Goal: Information Seeking & Learning: Learn about a topic

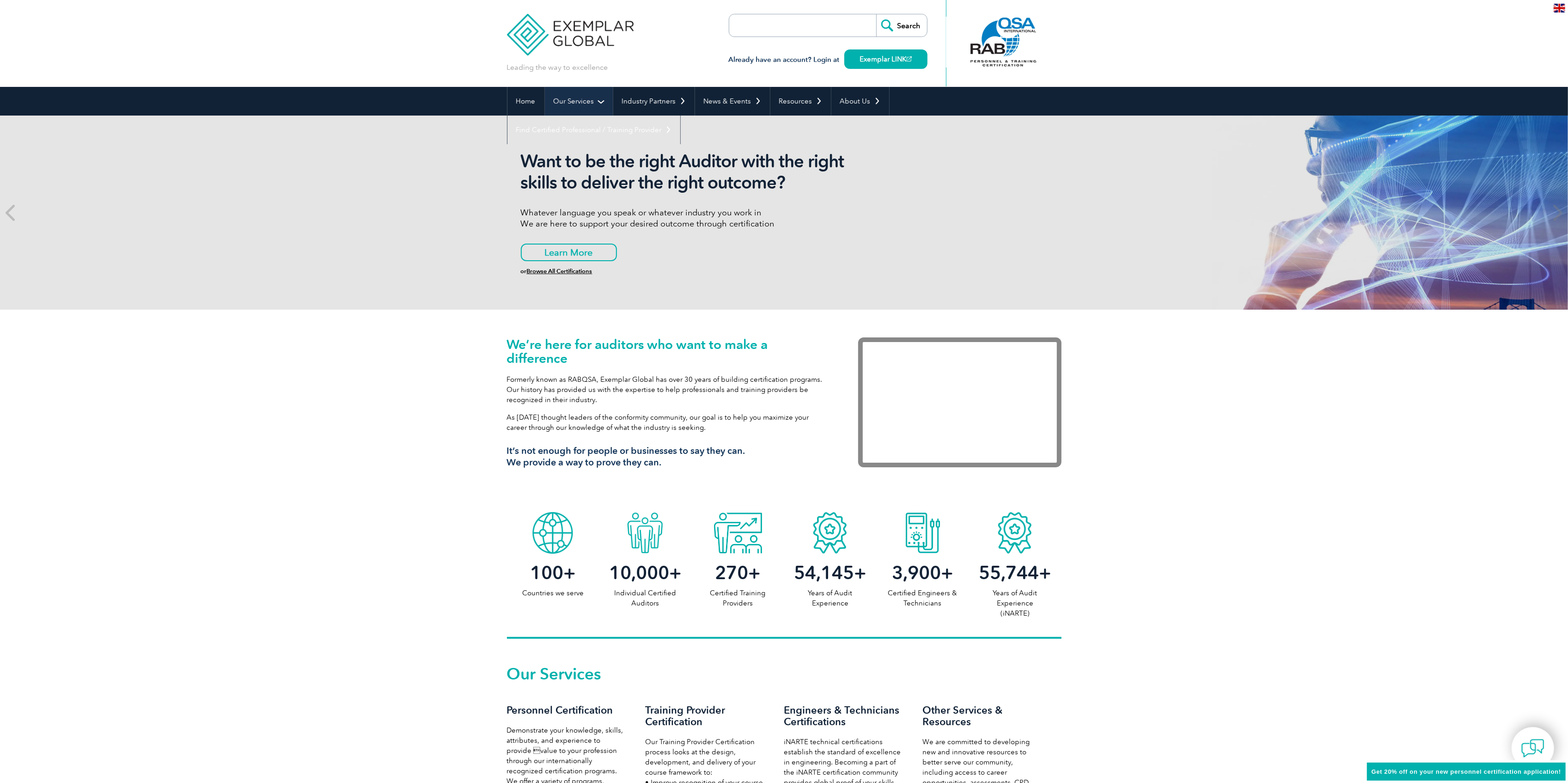
click at [585, 108] on link "Our Services" at bounding box center [579, 101] width 68 height 29
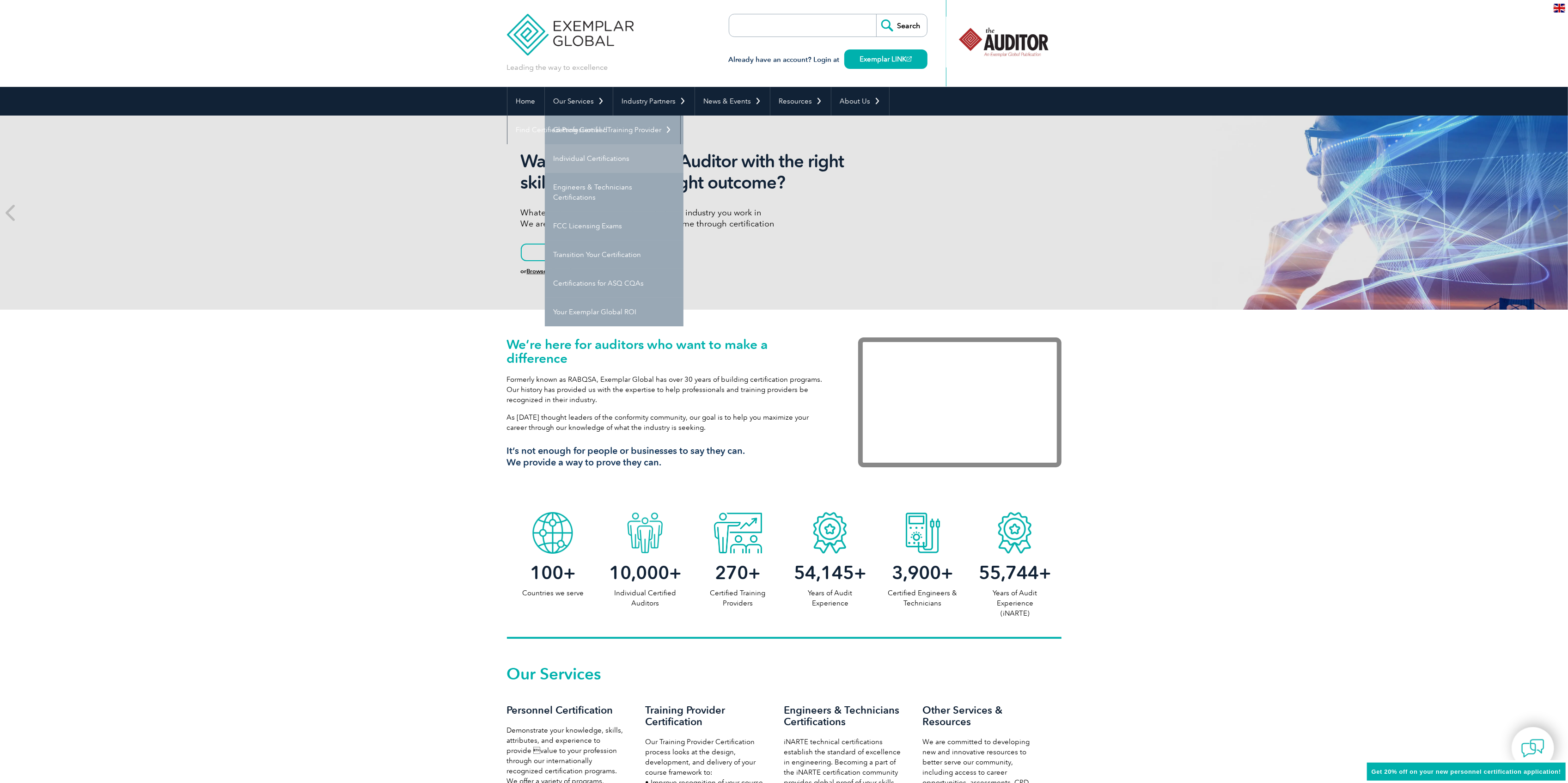
click at [601, 145] on link "Individual Certifications" at bounding box center [615, 159] width 139 height 29
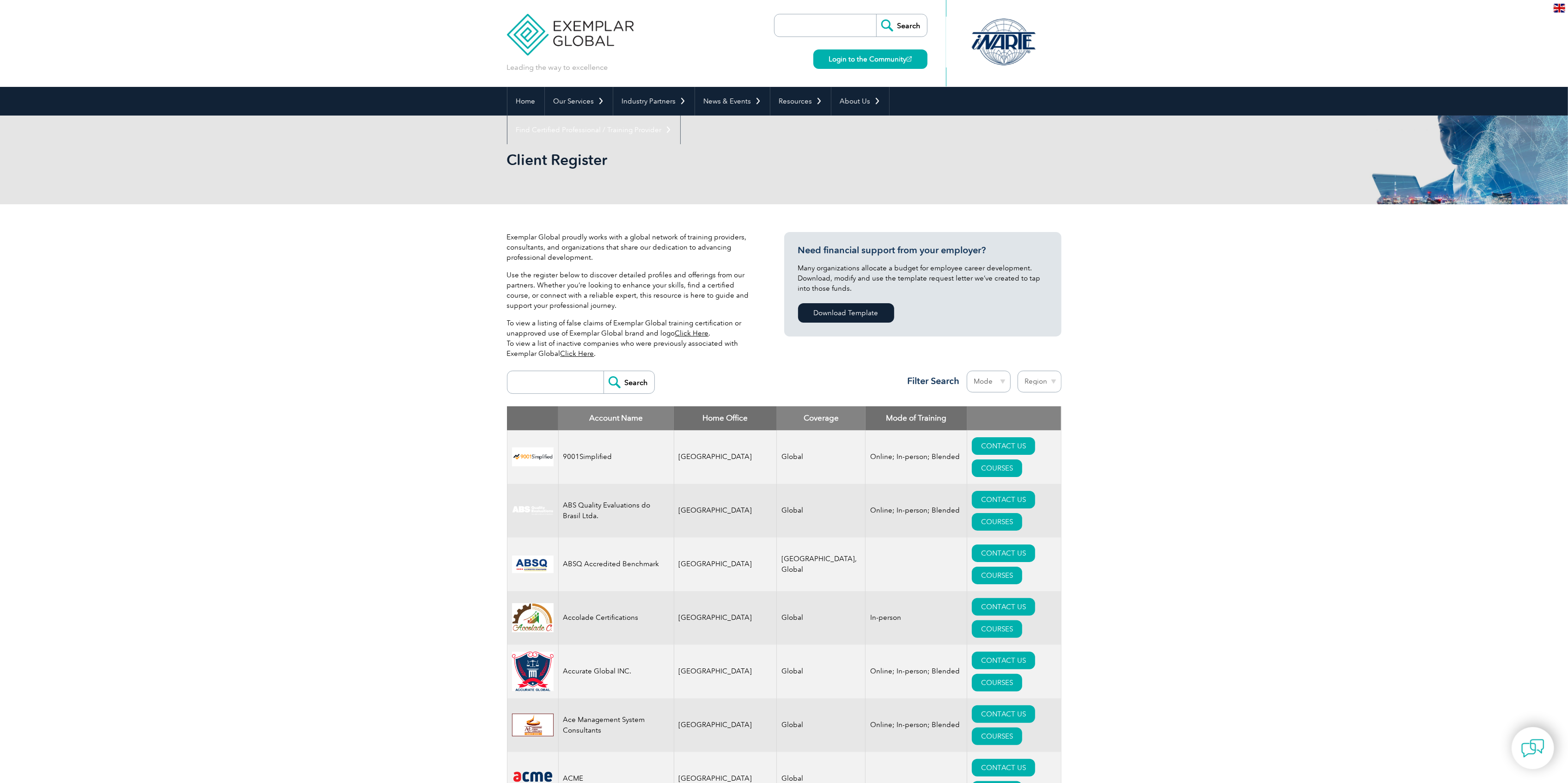
click at [546, 39] on img at bounding box center [570, 27] width 127 height 55
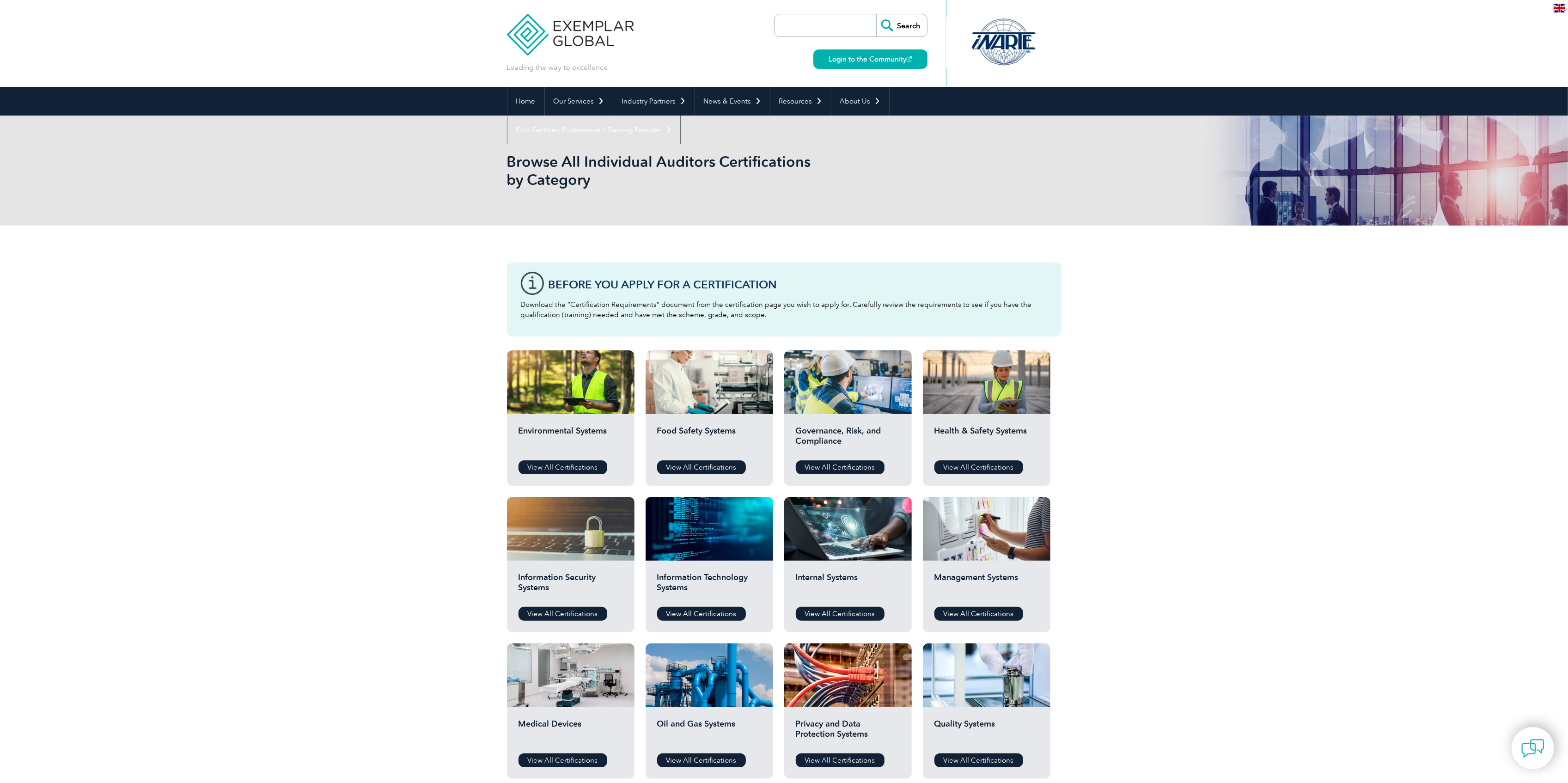
click at [586, 450] on h2 "Environmental Systems" at bounding box center [570, 439] width 104 height 28
click at [586, 462] on link "View All Certifications" at bounding box center [563, 467] width 88 height 14
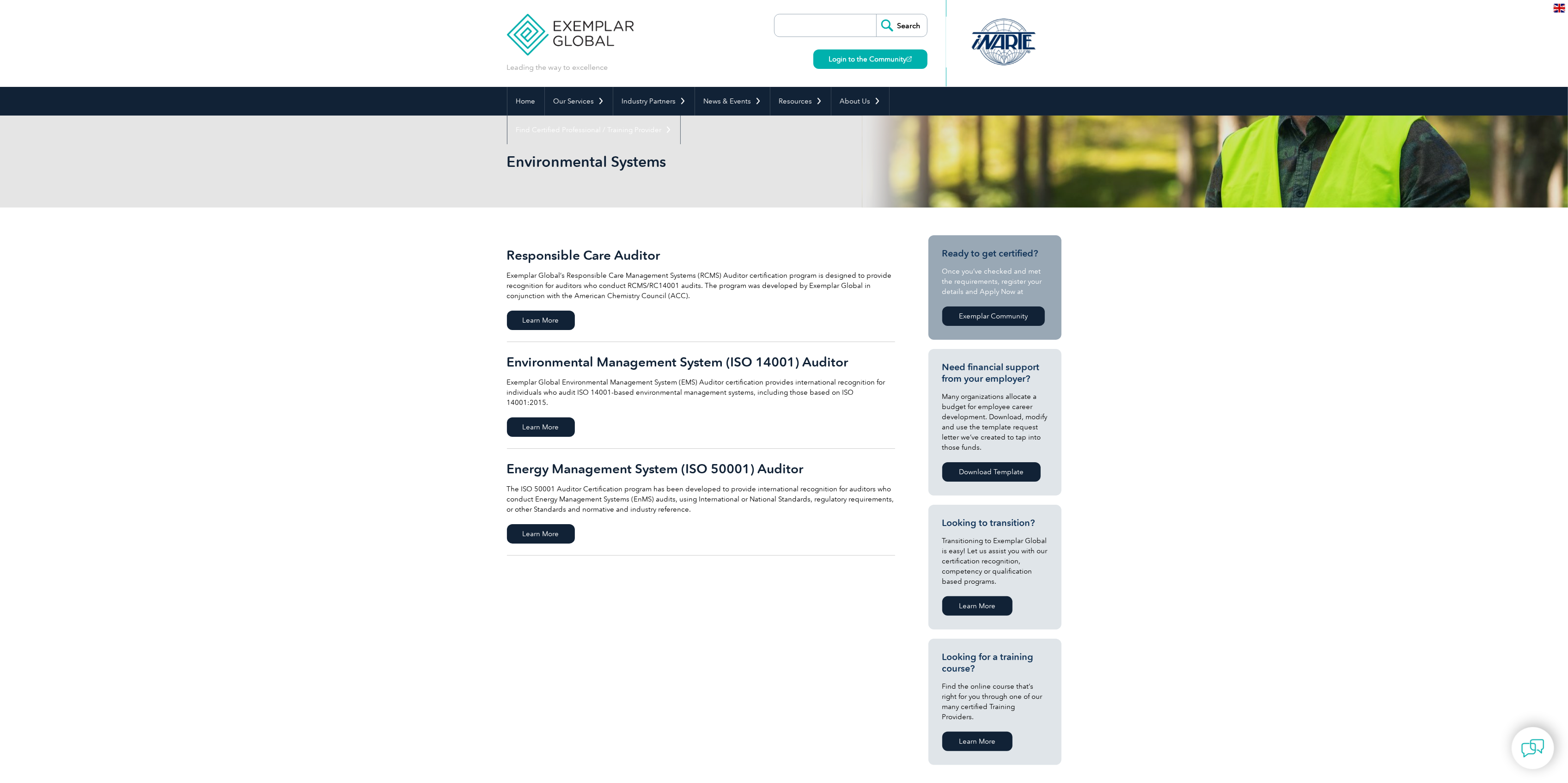
click at [1019, 317] on link "Exemplar Community" at bounding box center [994, 316] width 103 height 20
click at [1032, 322] on link "Exemplar Community" at bounding box center [994, 316] width 103 height 20
drag, startPoint x: 888, startPoint y: 165, endPoint x: 1280, endPoint y: 336, distance: 427.7
click at [1280, 336] on body "BACK TO TOP Leading the way to excellence" at bounding box center [784, 586] width 1568 height 1172
click at [958, 238] on section "Ready to get certified? Once you’ve checked and met the requirements, register …" at bounding box center [995, 287] width 133 height 104
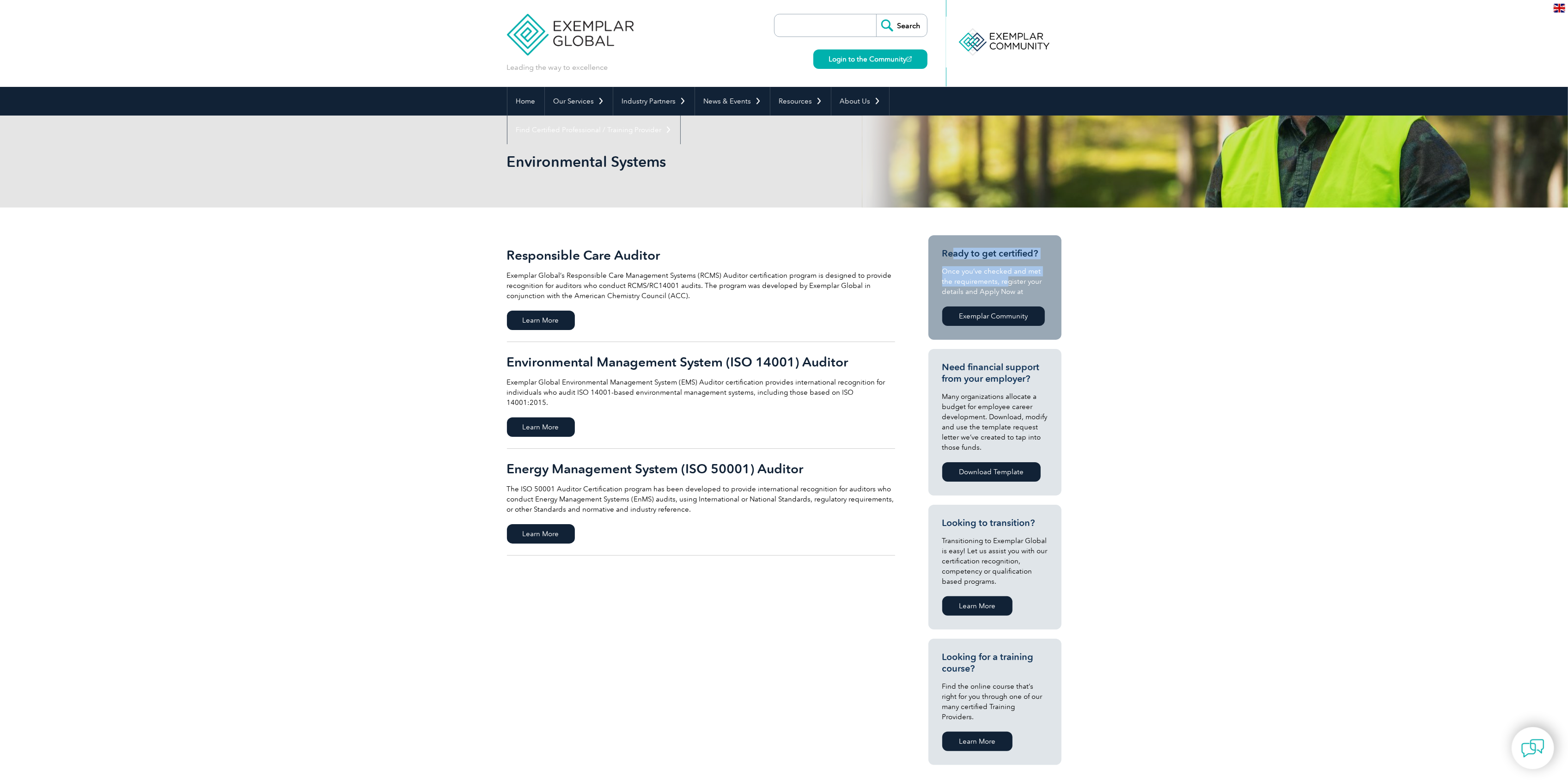
drag, startPoint x: 990, startPoint y: 272, endPoint x: 1006, endPoint y: 283, distance: 19.4
click at [1006, 283] on section "Ready to get certified? Once you’ve checked and met the requirements, register …" at bounding box center [995, 287] width 133 height 104
click at [1009, 283] on p "Once you’ve checked and met the requirements, register your details and Apply N…" at bounding box center [995, 281] width 105 height 31
click at [1043, 304] on div "Exemplar Community" at bounding box center [994, 316] width 103 height 24
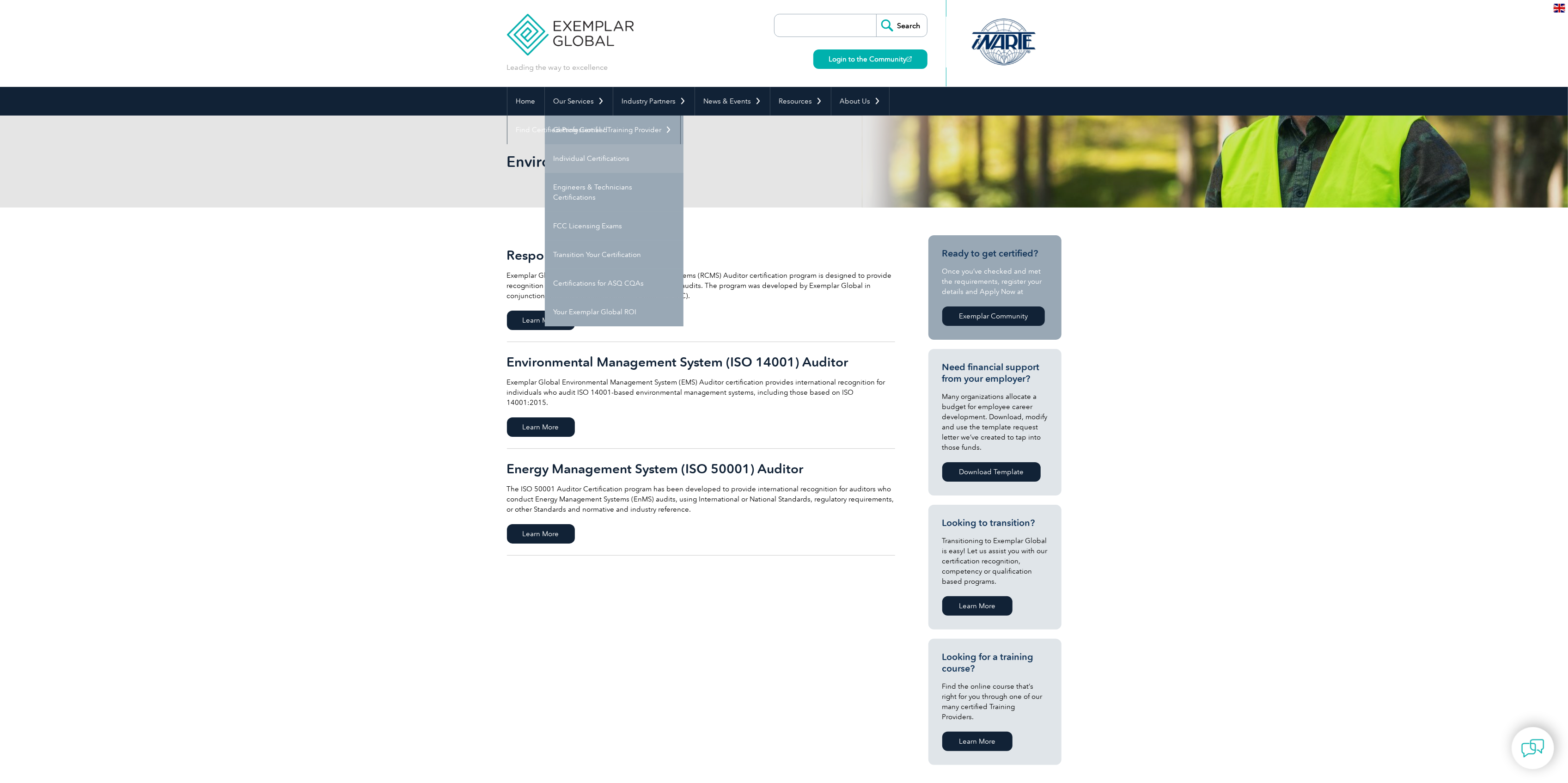
click at [580, 165] on link "Individual Certifications" at bounding box center [615, 159] width 139 height 29
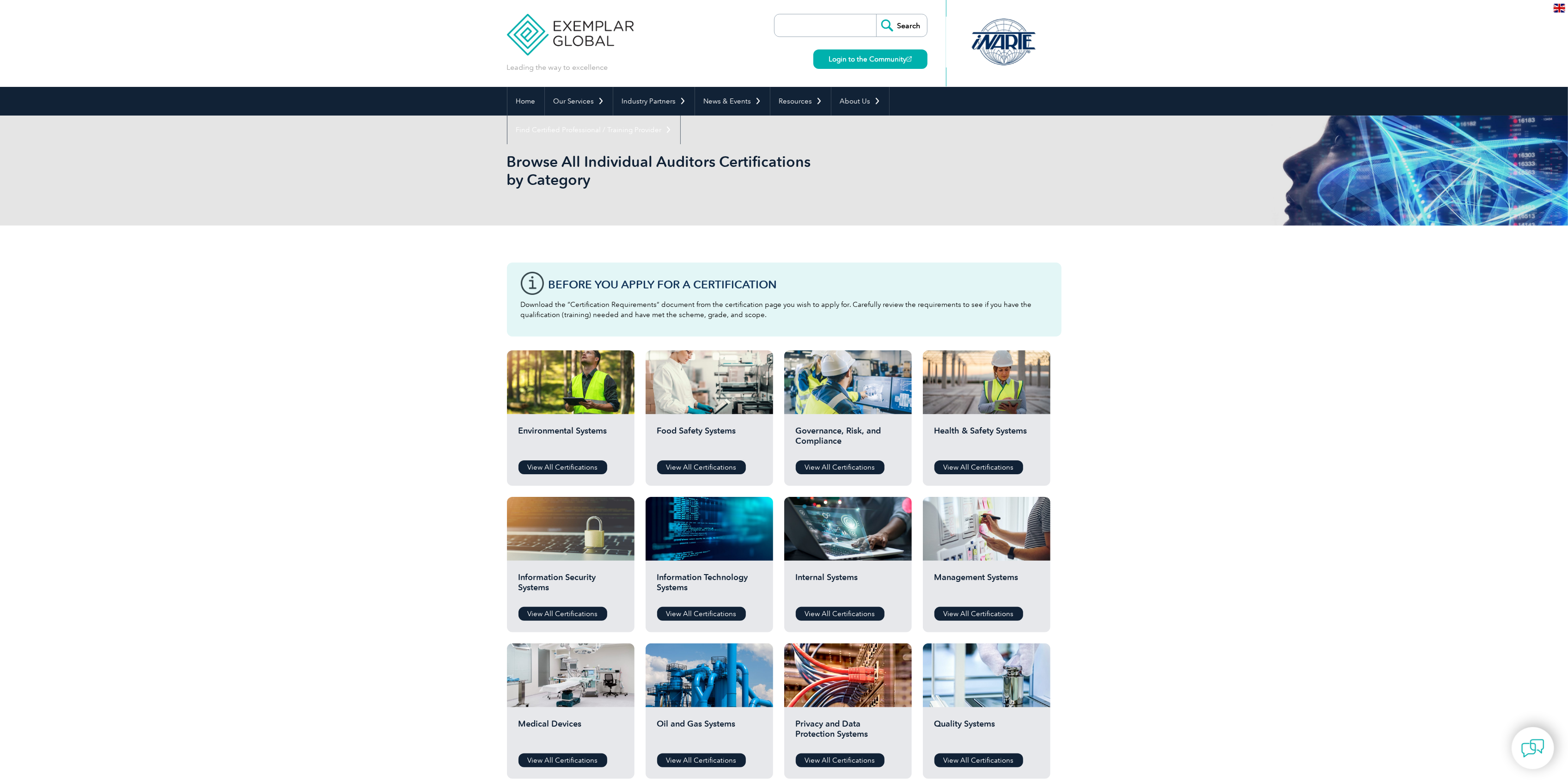
drag, startPoint x: 192, startPoint y: 187, endPoint x: 329, endPoint y: 626, distance: 459.9
click at [333, 628] on body "BACK TO TOP Leading the way to excellence" at bounding box center [784, 665] width 1568 height 1329
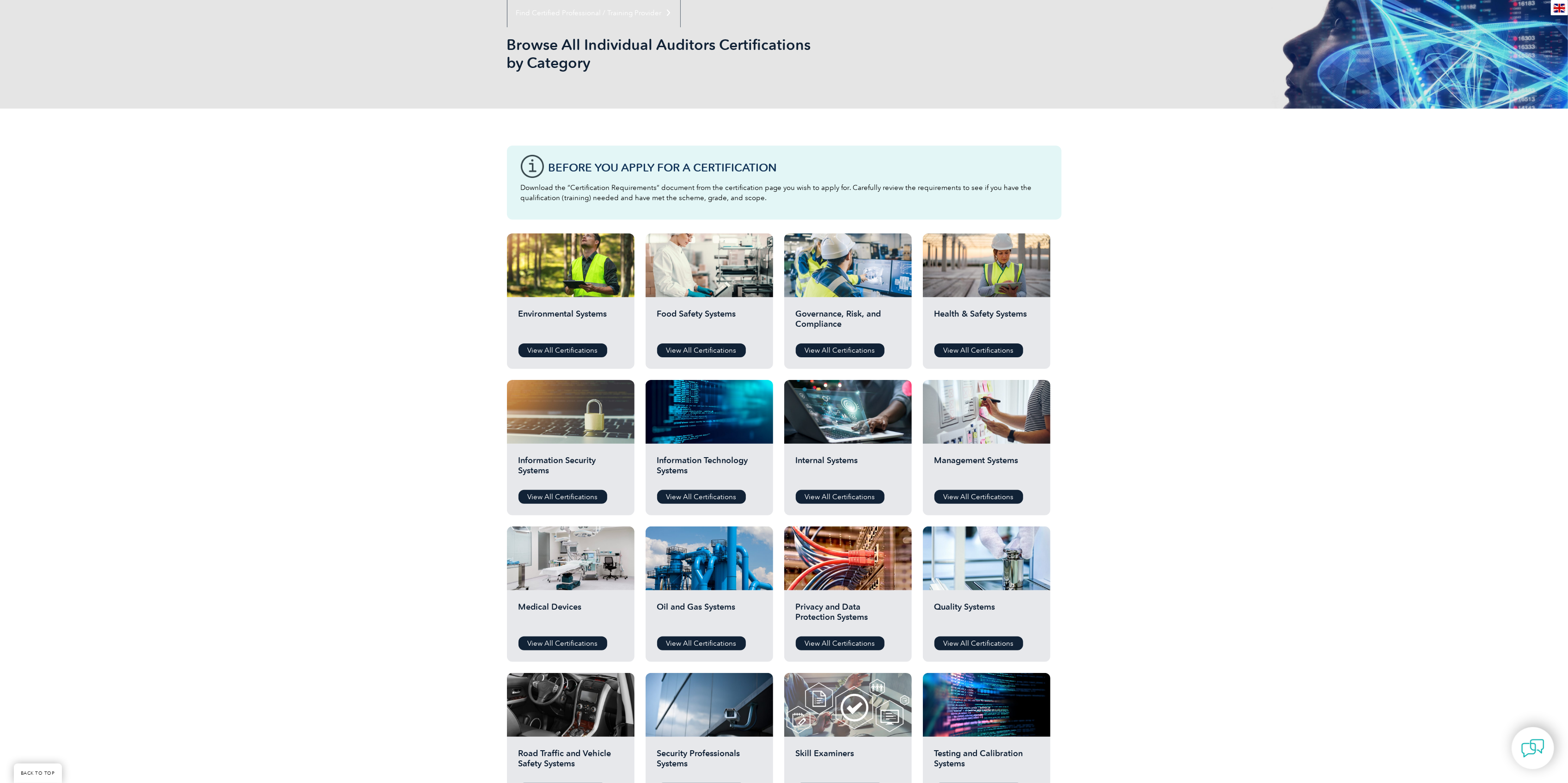
scroll to position [185, 0]
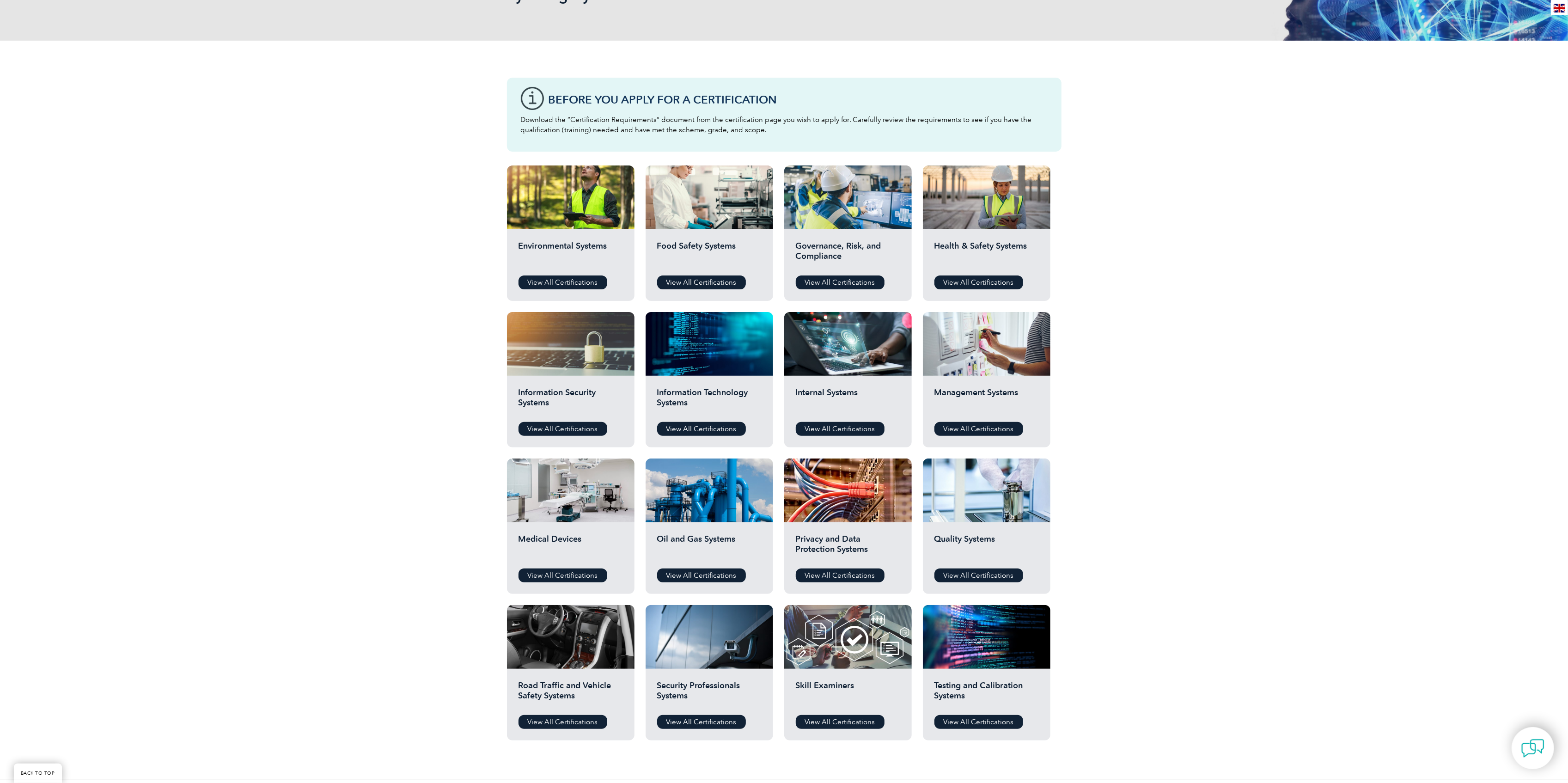
click at [976, 731] on div "Testing and Calibration Systems View All Certifications" at bounding box center [986, 705] width 127 height 71
click at [975, 727] on link "View All Certifications" at bounding box center [979, 722] width 88 height 14
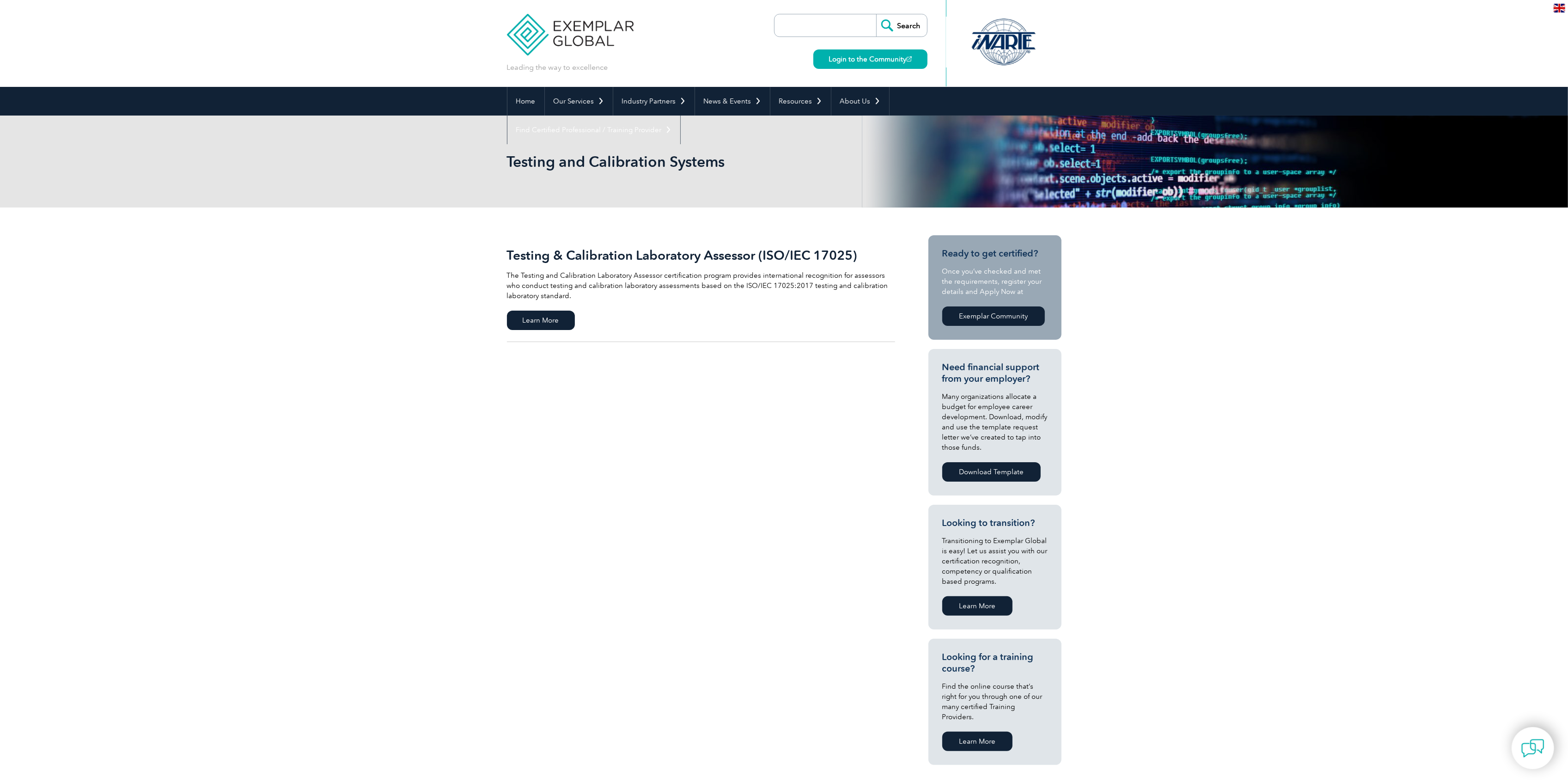
click at [1027, 309] on link "Exemplar Community" at bounding box center [994, 316] width 103 height 20
drag, startPoint x: 938, startPoint y: 223, endPoint x: 1096, endPoint y: 300, distance: 175.8
click at [1095, 300] on div "Testing & Calibration Laboratory Assessor (ISO/IEC 17025) The Testing and Calib…" at bounding box center [784, 507] width 1568 height 599
click at [1102, 297] on div "Testing & Calibration Laboratory Assessor (ISO/IEC 17025) The Testing and Calib…" at bounding box center [784, 507] width 1568 height 599
drag, startPoint x: 984, startPoint y: 242, endPoint x: 971, endPoint y: 246, distance: 13.6
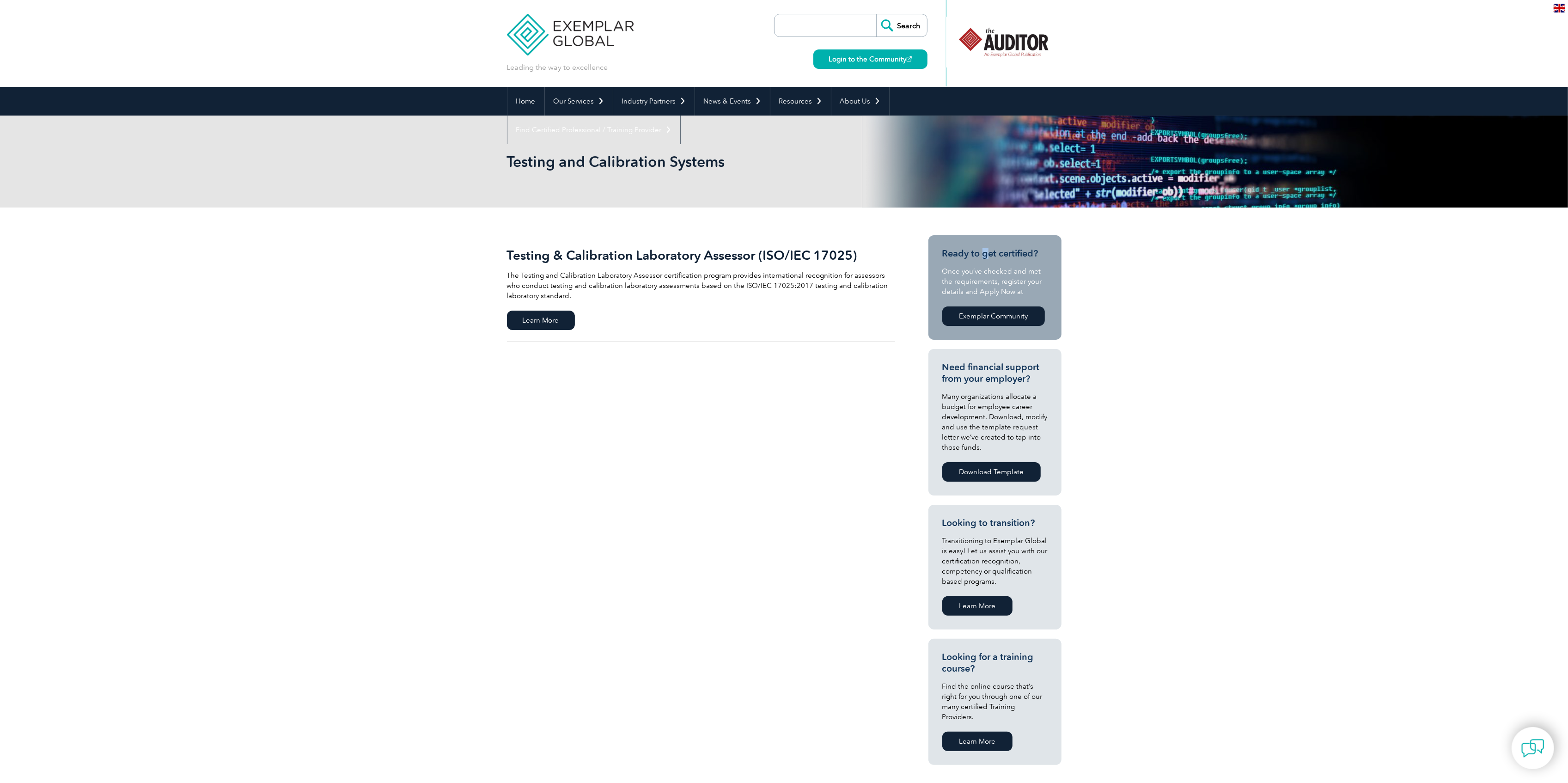
click at [977, 245] on section "Ready to get certified? Once you’ve checked and met the requirements, register …" at bounding box center [995, 287] width 133 height 104
click at [956, 249] on h3 "Ready to get certified?" at bounding box center [995, 253] width 105 height 12
drag, startPoint x: 934, startPoint y: 276, endPoint x: 1056, endPoint y: 307, distance: 125.9
click at [1056, 307] on section "Ready to get certified? Once you’ve checked and met the requirements, register …" at bounding box center [995, 287] width 133 height 104
click at [1043, 302] on div "Ready to get certified? Once you’ve checked and met the requirements, register …" at bounding box center [995, 288] width 105 height 80
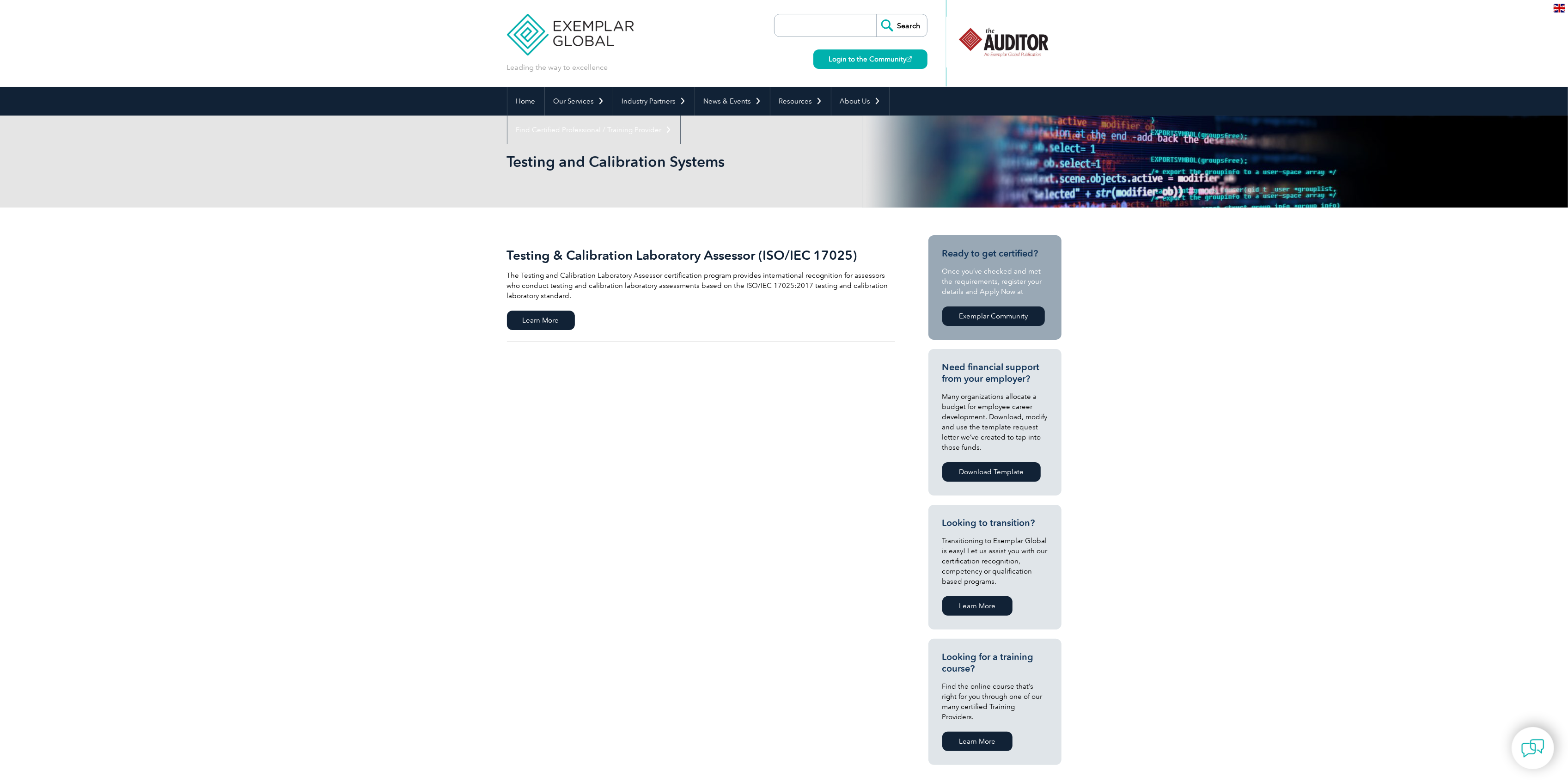
click at [1037, 296] on p "Once you’ve checked and met the requirements, register your details and Apply N…" at bounding box center [995, 281] width 105 height 31
click at [1030, 287] on p "Once you’ve checked and met the requirements, register your details and Apply N…" at bounding box center [995, 281] width 105 height 31
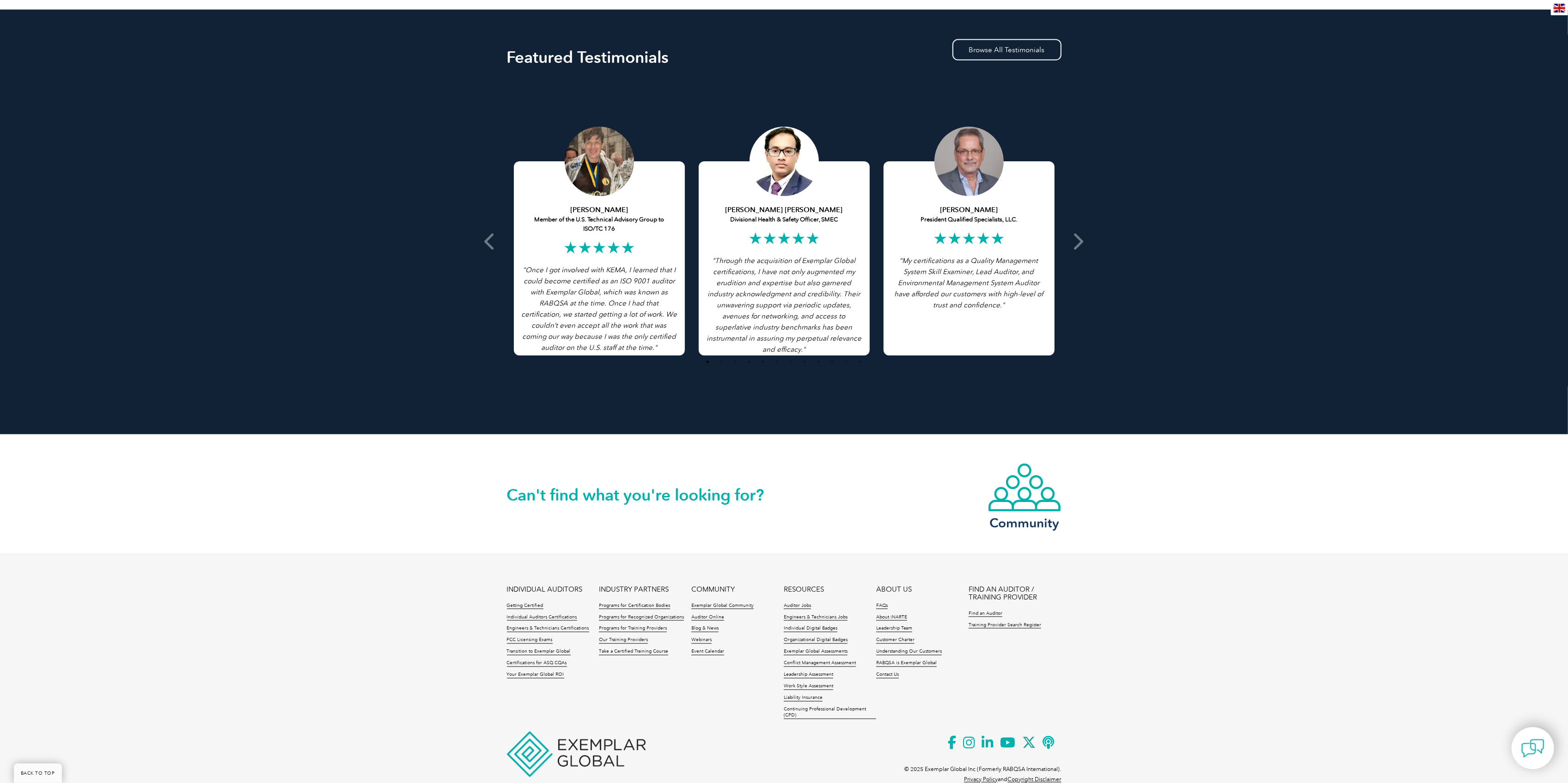
scroll to position [1752, 0]
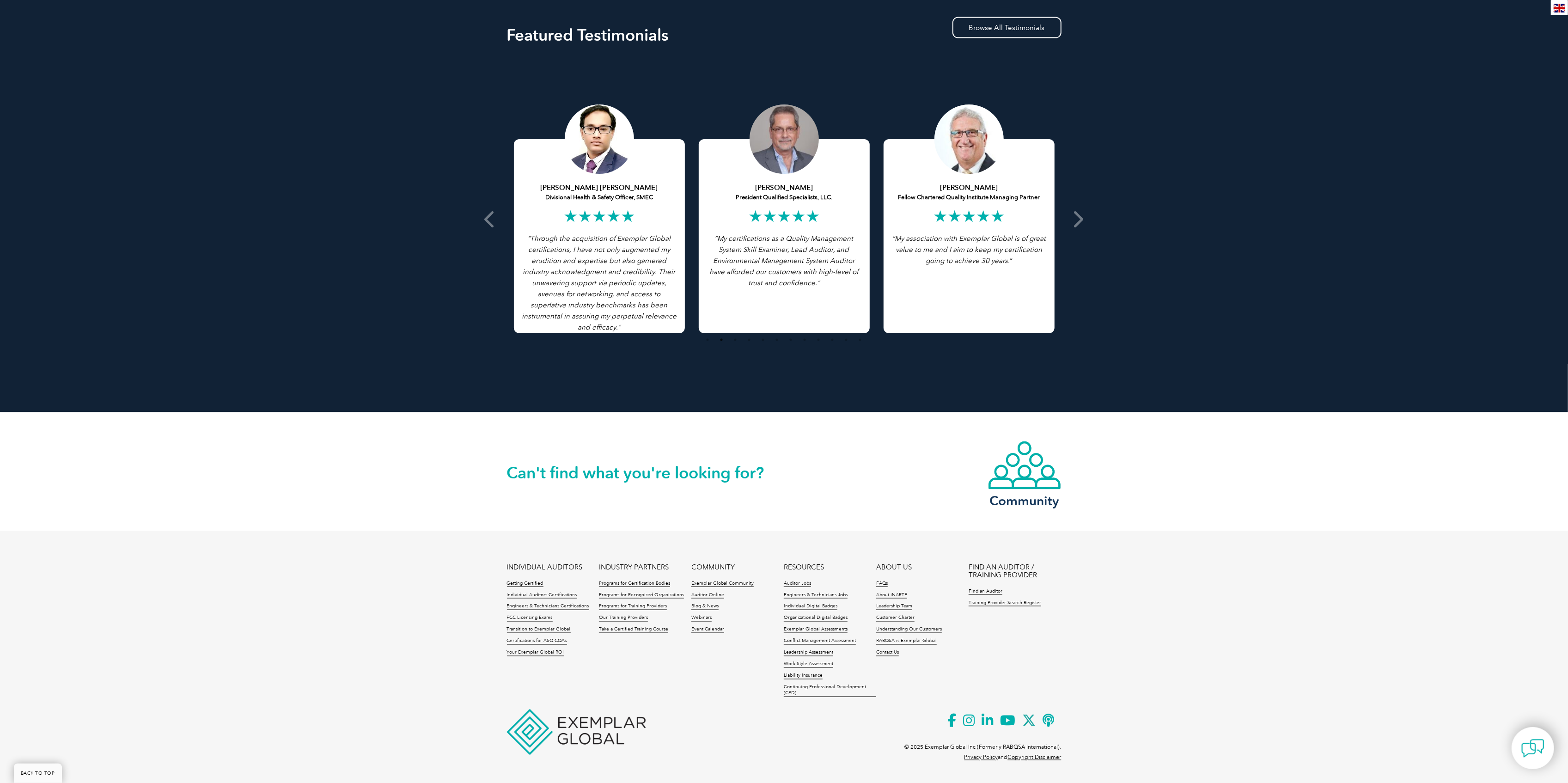
drag, startPoint x: 353, startPoint y: 84, endPoint x: 468, endPoint y: 421, distance: 356.1
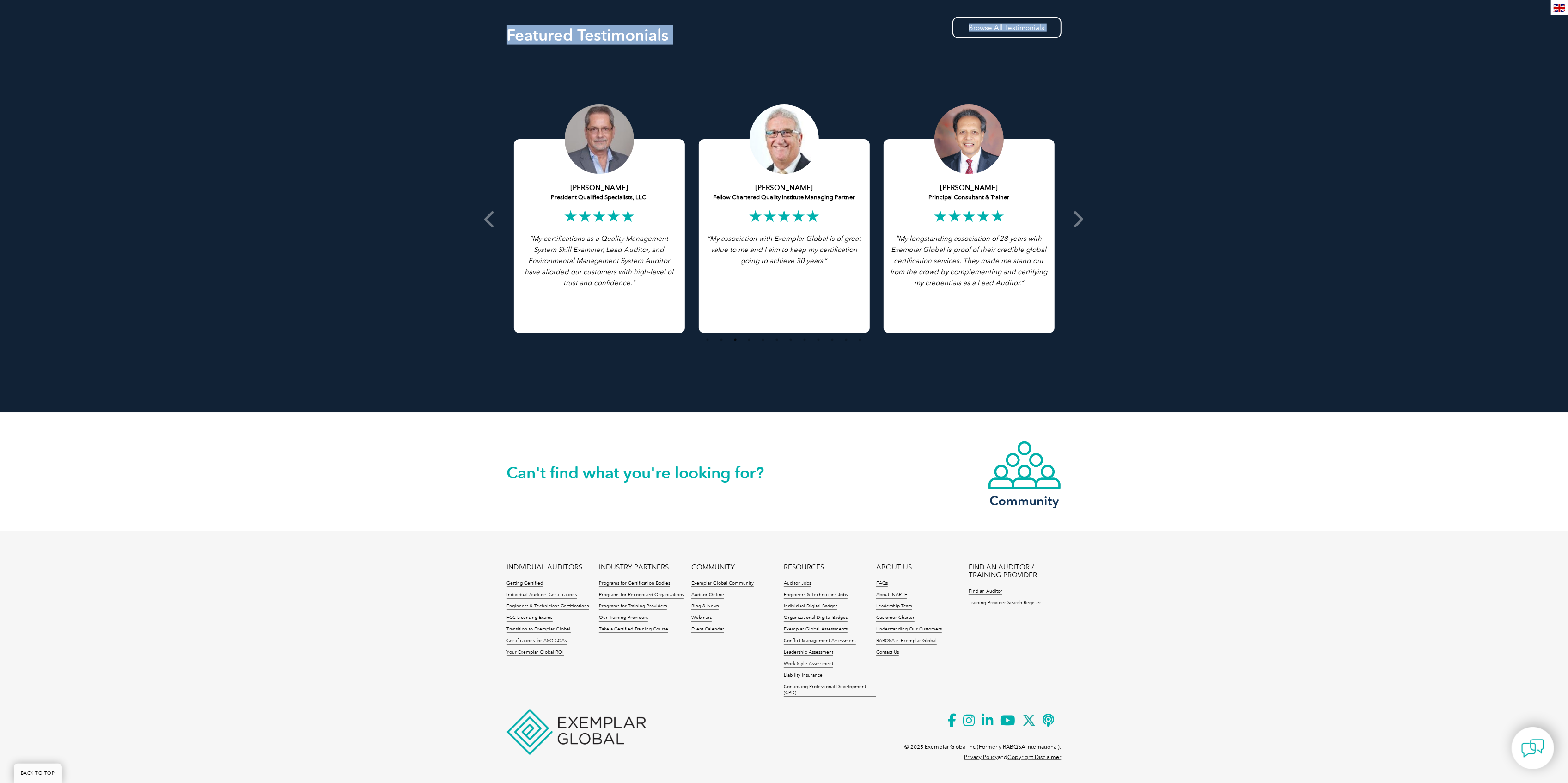
click at [509, 476] on h2 "Can't find what you're looking for?" at bounding box center [645, 473] width 277 height 15
click at [508, 476] on h2 "Can't find what you're looking for?" at bounding box center [645, 473] width 277 height 15
click at [460, 476] on div "Can't find what you're looking for? Community" at bounding box center [784, 472] width 1568 height 119
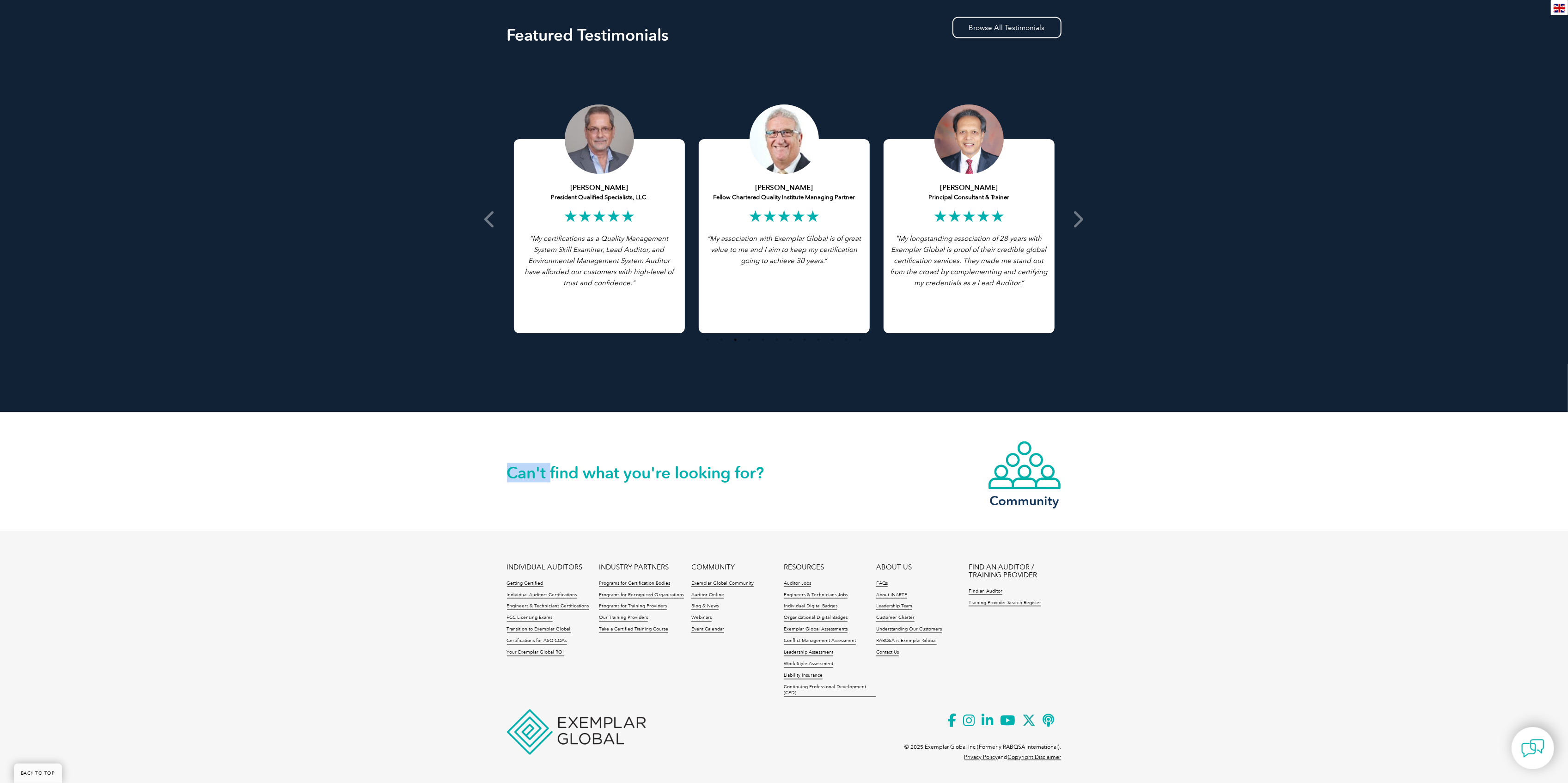
click at [459, 476] on div "Can't find what you're looking for? Community" at bounding box center [784, 472] width 1568 height 119
click at [681, 413] on div "Can't find what you're looking for? Community" at bounding box center [784, 472] width 1568 height 119
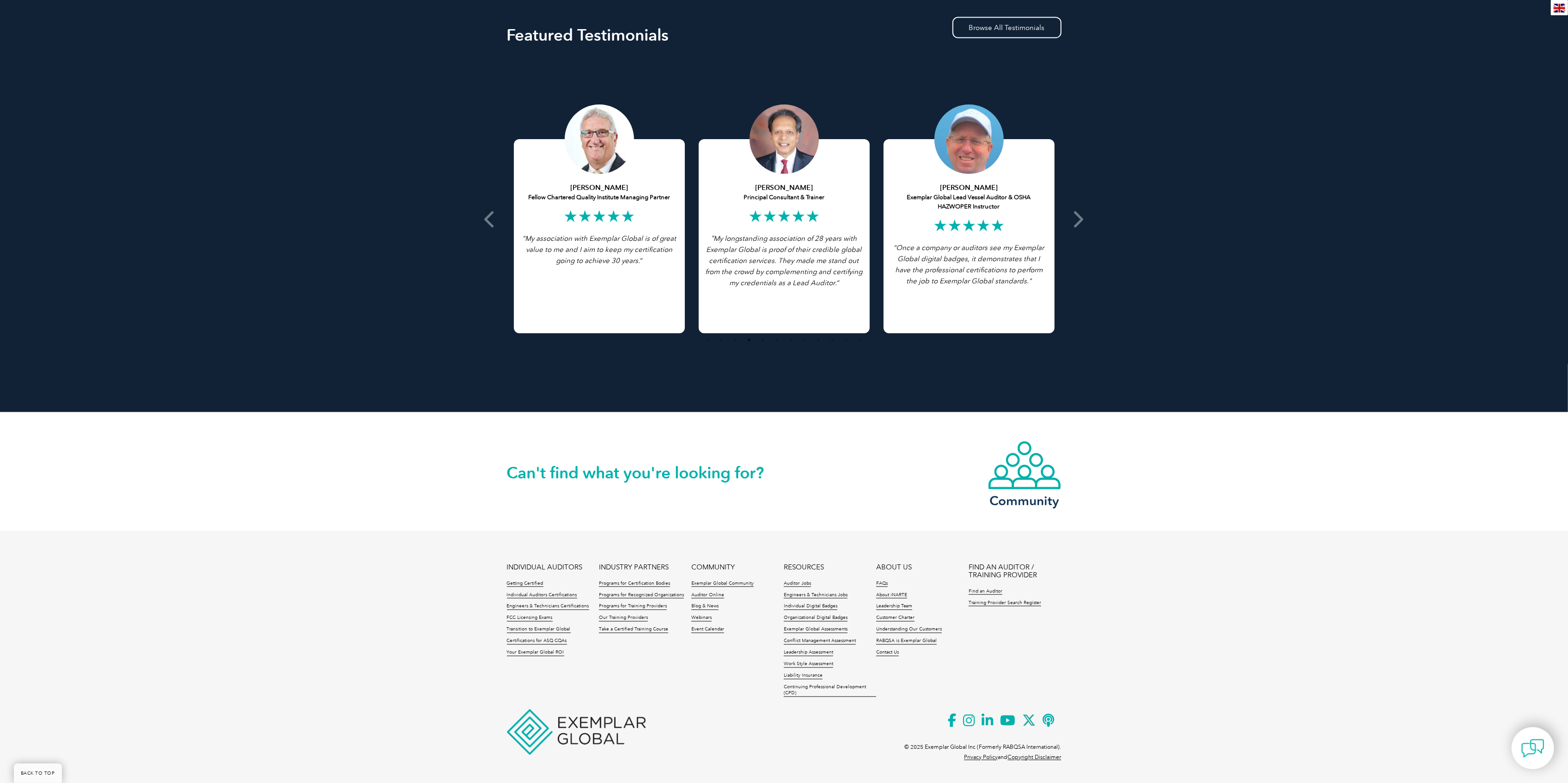
drag, startPoint x: 1120, startPoint y: 351, endPoint x: 1162, endPoint y: 351, distance: 42.0
click at [1154, 348] on div "Featured Testimonials Browse All Testimonials Chris Van Zyl Lead Auditor of Int…" at bounding box center [784, 200] width 1568 height 425
click at [1014, 505] on h3 "Community" at bounding box center [1024, 500] width 74 height 12
drag, startPoint x: 492, startPoint y: 474, endPoint x: 1243, endPoint y: 434, distance: 752.1
click at [1243, 434] on div "Can't find what you're looking for? Community" at bounding box center [784, 472] width 1568 height 119
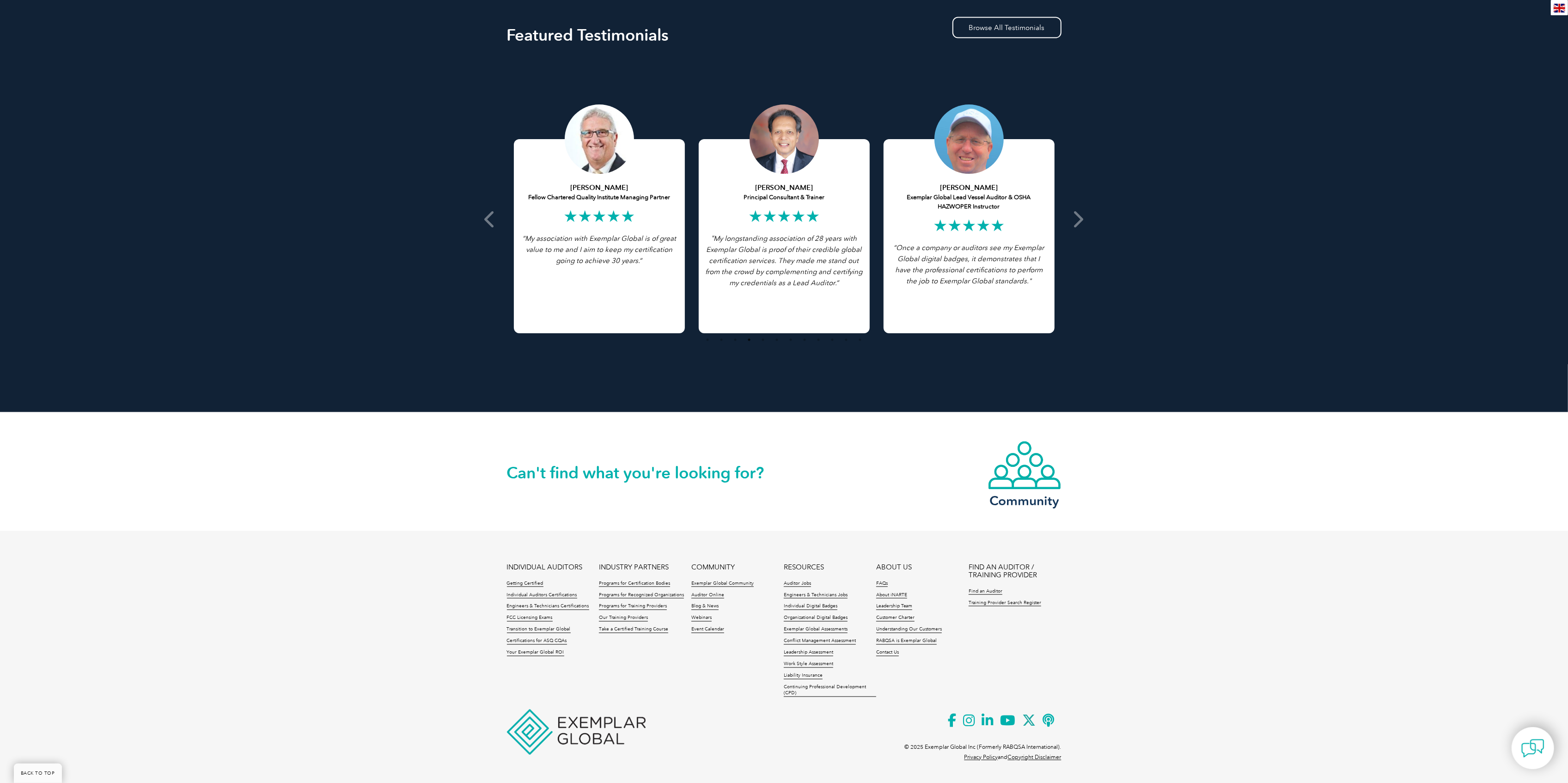
drag, startPoint x: 1235, startPoint y: 465, endPoint x: 1241, endPoint y: 472, distance: 9.2
click at [1237, 470] on div "Can't find what you're looking for? Community" at bounding box center [784, 472] width 1568 height 119
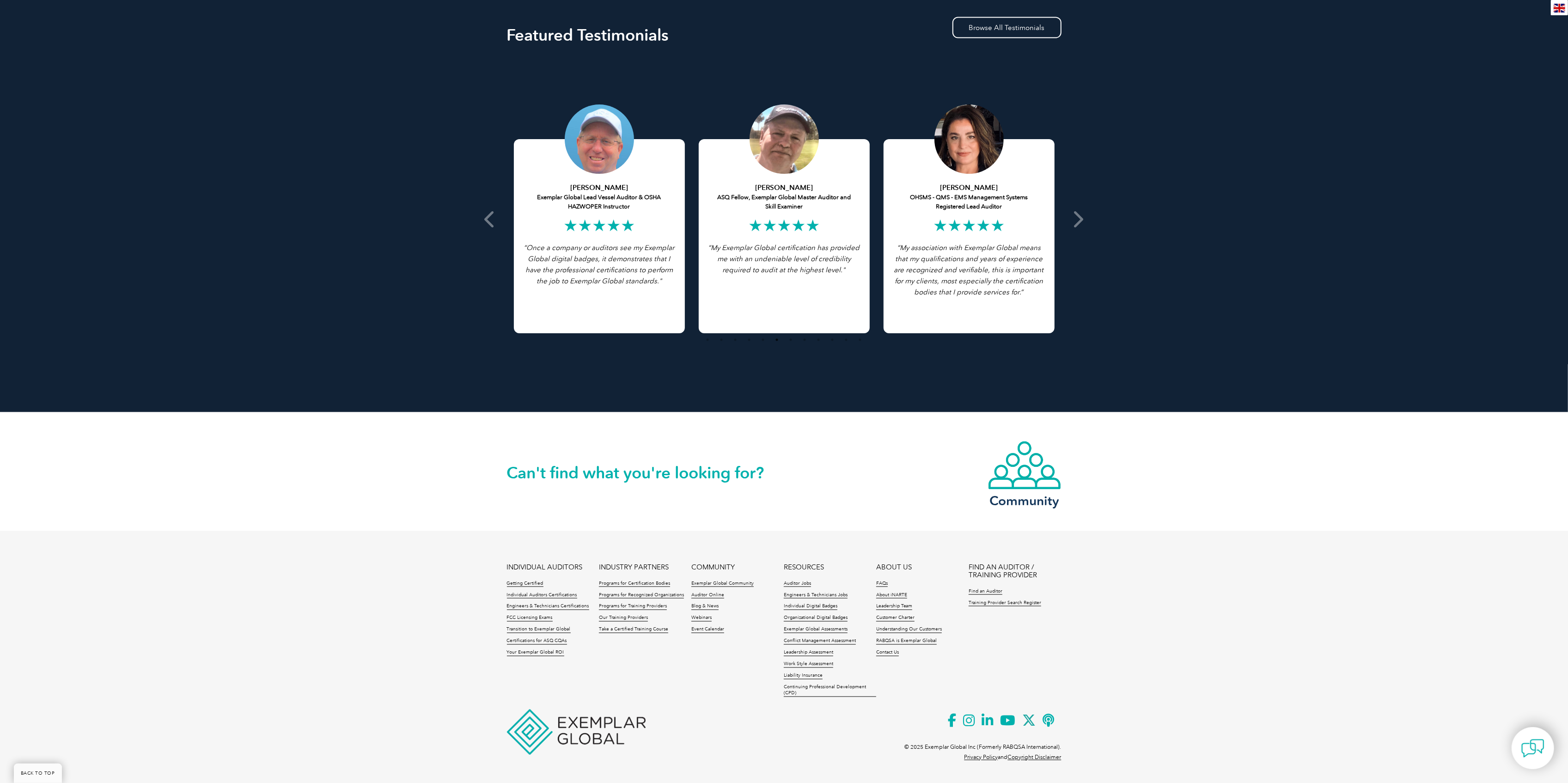
drag, startPoint x: 510, startPoint y: 445, endPoint x: 1352, endPoint y: 456, distance: 842.1
click at [1483, 447] on div "Can't find what you're looking for? Community" at bounding box center [784, 472] width 1568 height 119
drag, startPoint x: 1350, startPoint y: 456, endPoint x: 1350, endPoint y: 462, distance: 6.0
click at [1350, 462] on div "Can't find what you're looking for? Community" at bounding box center [784, 472] width 1568 height 119
click at [1351, 463] on div "Can't find what you're looking for? Community" at bounding box center [784, 472] width 1568 height 119
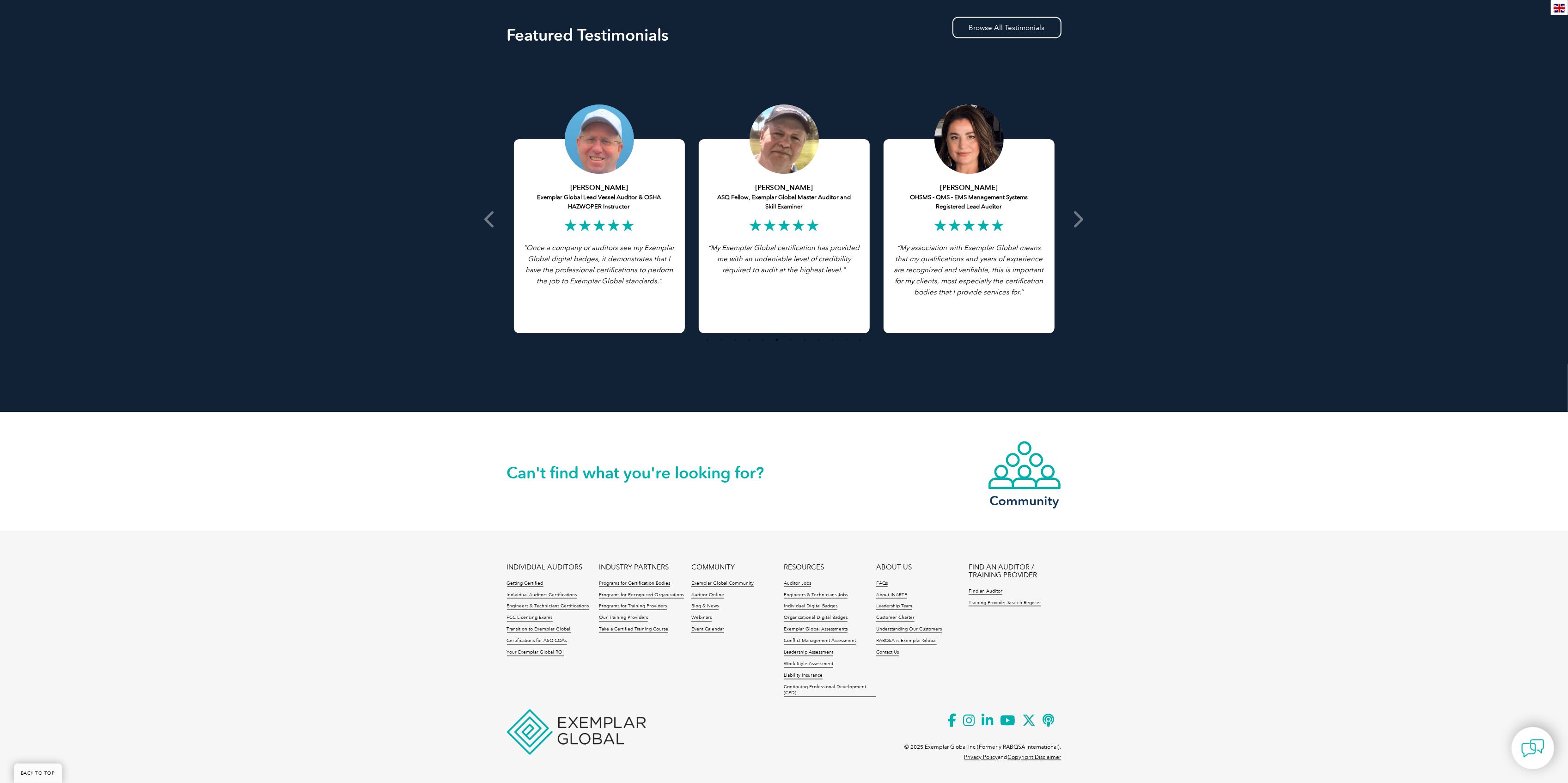
click at [1351, 464] on div "Can't find what you're looking for? Community" at bounding box center [784, 472] width 1568 height 119
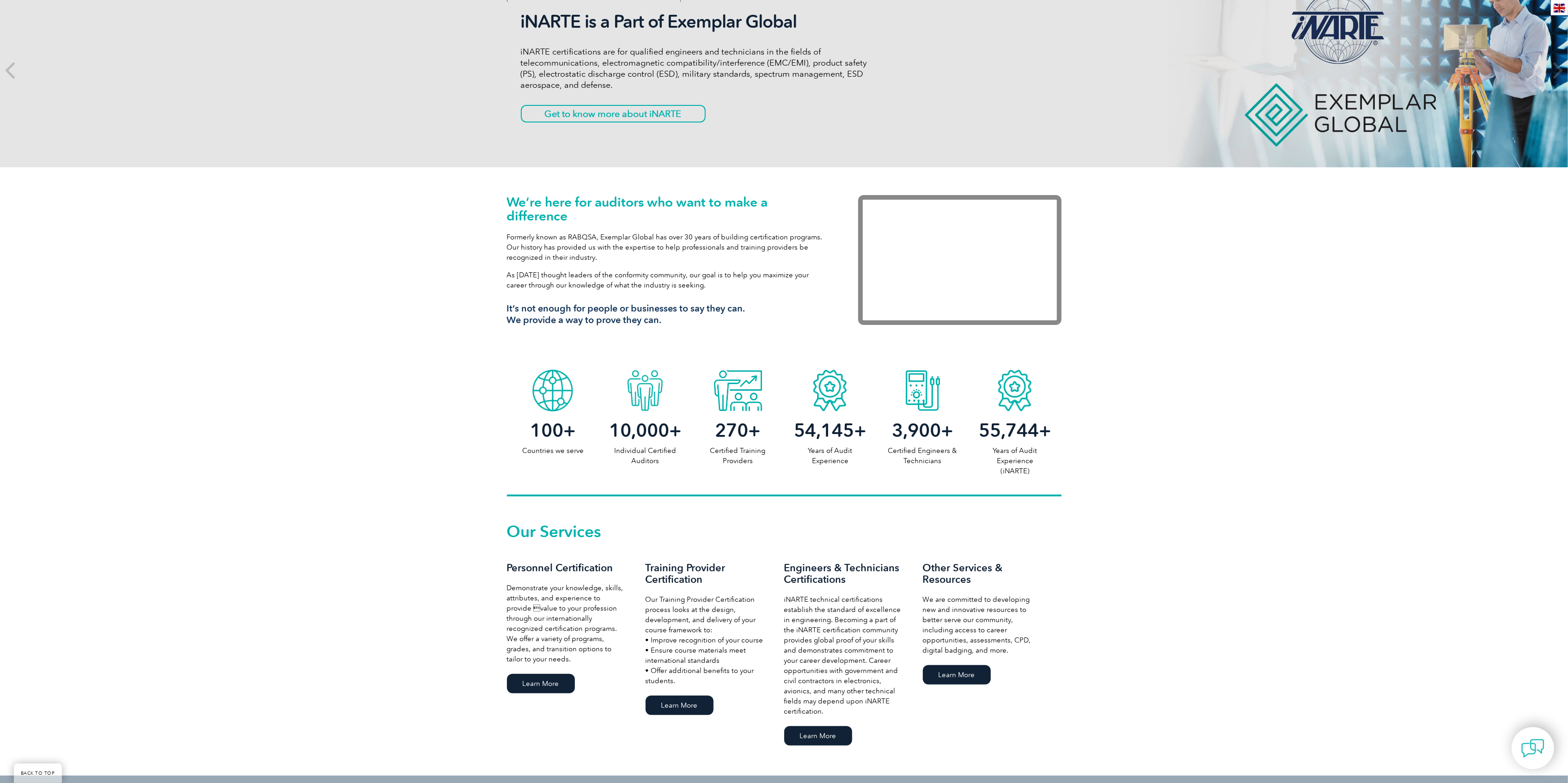
scroll to position [308, 0]
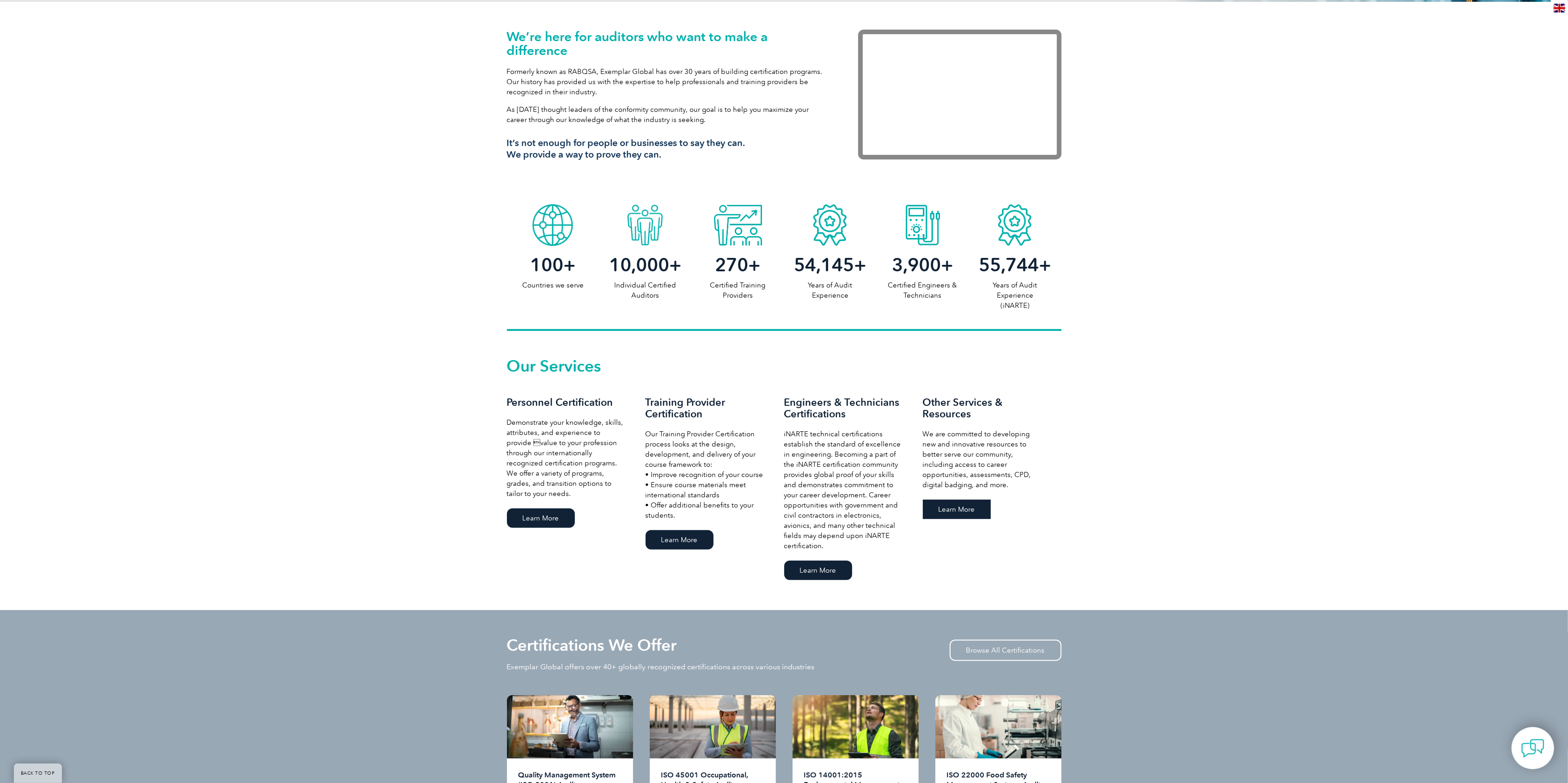
click at [982, 514] on link "Learn More" at bounding box center [957, 509] width 68 height 20
click at [981, 514] on link "Learn More" at bounding box center [957, 509] width 68 height 20
click at [968, 494] on div "Other Services & Resources We are committed to developing new and innovative re…" at bounding box center [992, 459] width 139 height 125
click at [973, 507] on link "Learn More" at bounding box center [957, 509] width 68 height 20
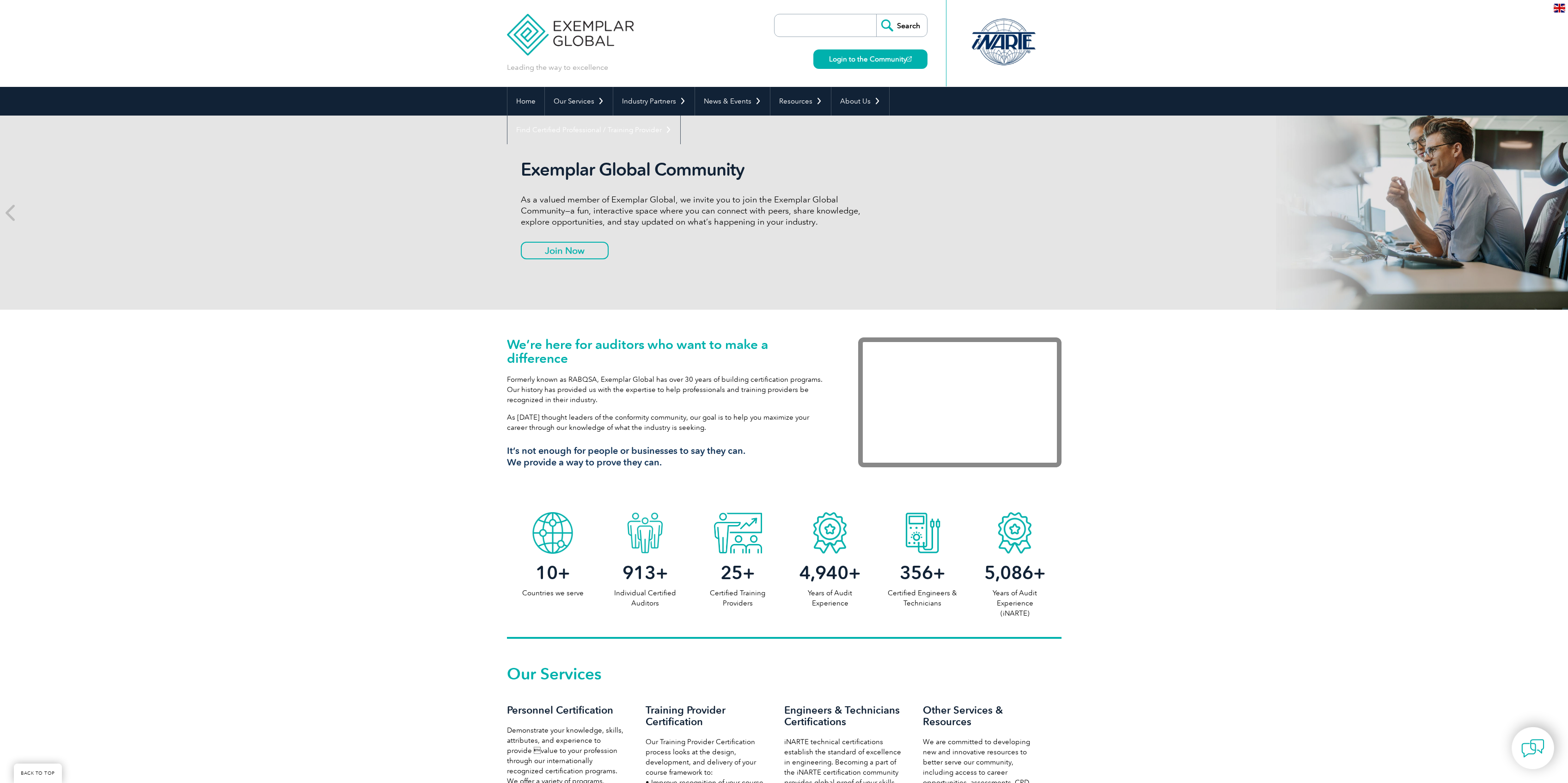
scroll to position [308, 0]
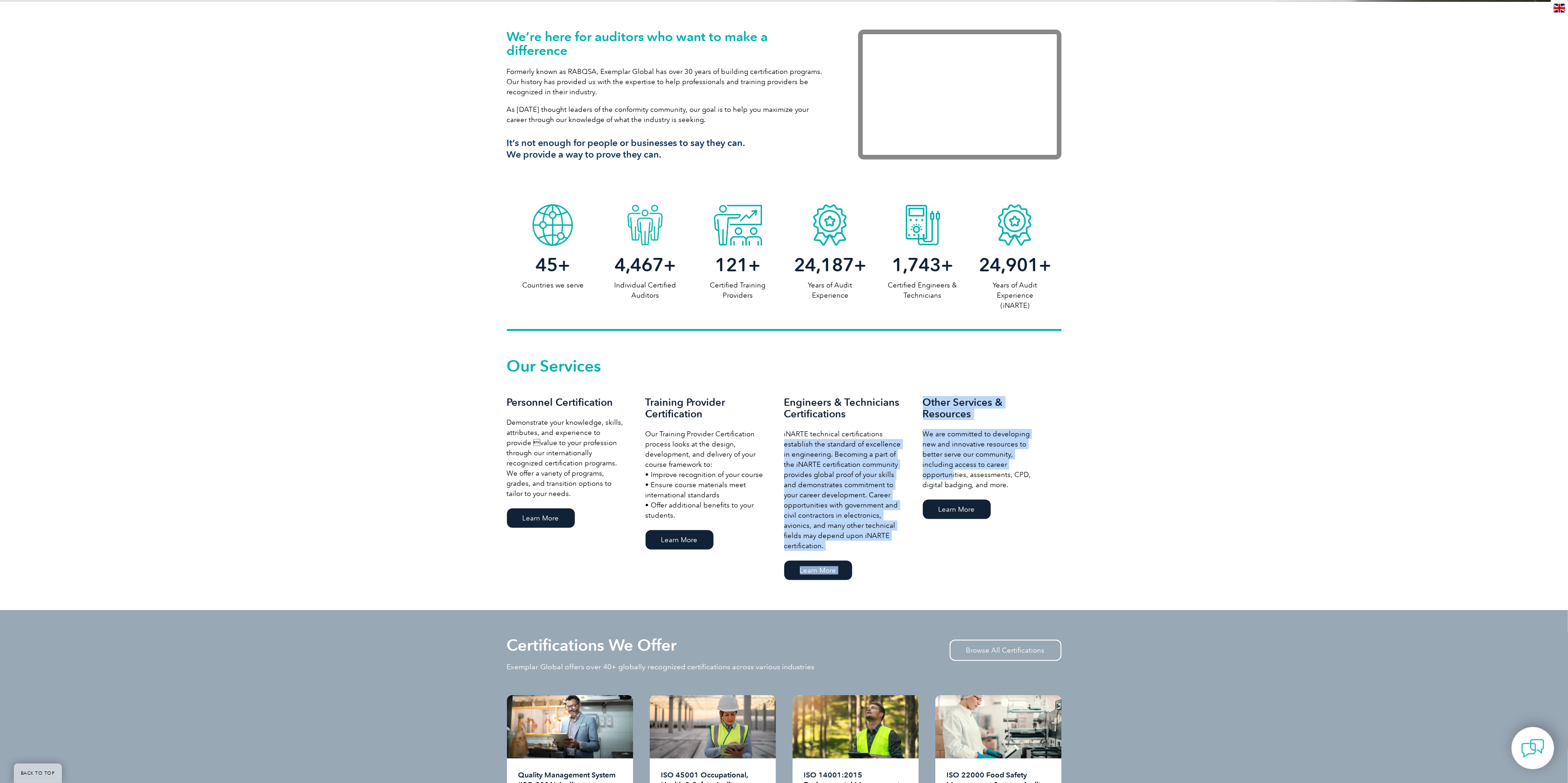
drag, startPoint x: 916, startPoint y: 436, endPoint x: 1004, endPoint y: 461, distance: 91.5
click at [1004, 461] on div "Our Services Personnel Certification Demonstrate your knowledge, skills, attrib…" at bounding box center [784, 470] width 555 height 224
click at [1004, 461] on p "We are committed to developing new and innovative resources to better serve our…" at bounding box center [983, 460] width 120 height 61
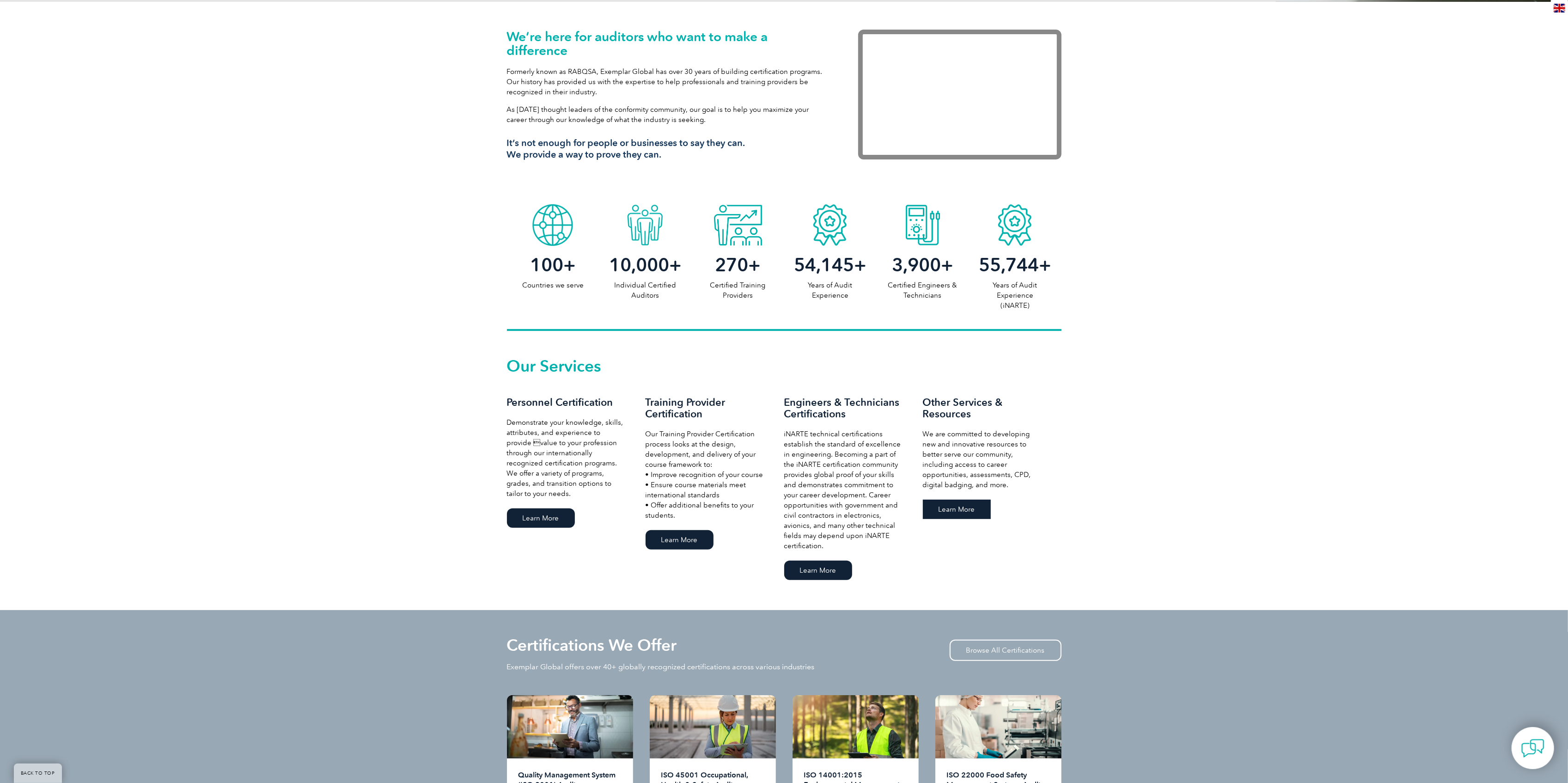
click at [977, 513] on link "Learn More" at bounding box center [957, 509] width 68 height 20
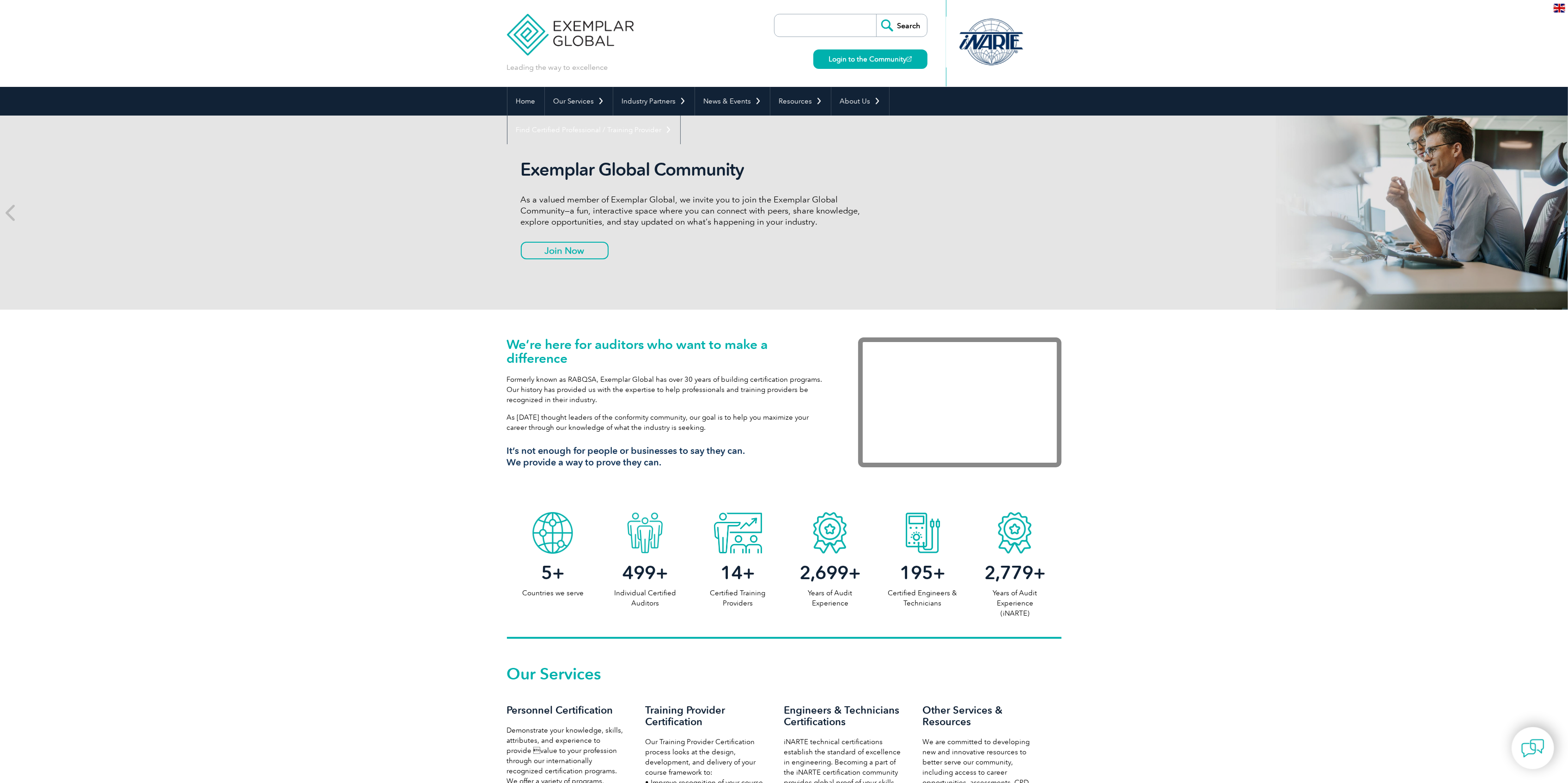
click at [930, 67] on div "Leading the way to excellence Search" at bounding box center [784, 44] width 555 height 87
drag, startPoint x: 879, startPoint y: 77, endPoint x: 885, endPoint y: 69, distance: 10.0
click at [853, 80] on div "Leading the way to excellence Search" at bounding box center [784, 44] width 555 height 87
drag, startPoint x: 1039, startPoint y: 36, endPoint x: 913, endPoint y: 57, distance: 127.7
click at [913, 57] on div "Leading the way to excellence Search" at bounding box center [784, 44] width 555 height 87
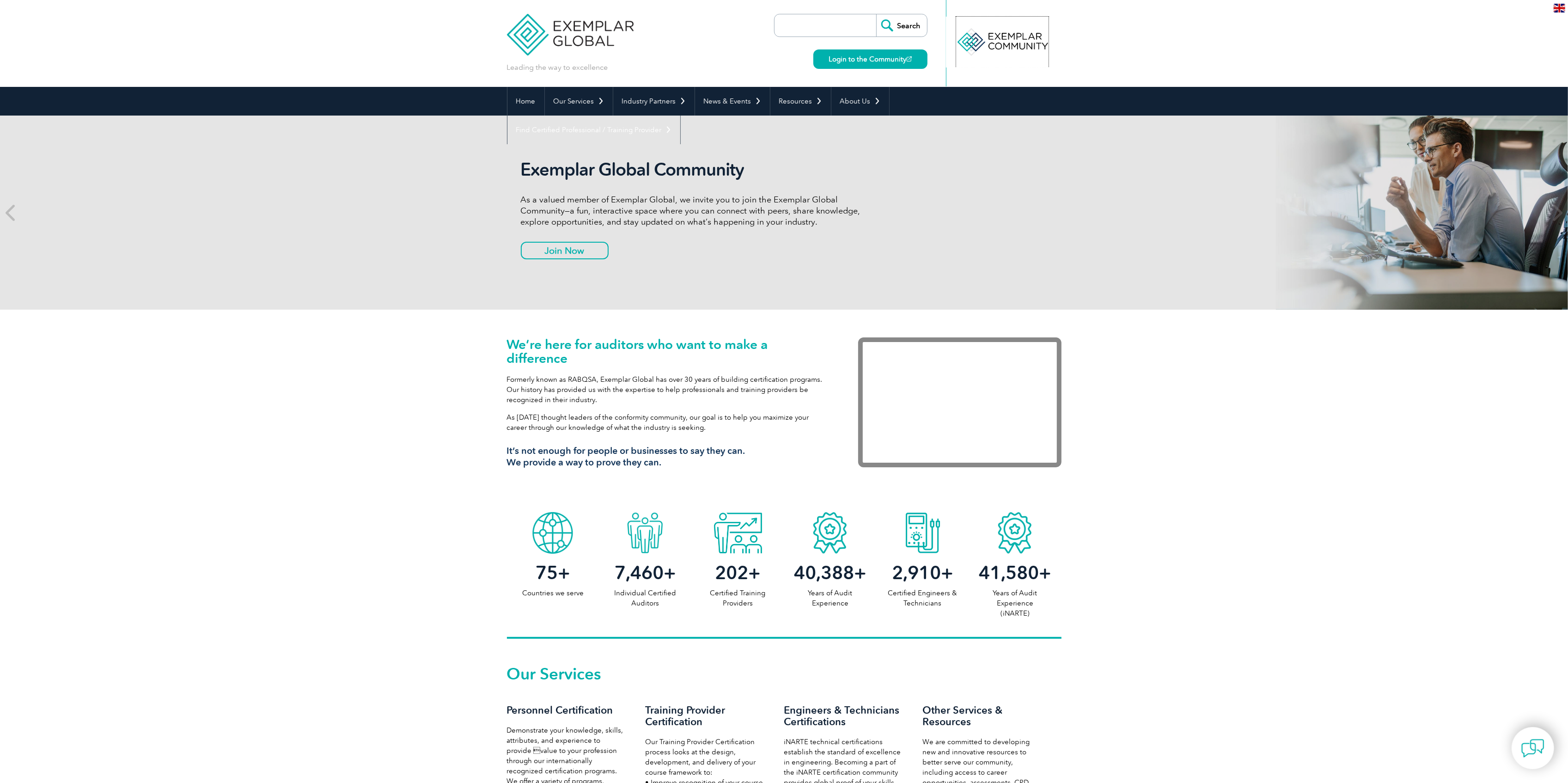
drag, startPoint x: 996, startPoint y: 39, endPoint x: 761, endPoint y: 68, distance: 236.8
click at [761, 68] on div "Leading the way to excellence Search" at bounding box center [784, 44] width 555 height 87
drag, startPoint x: 992, startPoint y: 58, endPoint x: 811, endPoint y: 76, distance: 181.9
click at [821, 70] on div "Leading the way to excellence Search" at bounding box center [784, 44] width 555 height 87
click at [1084, 41] on header "Leading the way to excellence Search" at bounding box center [784, 44] width 1568 height 87
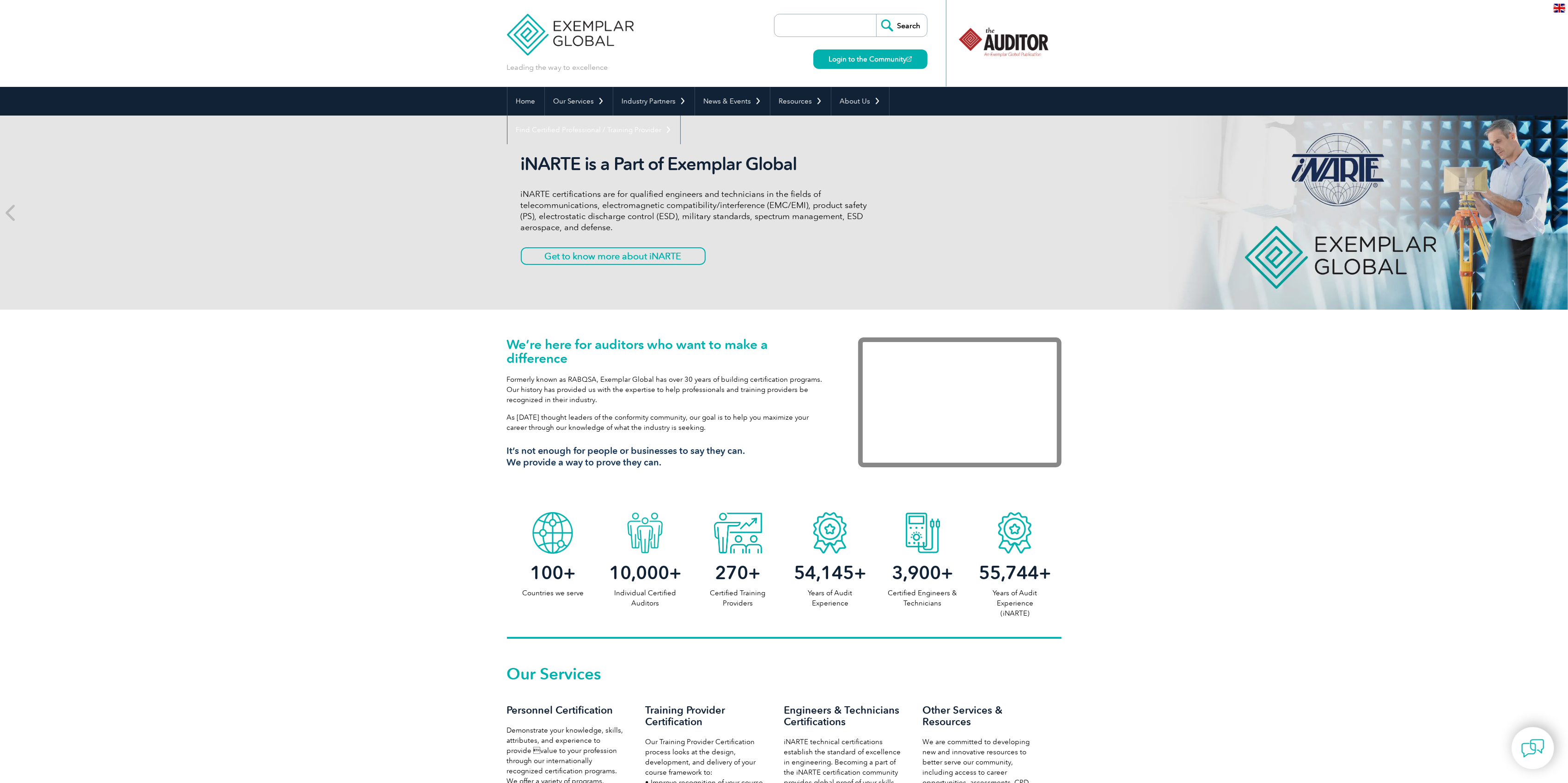
drag, startPoint x: 991, startPoint y: 39, endPoint x: 1068, endPoint y: 35, distance: 77.1
click at [1088, 36] on header "Leading the way to excellence Search" at bounding box center [784, 44] width 1568 height 87
drag, startPoint x: 1010, startPoint y: 41, endPoint x: 1139, endPoint y: 46, distance: 129.1
click at [1139, 46] on header "Leading the way to excellence Search" at bounding box center [784, 44] width 1568 height 87
drag, startPoint x: 960, startPoint y: 42, endPoint x: 1109, endPoint y: 47, distance: 149.1
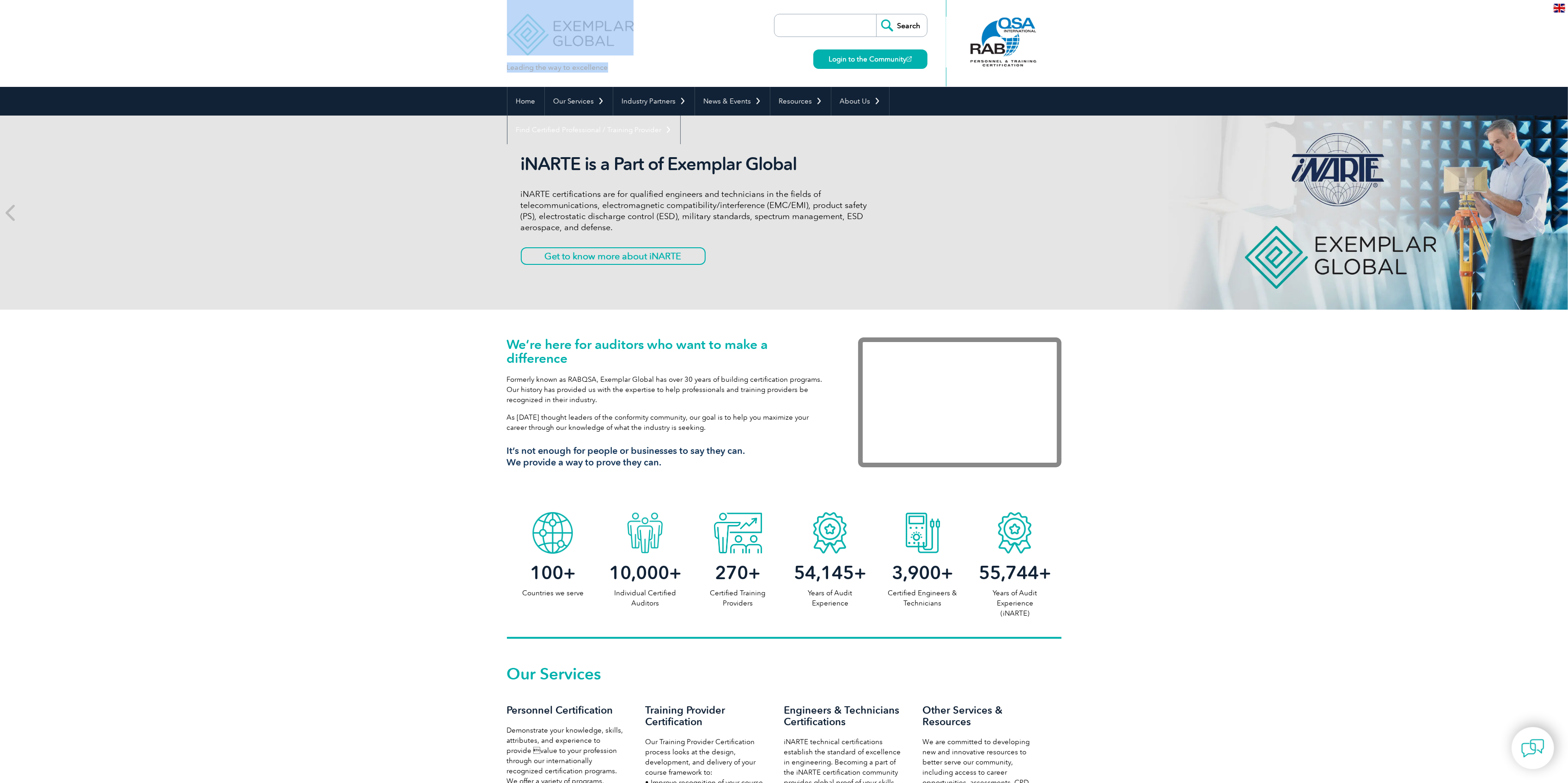
click at [1109, 47] on header "Leading the way to excellence Search" at bounding box center [784, 44] width 1568 height 87
drag, startPoint x: 968, startPoint y: 47, endPoint x: 1115, endPoint y: 39, distance: 147.2
click at [1115, 39] on header "Leading the way to excellence Search" at bounding box center [784, 44] width 1568 height 87
drag, startPoint x: 1026, startPoint y: 39, endPoint x: 1252, endPoint y: 44, distance: 226.1
click at [1252, 44] on header "Leading the way to excellence Search" at bounding box center [784, 44] width 1568 height 87
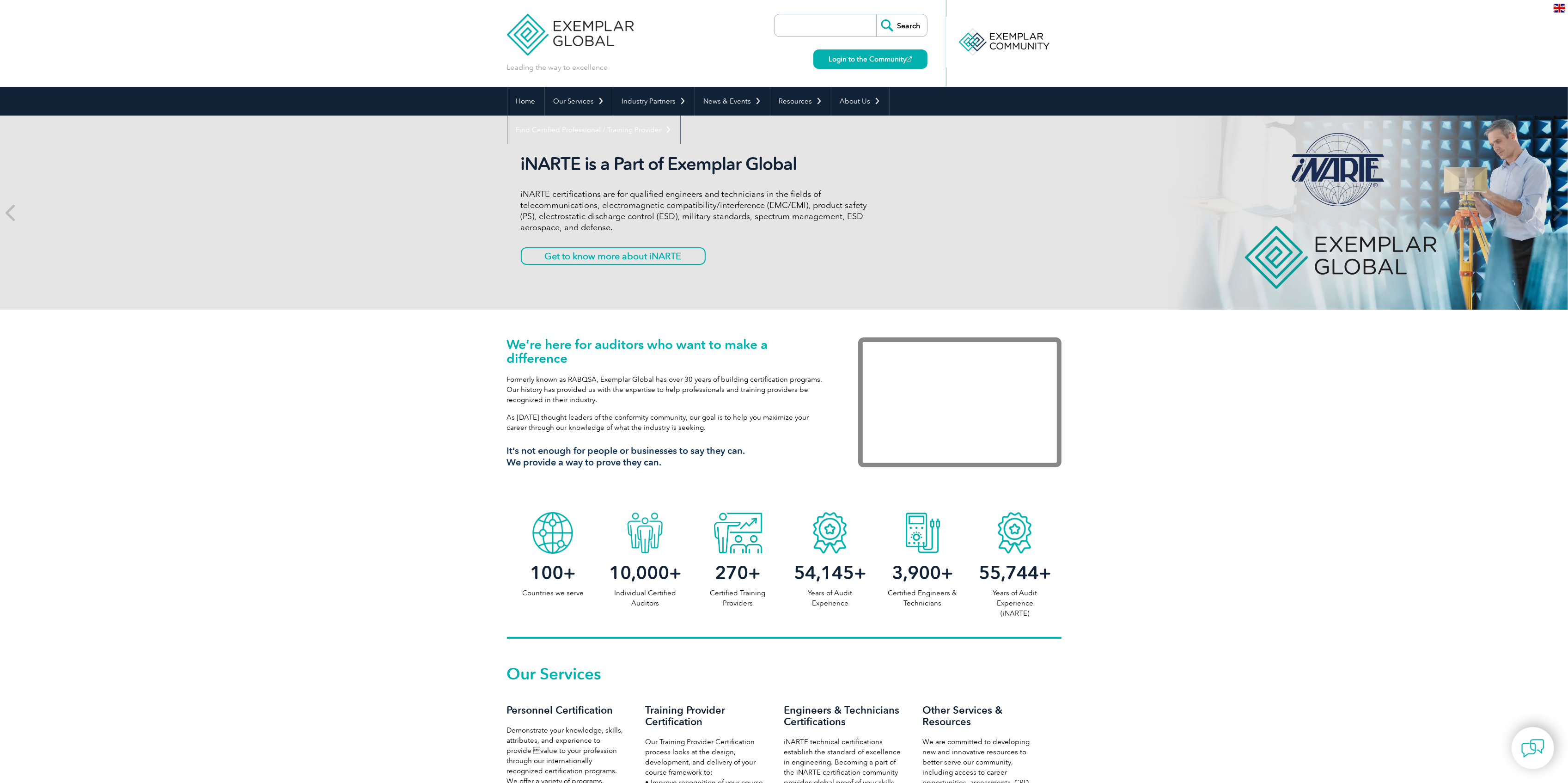
click at [1164, 41] on header "Leading the way to excellence Search" at bounding box center [784, 44] width 1568 height 87
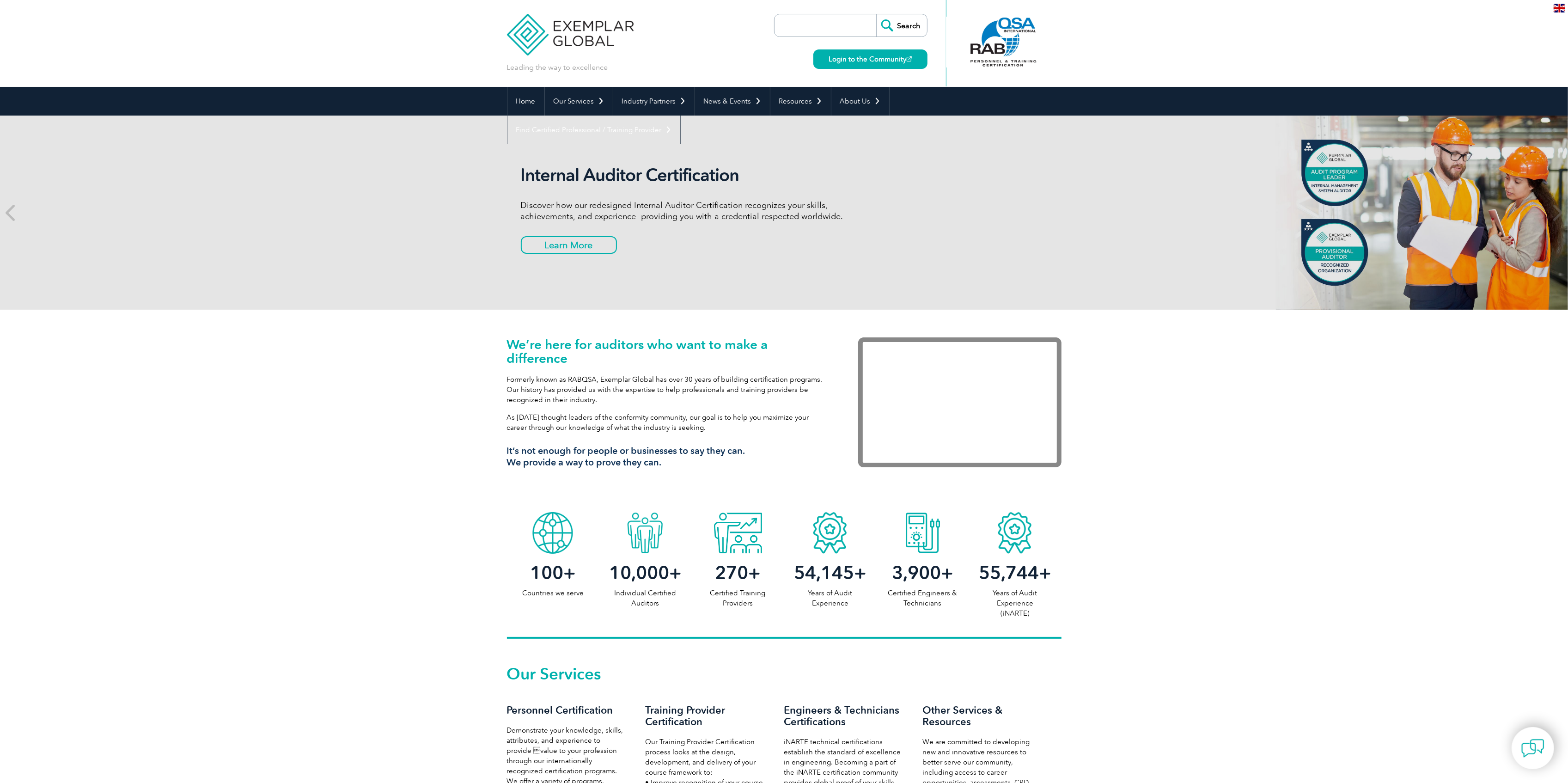
drag, startPoint x: 374, startPoint y: 96, endPoint x: 402, endPoint y: 163, distance: 72.6
click at [385, 113] on div "Home Our Services Getting Certified Individual Certifications Engineers & Techn…" at bounding box center [784, 101] width 1568 height 29
drag, startPoint x: 195, startPoint y: 133, endPoint x: 521, endPoint y: 242, distance: 343.7
click at [557, 256] on div "Internal Auditor Certification Discover how our redesigned Internal Auditor Cer…" at bounding box center [784, 212] width 1568 height 194
drag, startPoint x: 518, startPoint y: 155, endPoint x: 817, endPoint y: 270, distance: 320.4
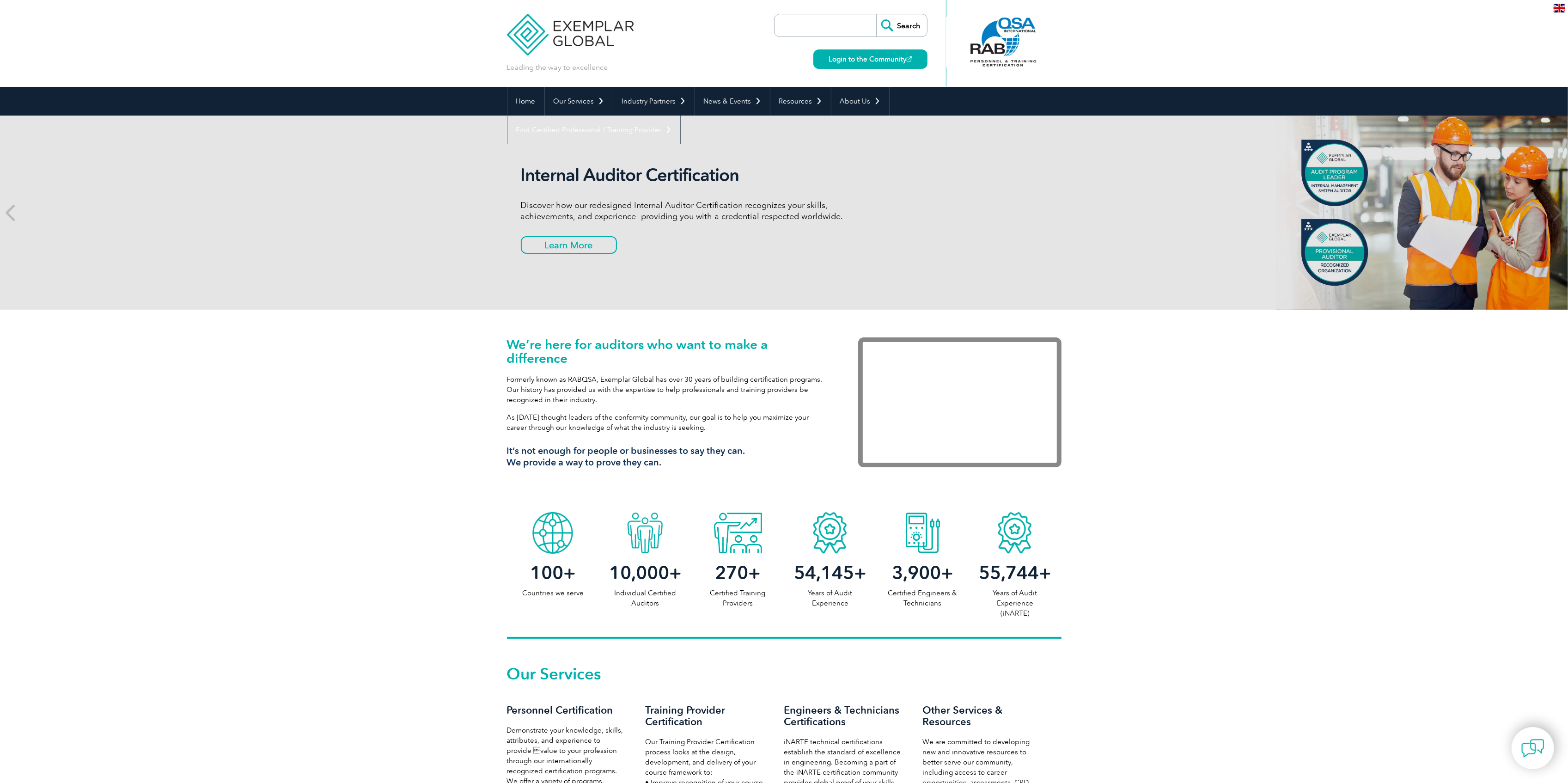
click at [811, 270] on div "Internal Auditor Certification Discover how our redesigned Internal Auditor Cer…" at bounding box center [784, 212] width 555 height 194
drag, startPoint x: 476, startPoint y: 194, endPoint x: 489, endPoint y: 185, distance: 15.8
click at [477, 193] on div "Internal Auditor Certification Discover how our redesigned Internal Auditor Cer…" at bounding box center [784, 212] width 1568 height 194
drag, startPoint x: 527, startPoint y: 172, endPoint x: 597, endPoint y: 172, distance: 70.0
click at [607, 176] on div "Internal Auditor Certification Discover how our redesigned Internal Auditor Cer…" at bounding box center [784, 212] width 1568 height 194
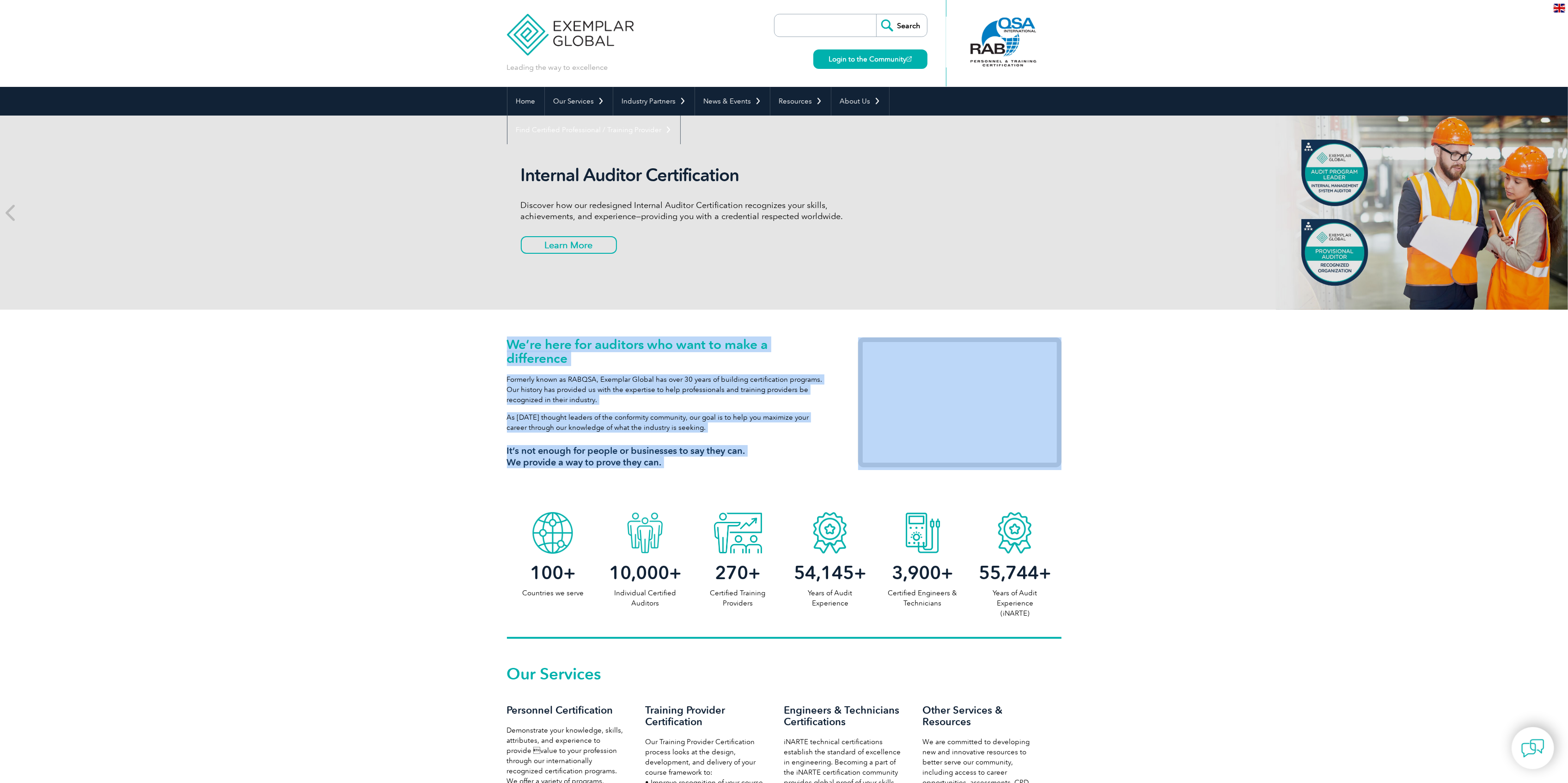
drag, startPoint x: 495, startPoint y: 362, endPoint x: 403, endPoint y: 570, distance: 227.4
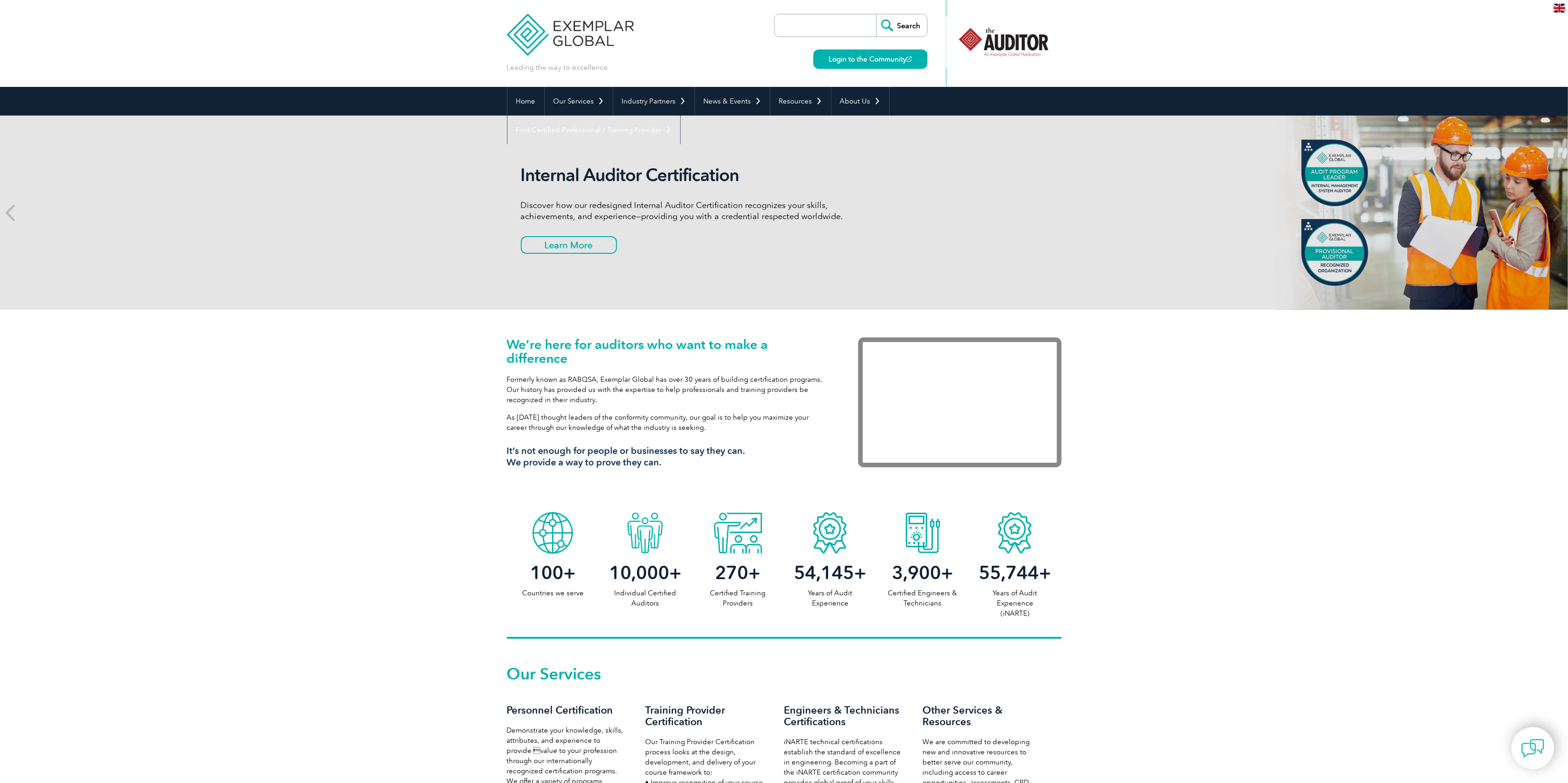
click at [429, 490] on div "We’re here for auditors who want to make a difference Formerly known as RABQSA,…" at bounding box center [784, 409] width 1568 height 198
click at [559, 52] on img at bounding box center [570, 27] width 127 height 55
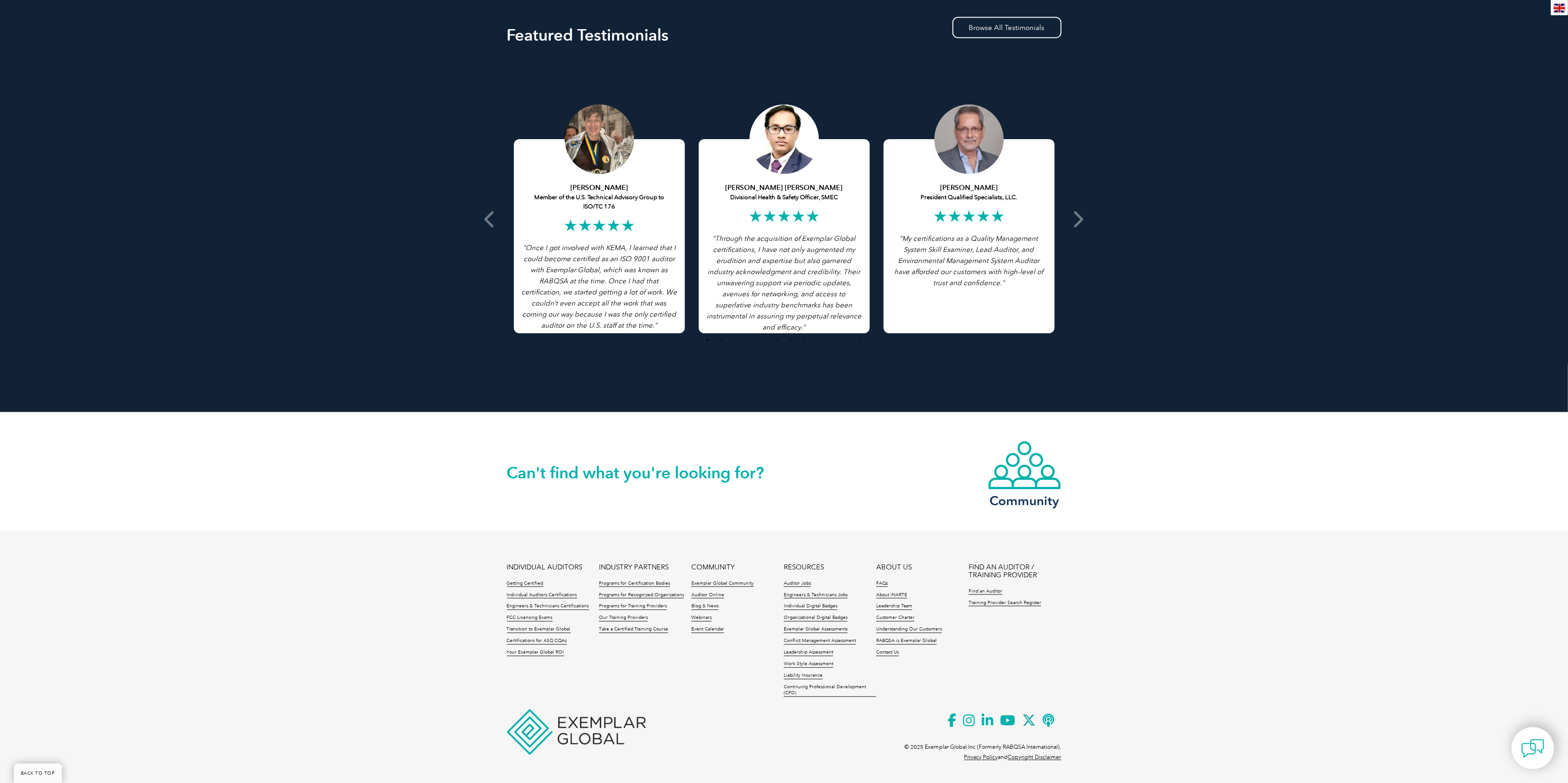
scroll to position [1752, 0]
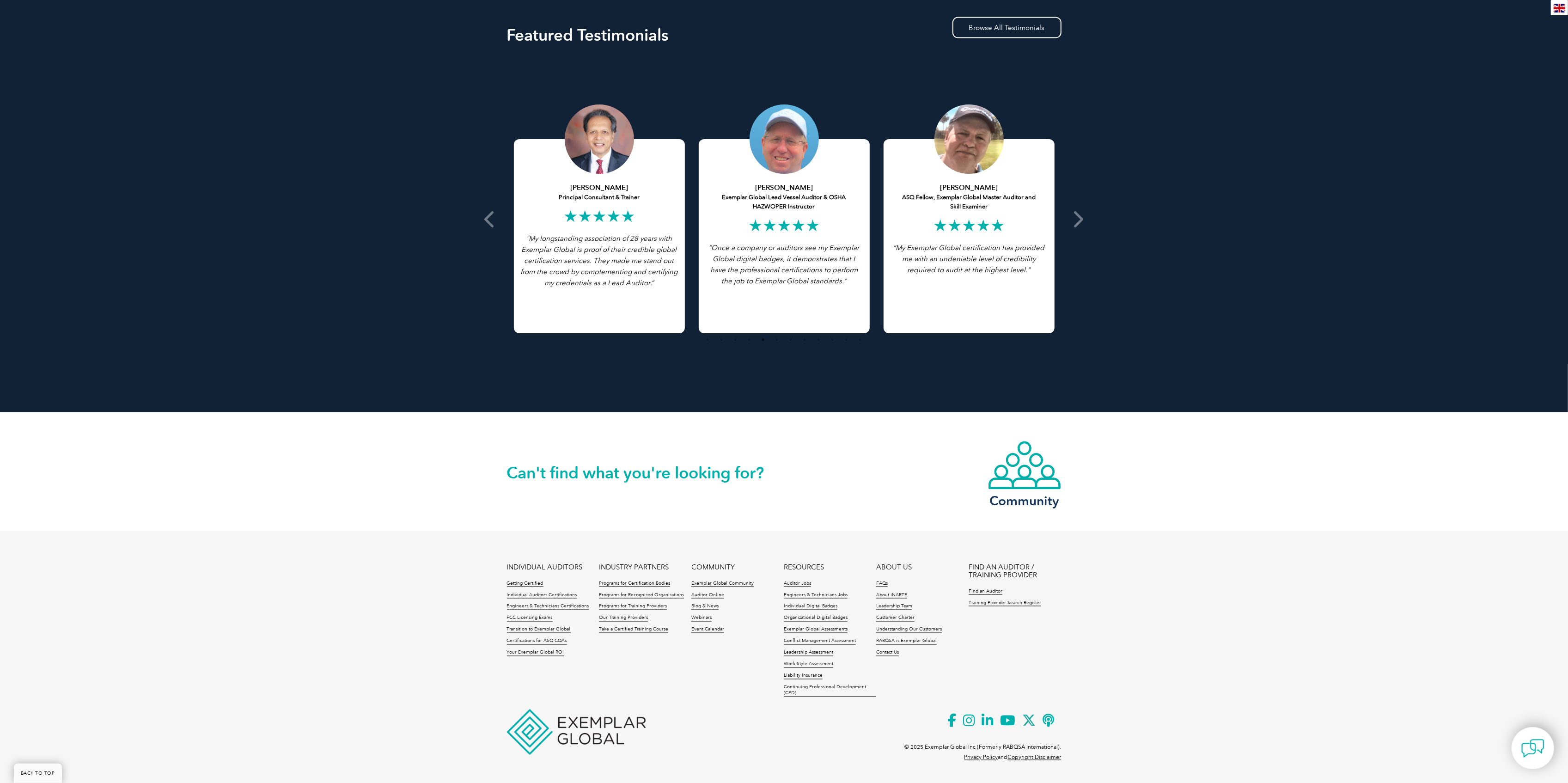
drag, startPoint x: 391, startPoint y: 93, endPoint x: 425, endPoint y: 342, distance: 251.3
click at [429, 345] on div "Featured Testimonials Browse All Testimonials Chris Van Zyl Lead Auditor of Int…" at bounding box center [784, 200] width 1568 height 425
drag, startPoint x: 829, startPoint y: 509, endPoint x: 1317, endPoint y: 514, distance: 488.0
click at [1317, 515] on div "Can't find what you're looking for? Community" at bounding box center [784, 472] width 1568 height 119
drag, startPoint x: 1290, startPoint y: 495, endPoint x: 990, endPoint y: 521, distance: 301.1
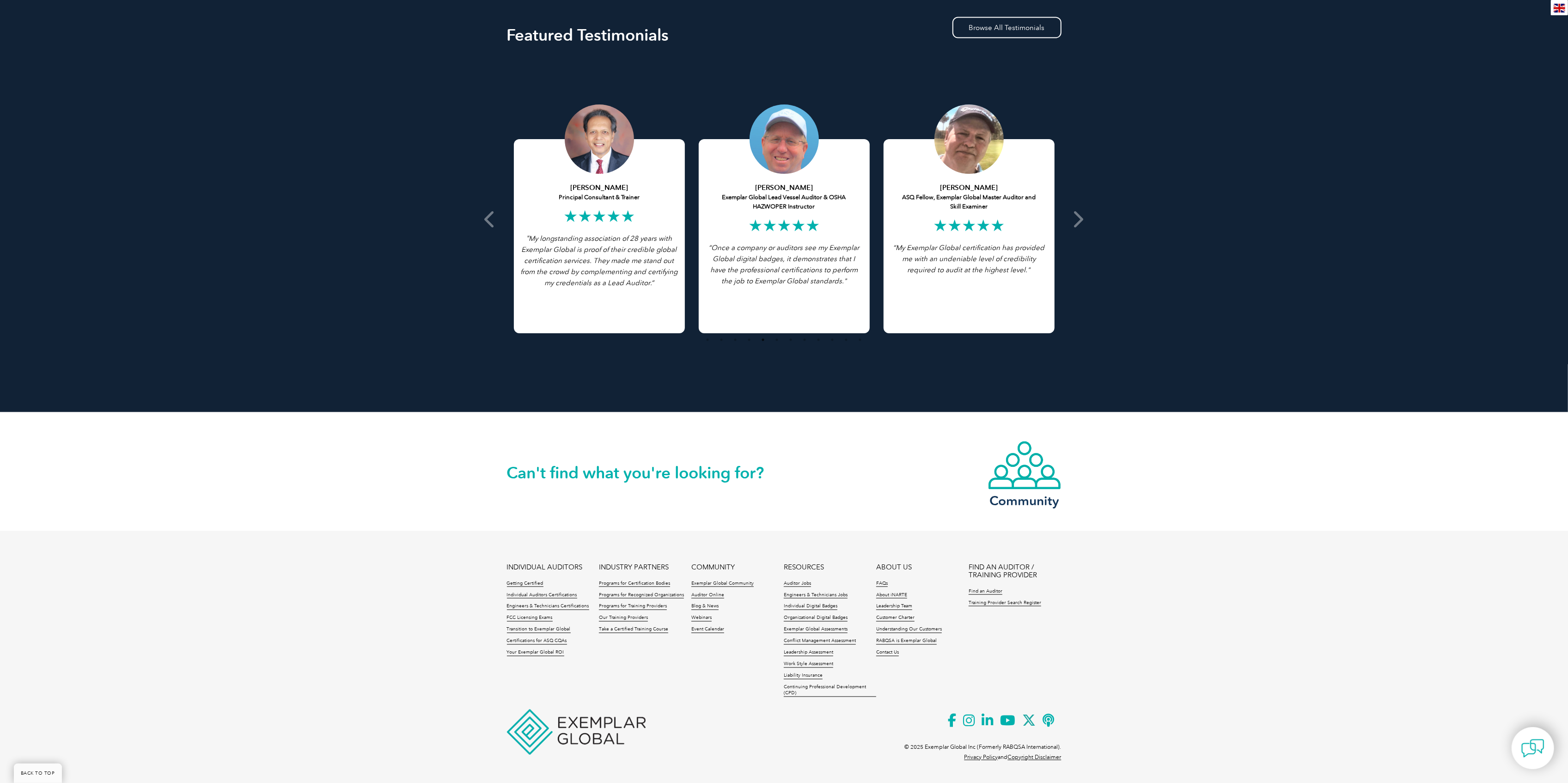
click at [1284, 493] on div "Can't find what you're looking for? Community" at bounding box center [784, 472] width 1568 height 119
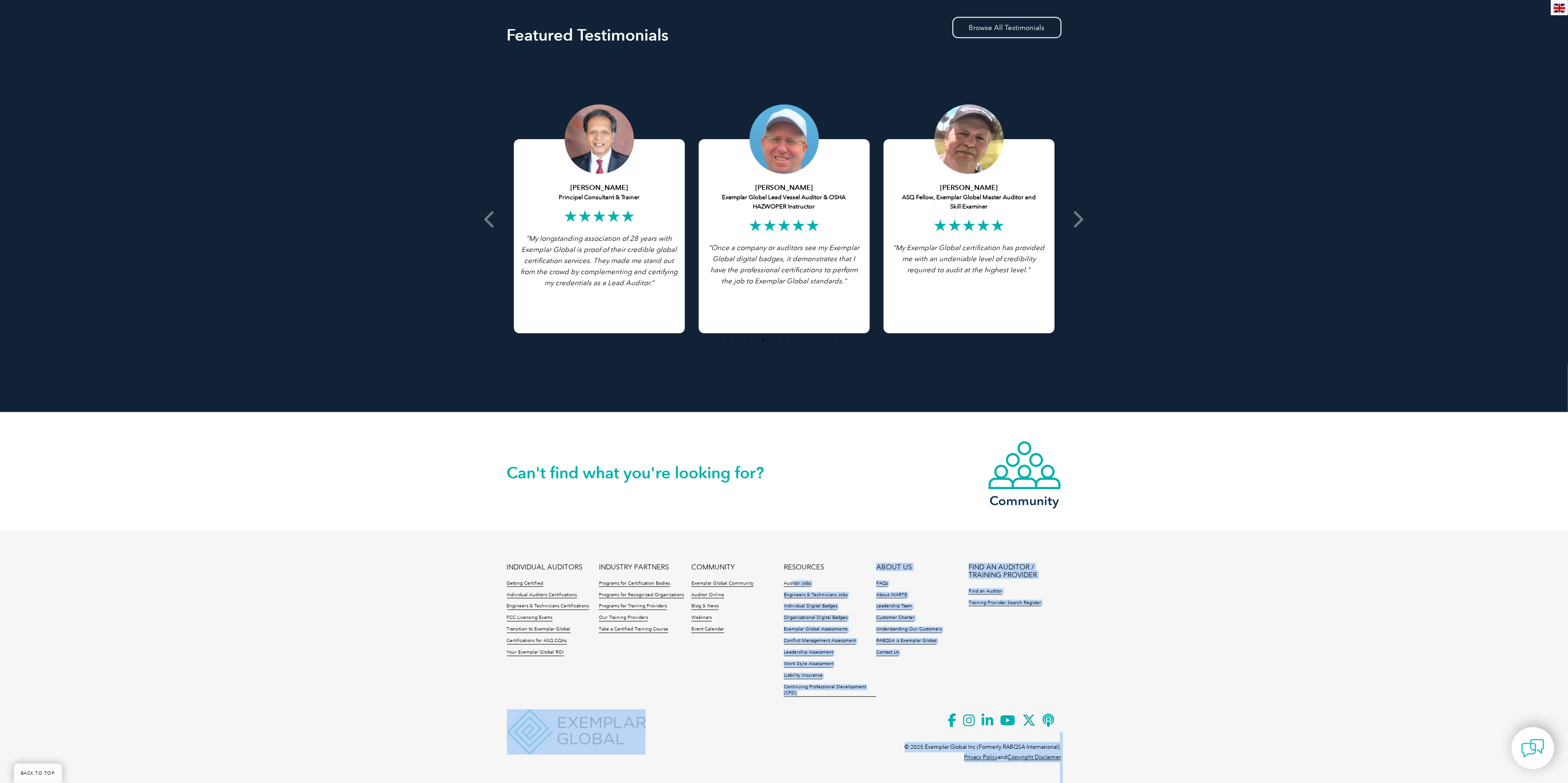
drag, startPoint x: 498, startPoint y: 544, endPoint x: 762, endPoint y: 579, distance: 266.3
click at [777, 579] on footer "INDIVIDUAL AUDITORS Getting Certified Individual Auditors Certifications Engine…" at bounding box center [784, 654] width 1568 height 246
click at [423, 544] on footer "INDIVIDUAL AUDITORS Getting Certified Individual Auditors Certifications Engine…" at bounding box center [784, 654] width 1568 height 246
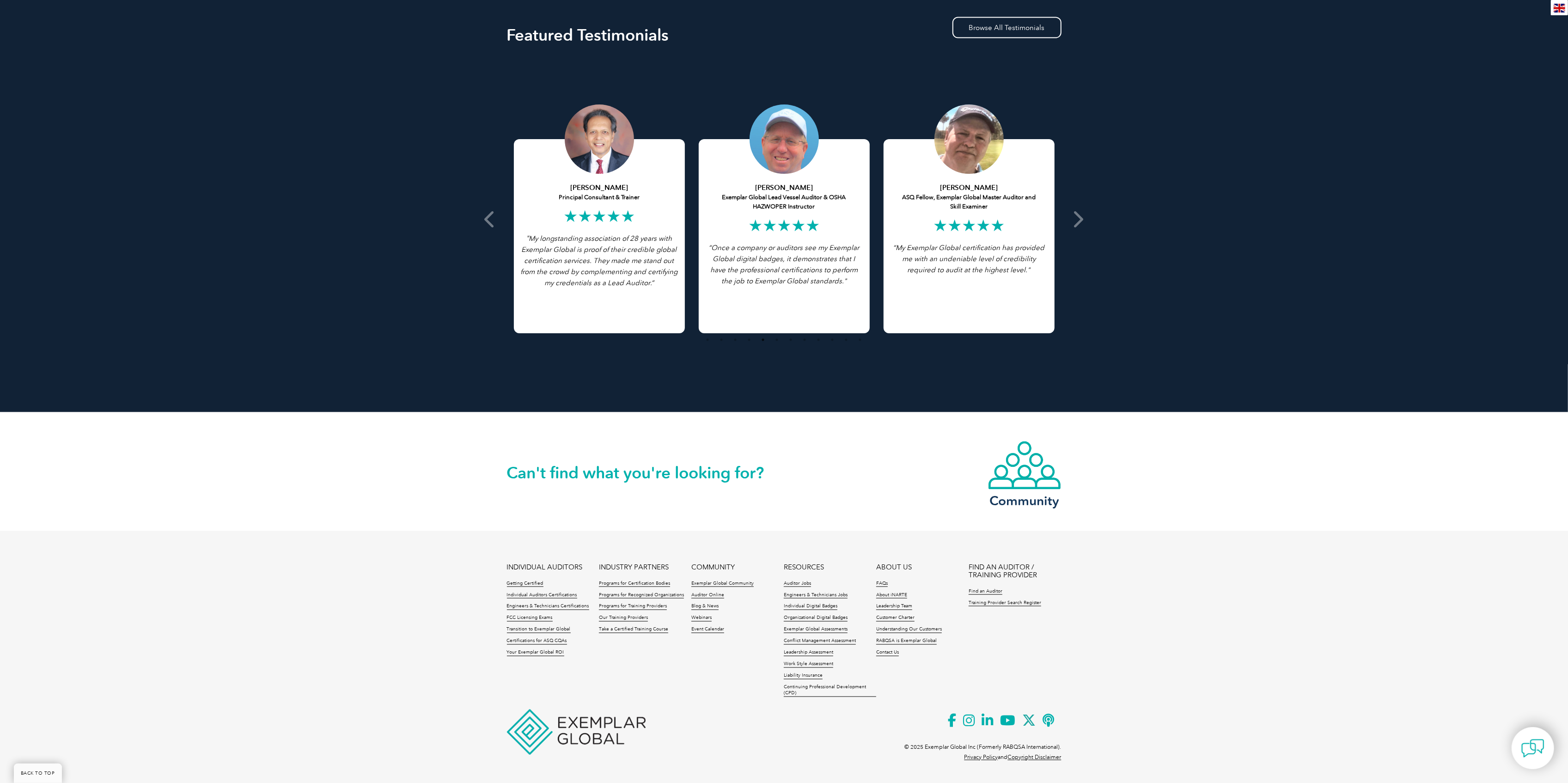
click at [480, 460] on div "Can't find what you're looking for? Community" at bounding box center [784, 472] width 1568 height 119
click at [512, 461] on div "Can't find what you're looking for?" at bounding box center [645, 460] width 277 height 39
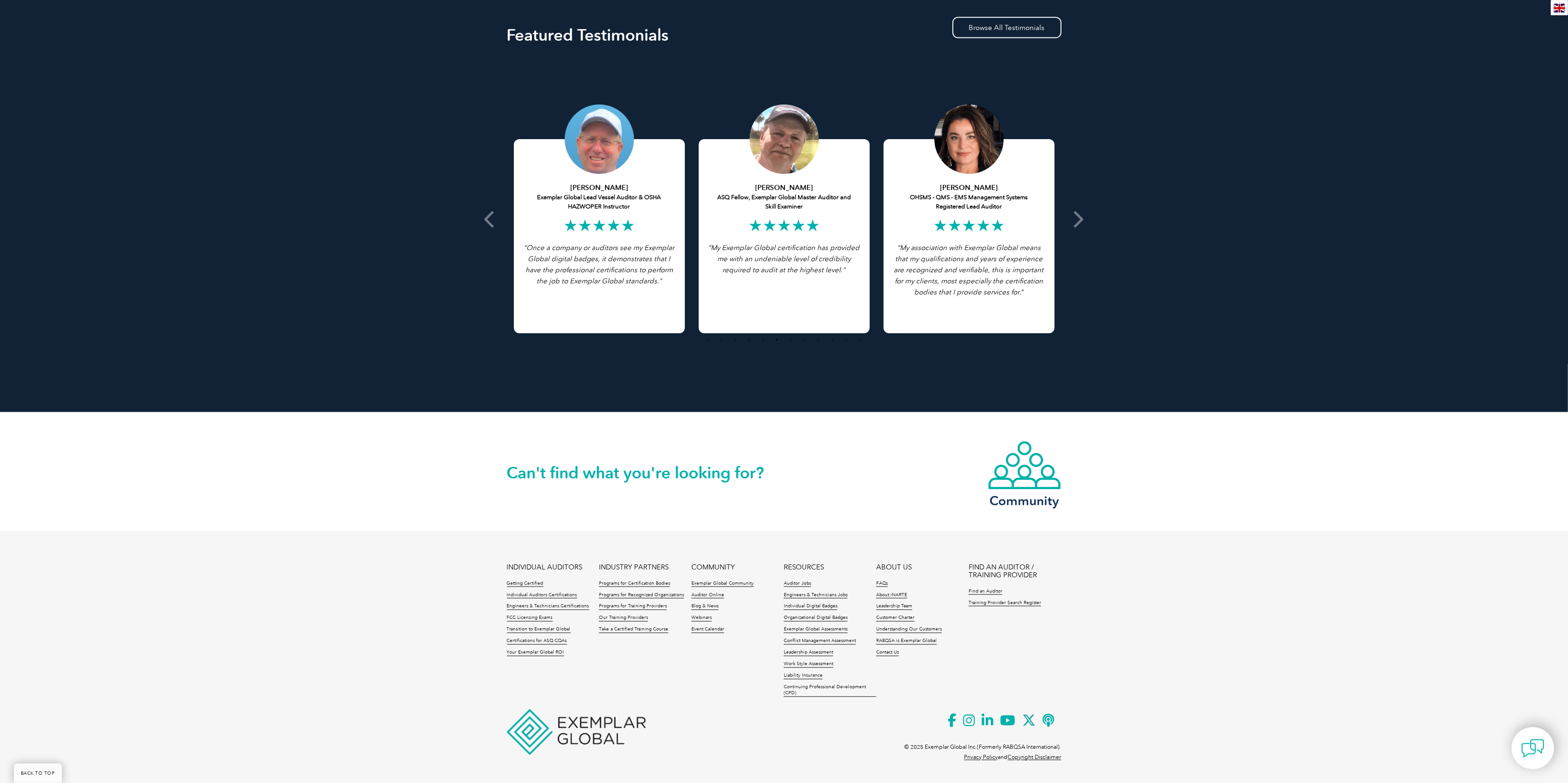
drag, startPoint x: 504, startPoint y: 463, endPoint x: 804, endPoint y: 454, distance: 300.1
click at [804, 454] on div "Can't find what you're looking for? Community" at bounding box center [784, 472] width 1568 height 119
click at [777, 472] on h2 "Can't find what you're looking for?" at bounding box center [645, 473] width 277 height 15
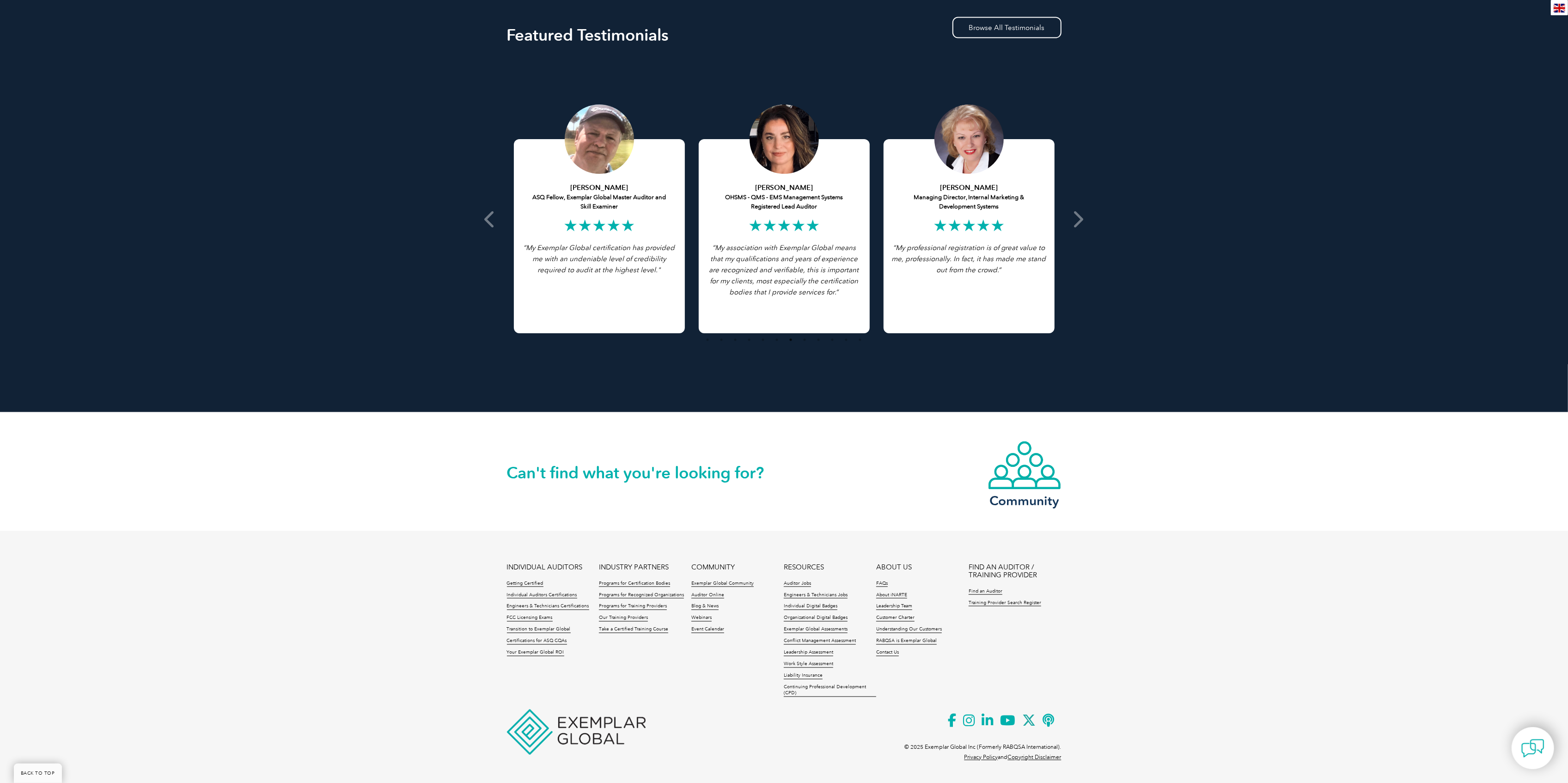
drag, startPoint x: 490, startPoint y: 458, endPoint x: 973, endPoint y: 467, distance: 483.1
click at [922, 467] on div "Can't find what you're looking for? Community" at bounding box center [784, 472] width 1568 height 119
click at [1130, 459] on div "Can't find what you're looking for? Community" at bounding box center [784, 472] width 1568 height 119
drag, startPoint x: 706, startPoint y: 470, endPoint x: 614, endPoint y: 481, distance: 92.7
click at [693, 472] on h2 "Can't find what you're looking for?" at bounding box center [645, 473] width 277 height 15
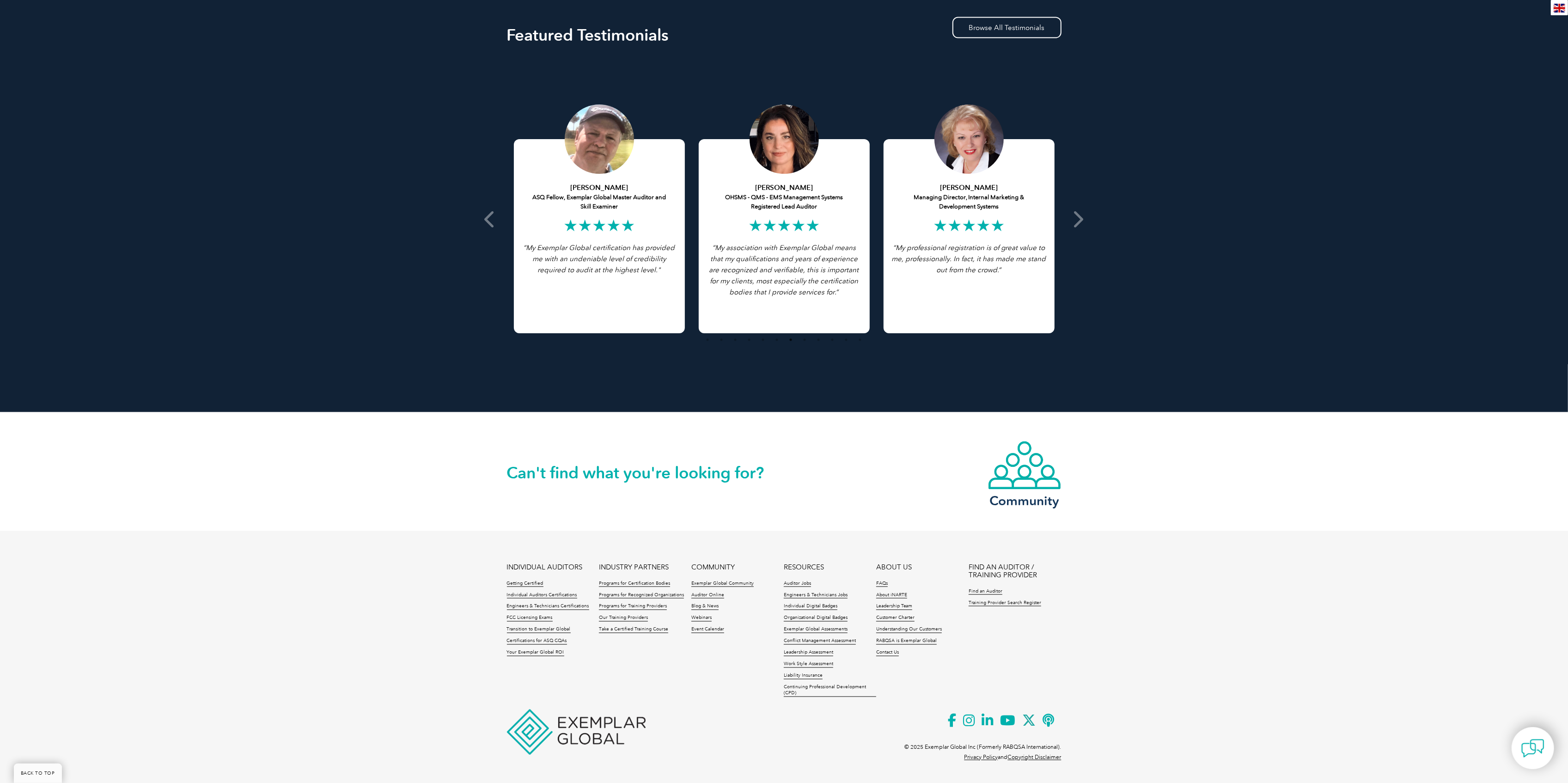
click at [592, 483] on div "Can't find what you're looking for? Community" at bounding box center [784, 472] width 555 height 118
click at [574, 476] on h2 "Can't find what you're looking for?" at bounding box center [645, 473] width 277 height 15
click at [574, 475] on h2 "Can't find what you're looking for?" at bounding box center [645, 473] width 277 height 15
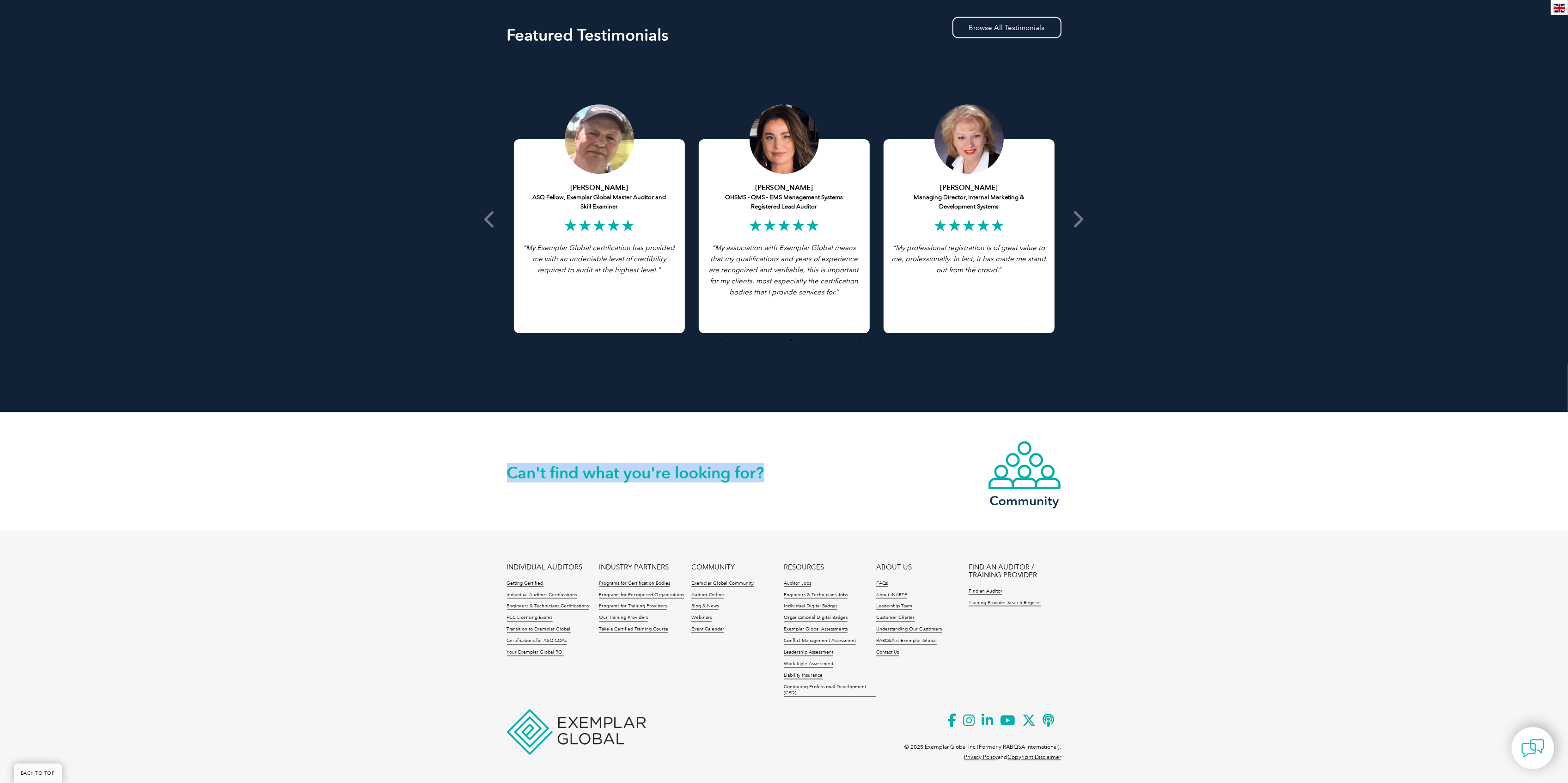
drag, startPoint x: 557, startPoint y: 476, endPoint x: 527, endPoint y: 461, distance: 33.5
click at [557, 477] on h2 "Can't find what you're looking for?" at bounding box center [645, 473] width 277 height 15
click at [517, 454] on div "Can't find what you're looking for?" at bounding box center [645, 460] width 277 height 39
click at [478, 469] on div "Can't find what you're looking for? Community" at bounding box center [784, 472] width 1568 height 119
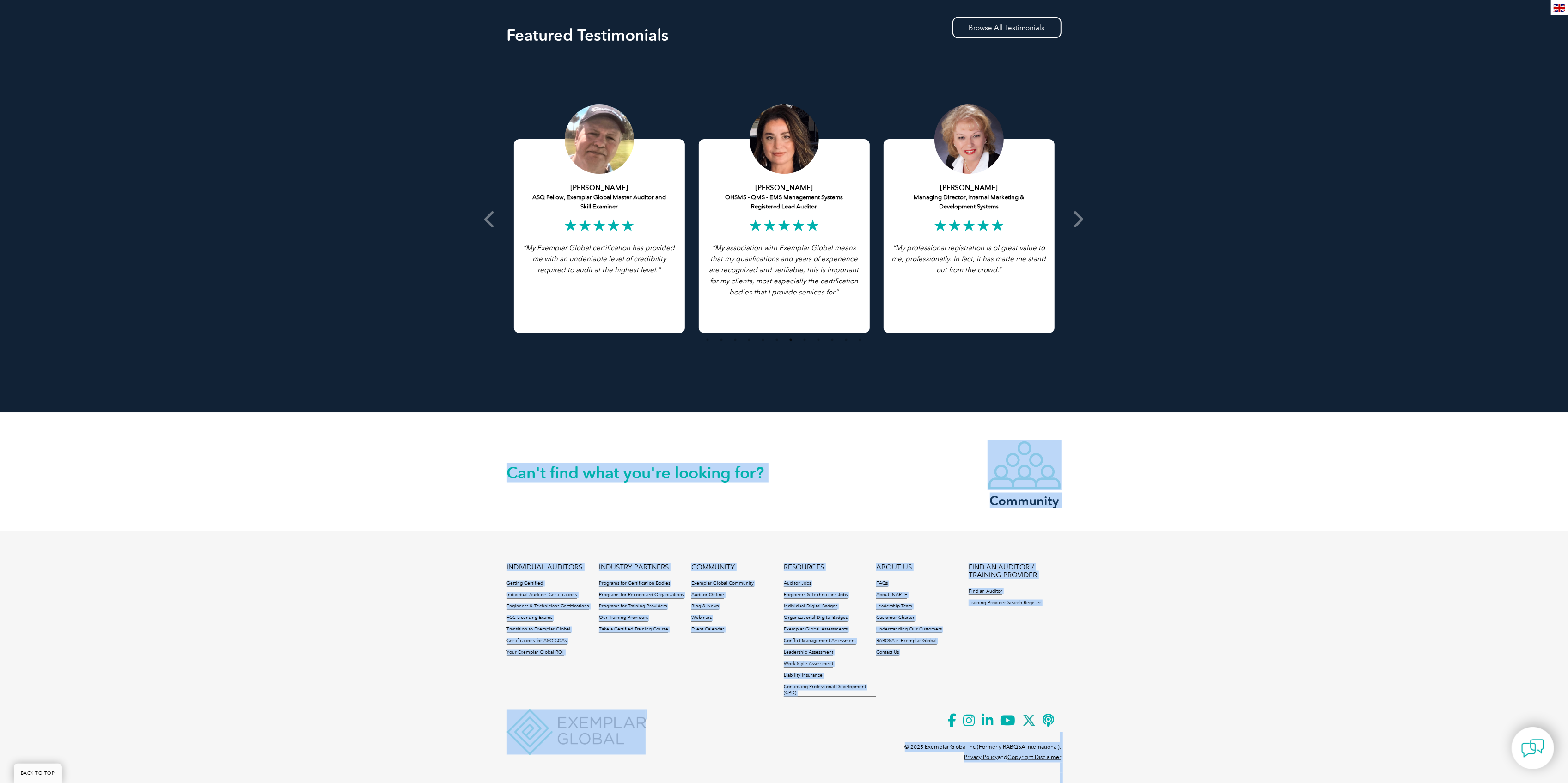
drag, startPoint x: 477, startPoint y: 469, endPoint x: 364, endPoint y: 612, distance: 182.3
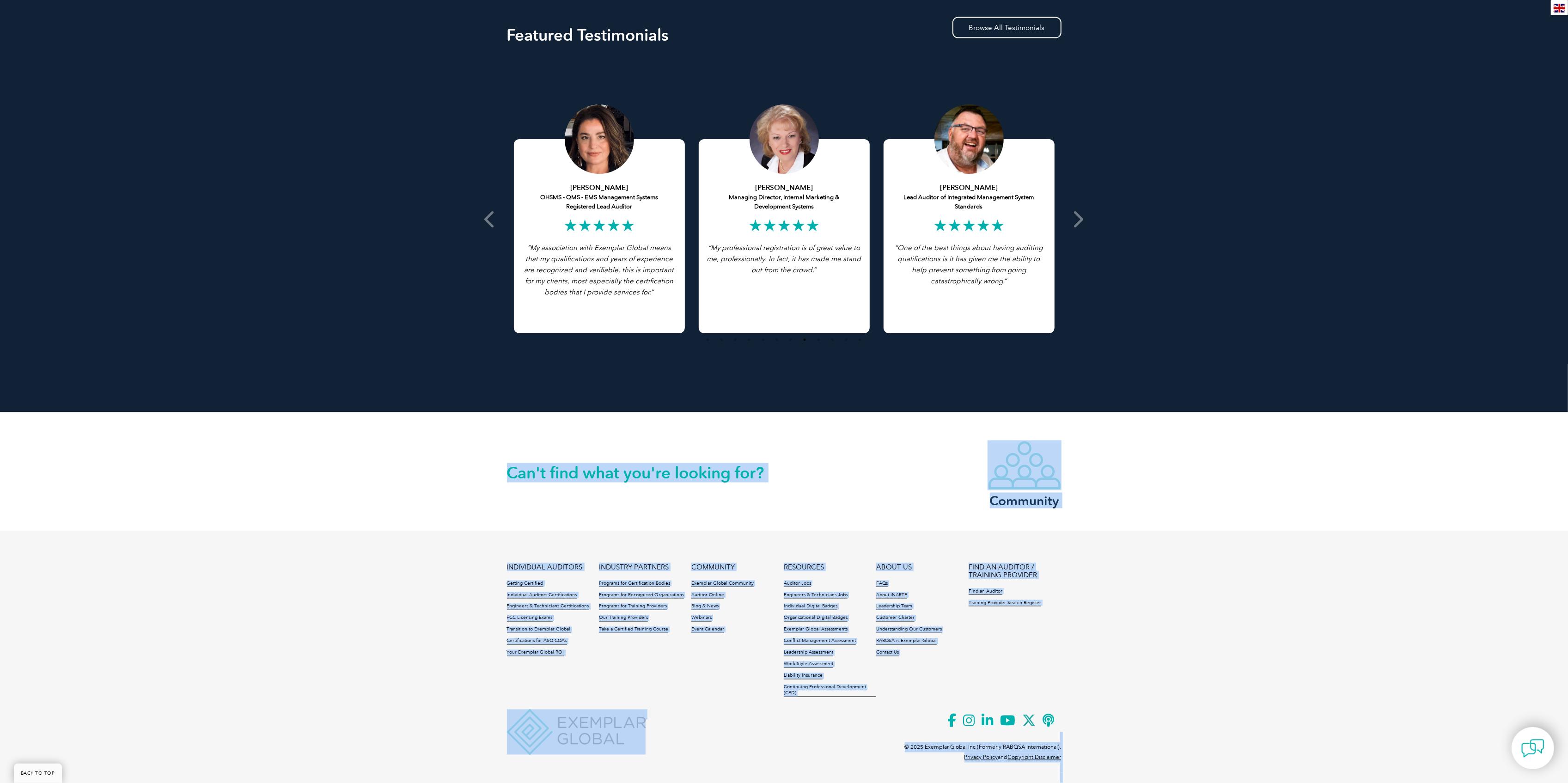
click at [359, 614] on footer "INDIVIDUAL AUDITORS Getting Certified Individual Auditors Certifications Engine…" at bounding box center [784, 654] width 1568 height 246
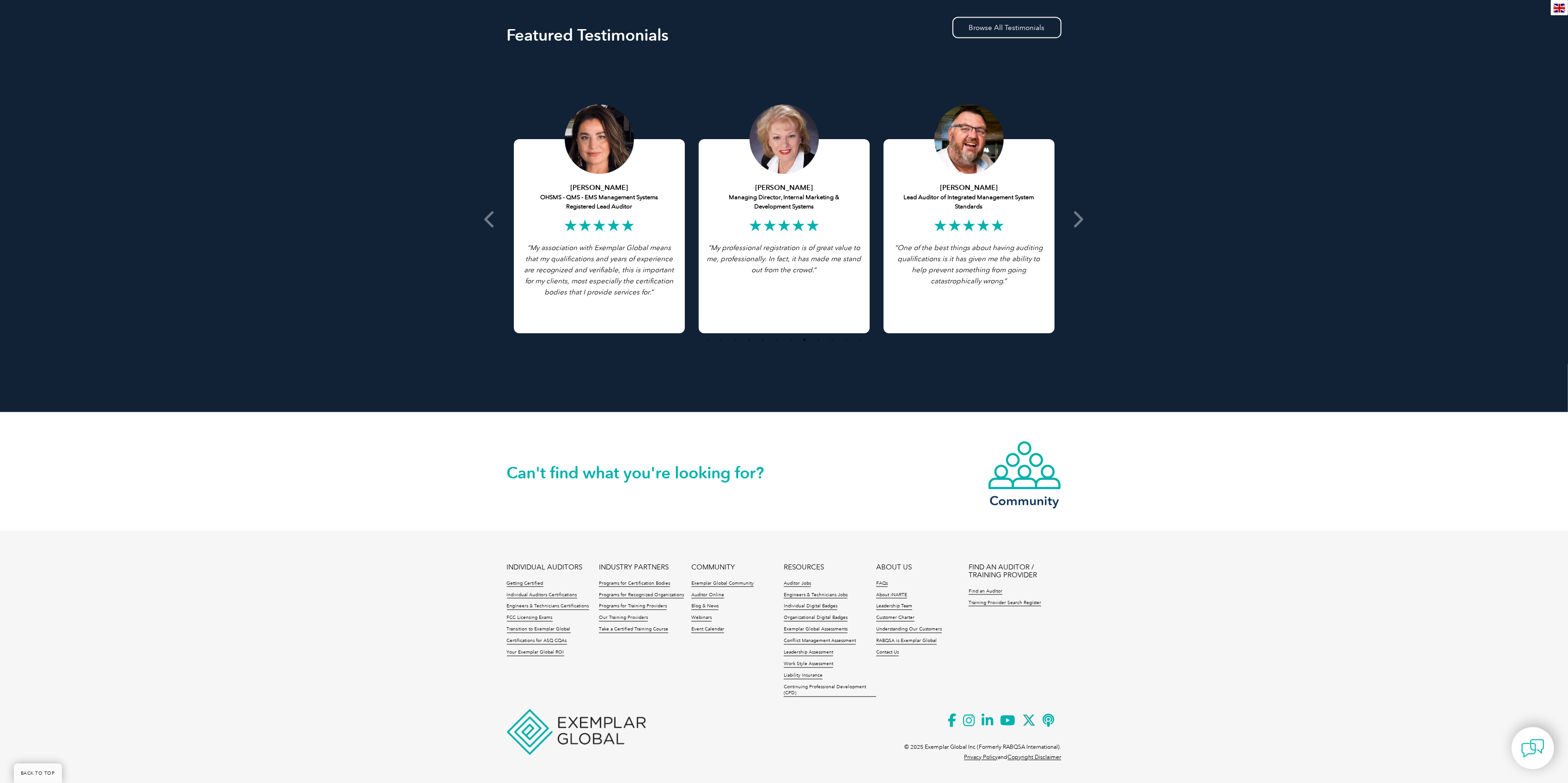
click at [359, 581] on footer "INDIVIDUAL AUDITORS Getting Certified Individual Auditors Certifications Engine…" at bounding box center [784, 654] width 1568 height 246
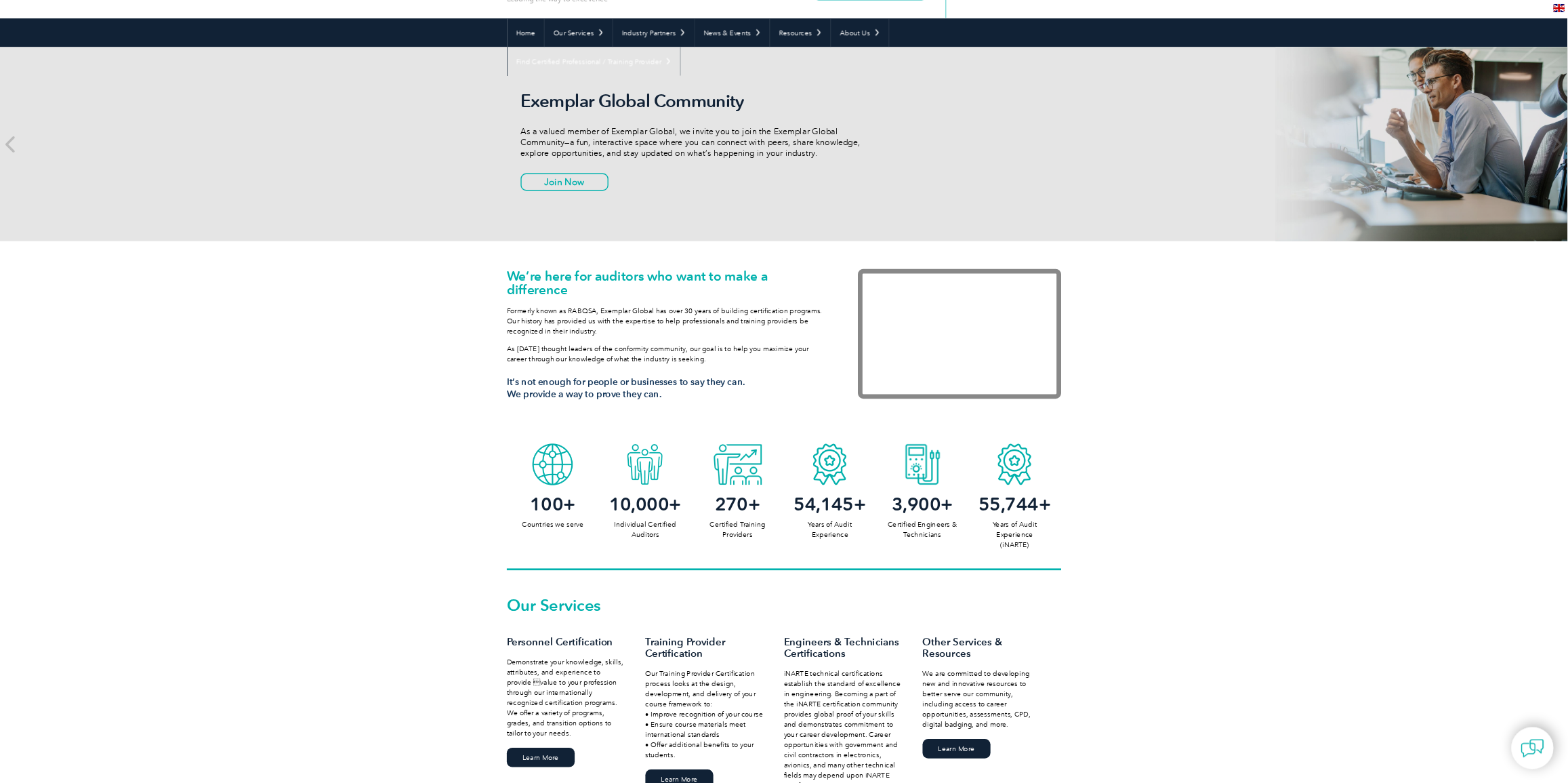
scroll to position [0, 0]
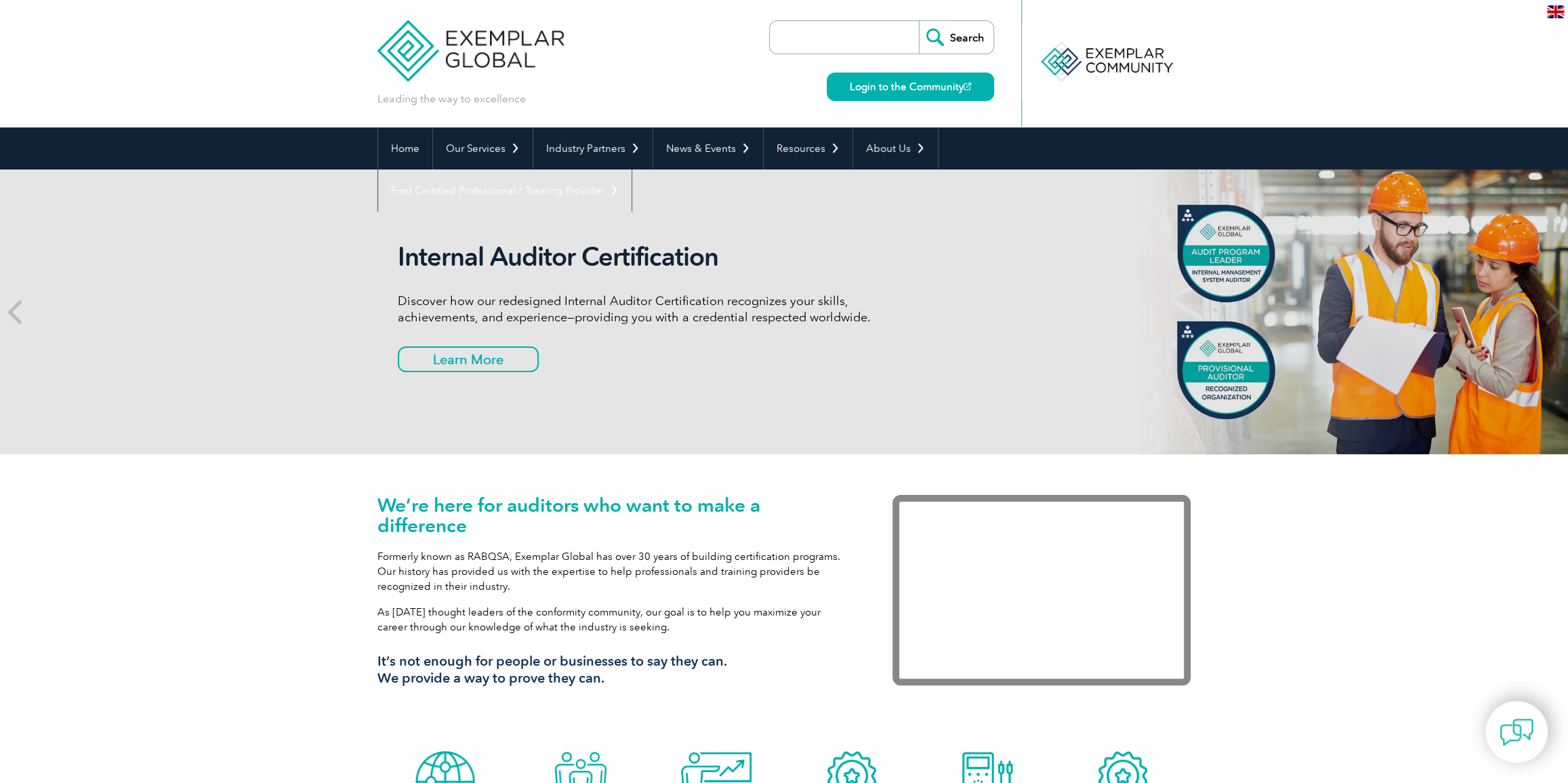
drag, startPoint x: 1241, startPoint y: 295, endPoint x: 210, endPoint y: 455, distance: 1043.3
click at [377, 444] on div "Internal Auditor Certification Discover how our redesigned Internal Auditor Cer…" at bounding box center [784, 312] width 1568 height 285
drag, startPoint x: 1015, startPoint y: 331, endPoint x: 568, endPoint y: 364, distance: 448.2
click at [491, 384] on div "Internal Auditor Certification Discover how our redesigned Internal Auditor Cer…" at bounding box center [784, 312] width 813 height 285
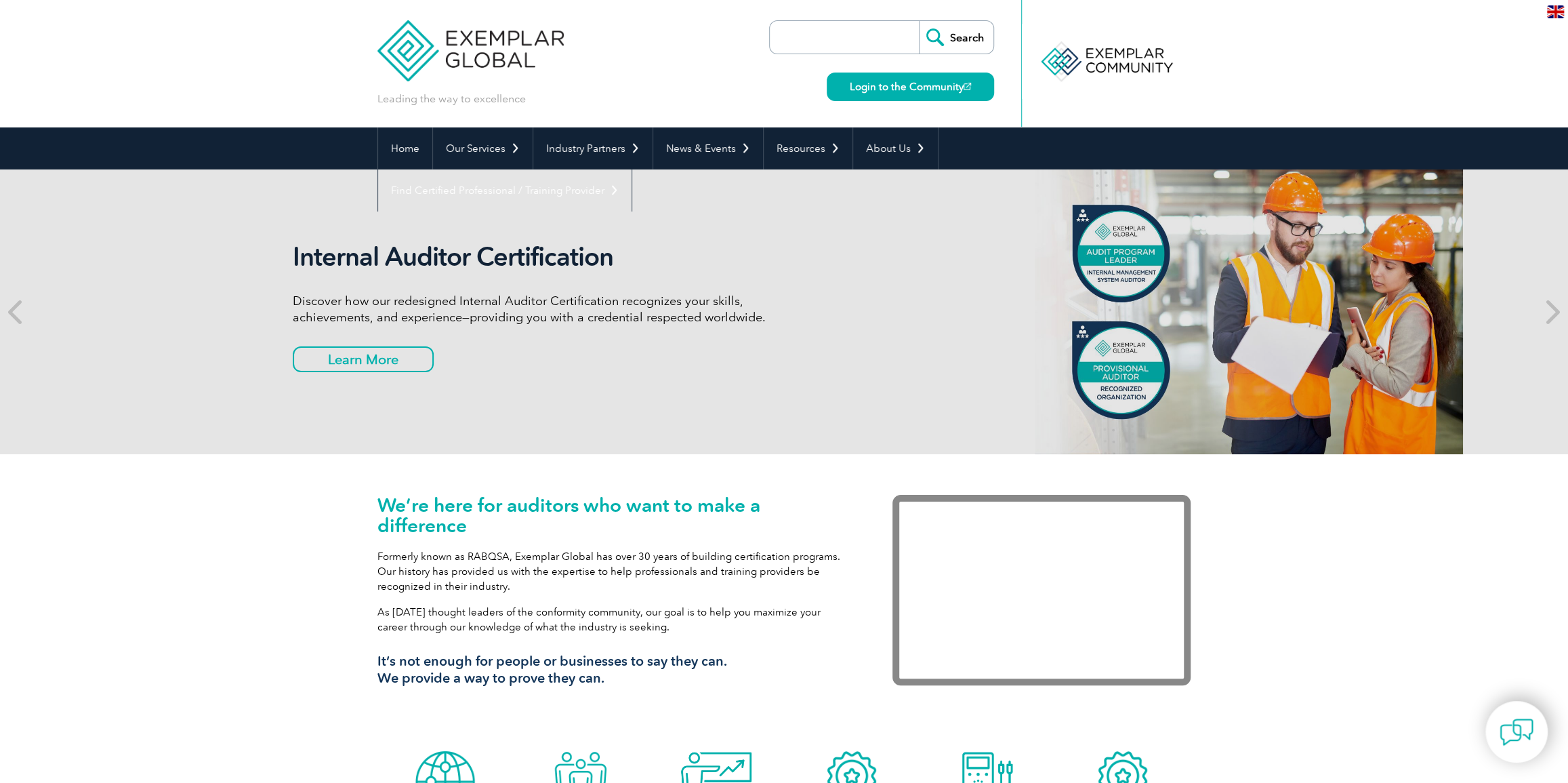
drag, startPoint x: 985, startPoint y: 305, endPoint x: 1576, endPoint y: 277, distance: 591.7
click at [1558, 293] on div "Getting to Know Our Customers Did you know that our certified auditors have ove…" at bounding box center [784, 312] width 1568 height 285
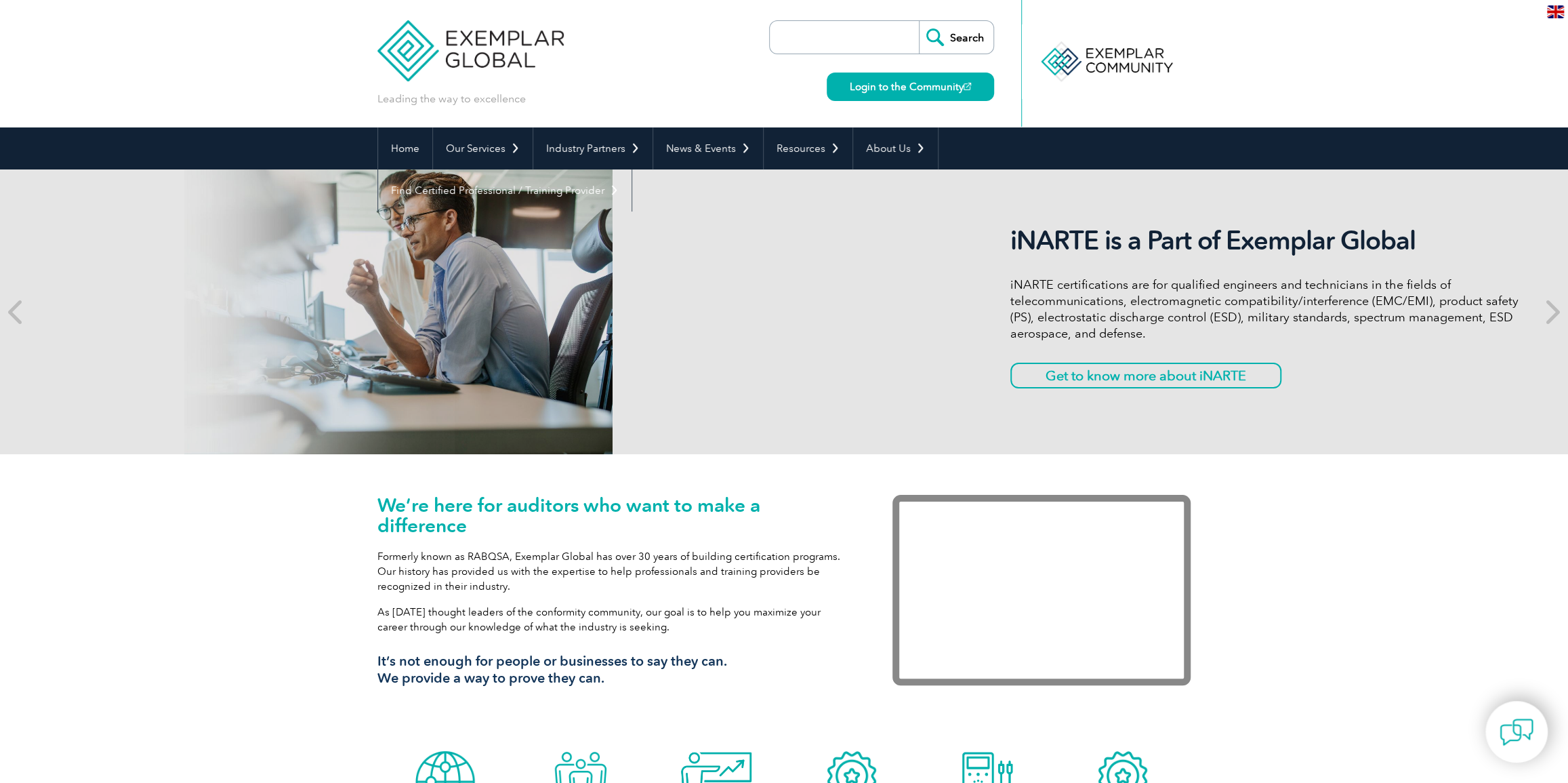
drag, startPoint x: 812, startPoint y: 336, endPoint x: 1496, endPoint y: 333, distance: 684.0
click at [1487, 333] on p "iNARTE certifications are for qualified engineers and technicians in the fields…" at bounding box center [1264, 309] width 508 height 65
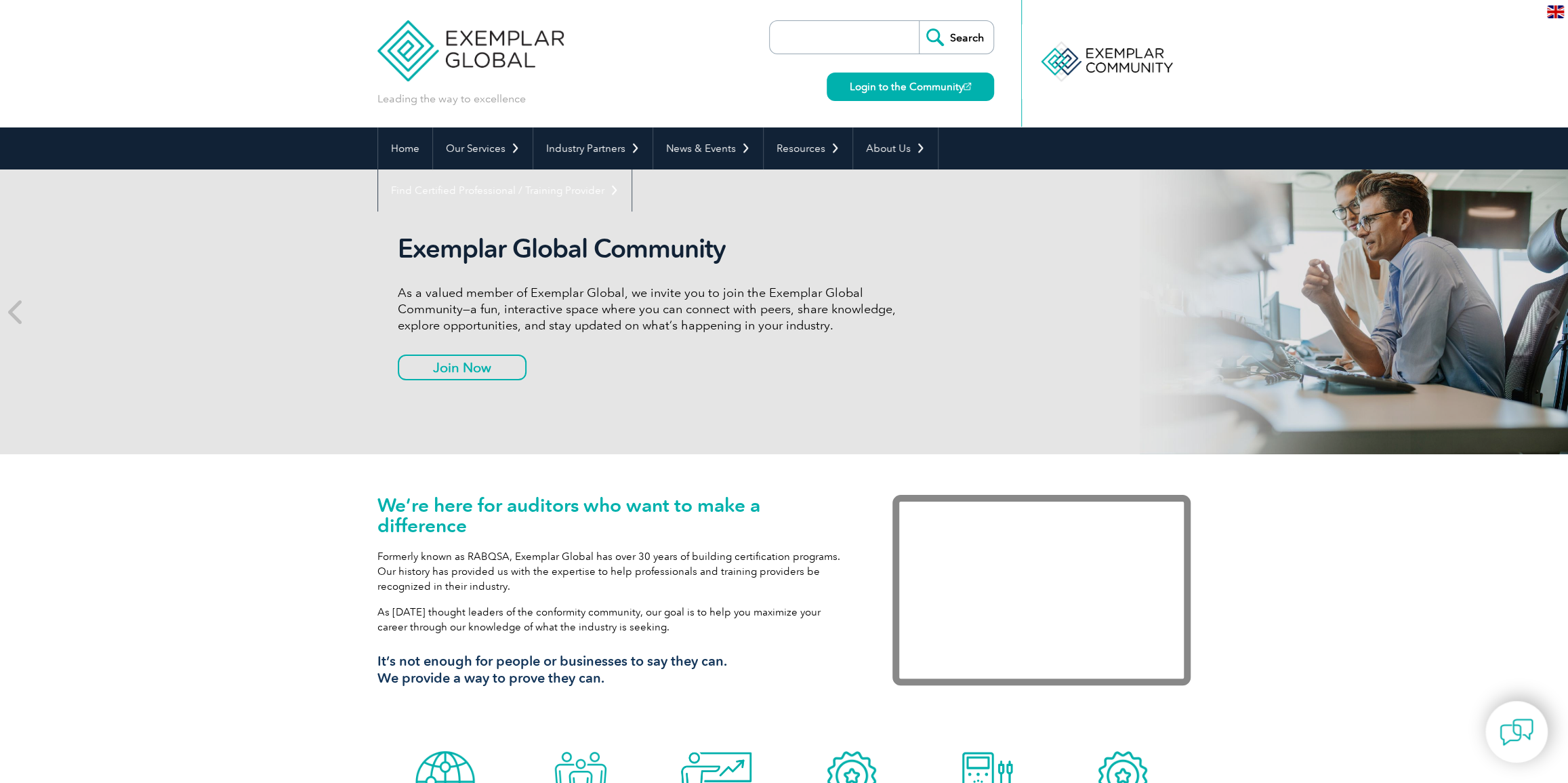
drag, startPoint x: 699, startPoint y: 310, endPoint x: 1489, endPoint y: 315, distance: 790.0
click at [906, 316] on p "As a valued member of Exemplar Global, we invite you to join the Exemplar Globa…" at bounding box center [652, 309] width 508 height 49
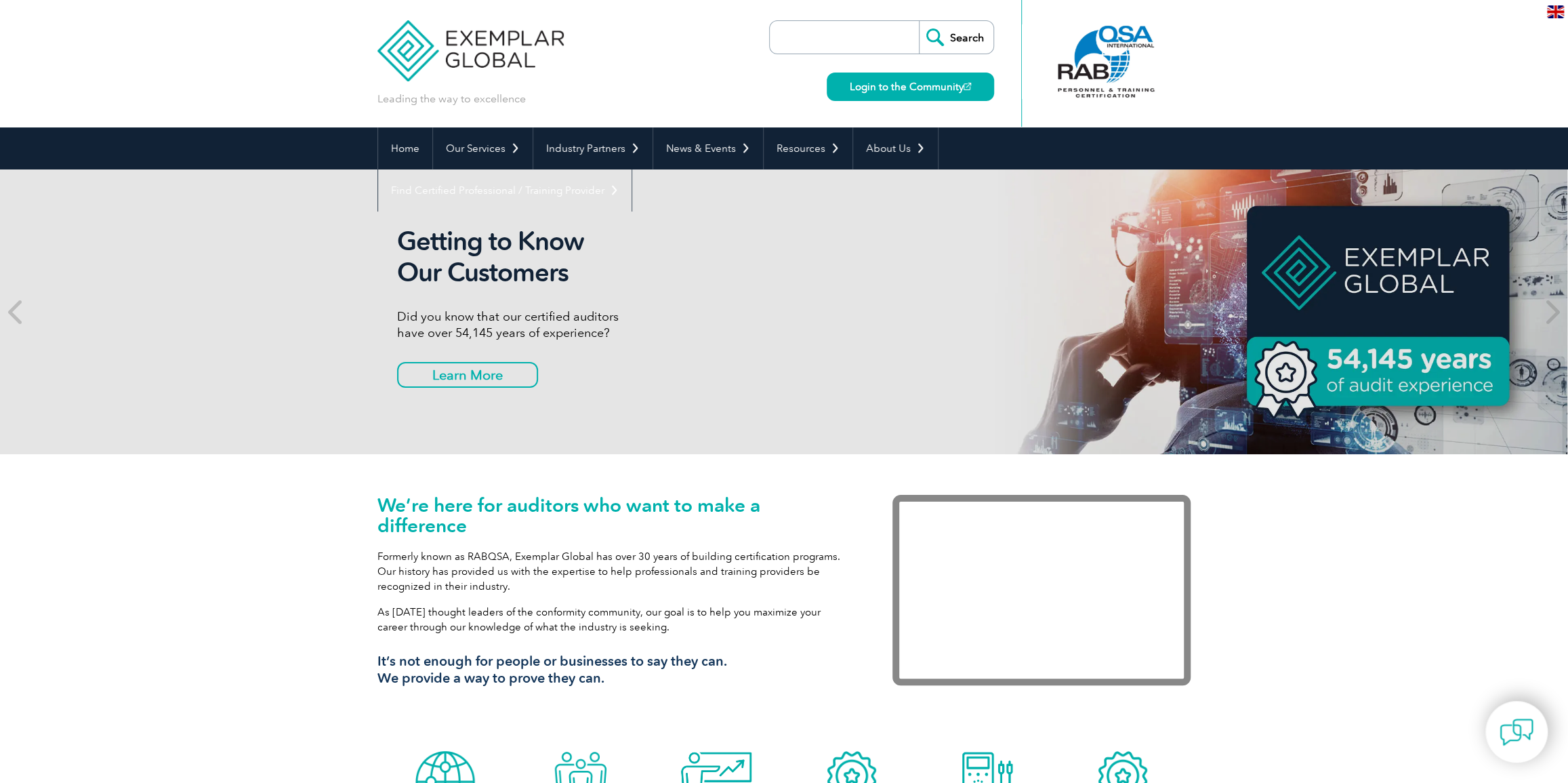
drag, startPoint x: 700, startPoint y: 443, endPoint x: 84, endPoint y: 480, distance: 617.1
drag, startPoint x: 543, startPoint y: 351, endPoint x: 109, endPoint y: 359, distance: 434.1
click at [234, 358] on div "Getting to Know Our Customers Did you know that our certified auditors have ove…" at bounding box center [782, 312] width 1568 height 285
drag, startPoint x: 724, startPoint y: 322, endPoint x: 211, endPoint y: 340, distance: 513.3
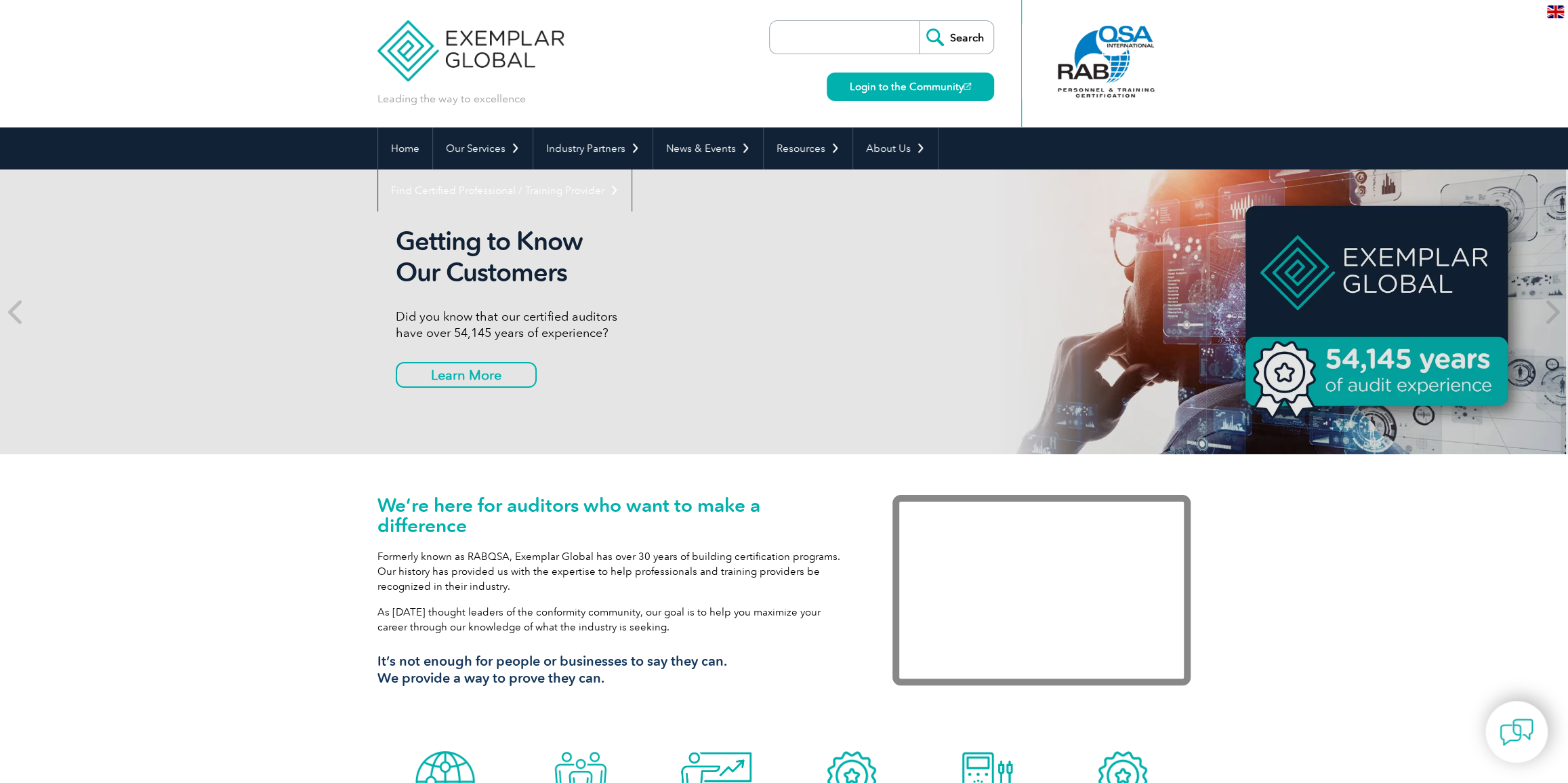
click at [211, 340] on div "Getting to Know Our Customers Did you know that our certified auditors have ove…" at bounding box center [782, 312] width 1568 height 285
drag, startPoint x: 354, startPoint y: 329, endPoint x: -84, endPoint y: 333, distance: 438.0
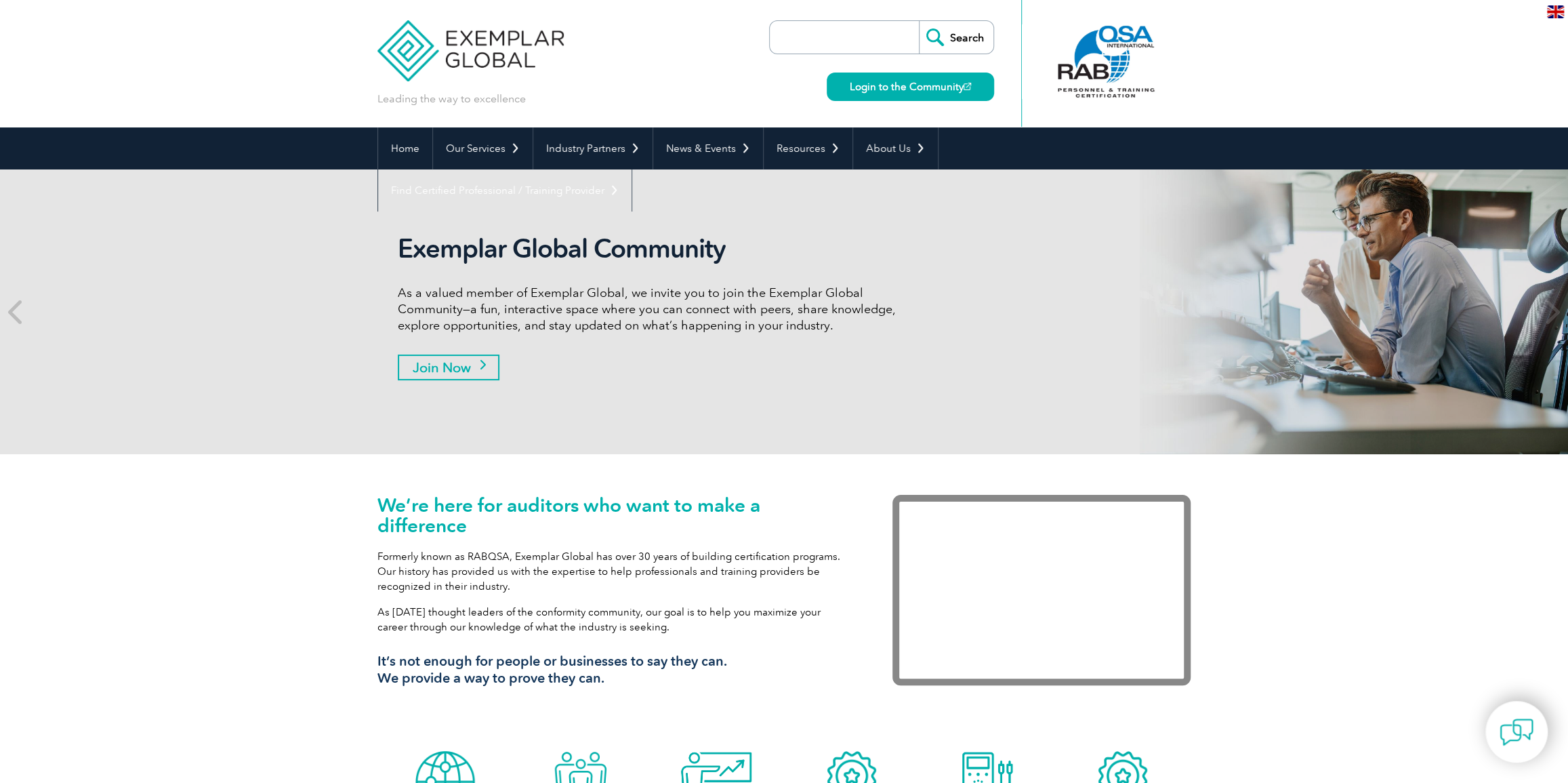
click at [480, 363] on link "Join Now" at bounding box center [449, 368] width 102 height 26
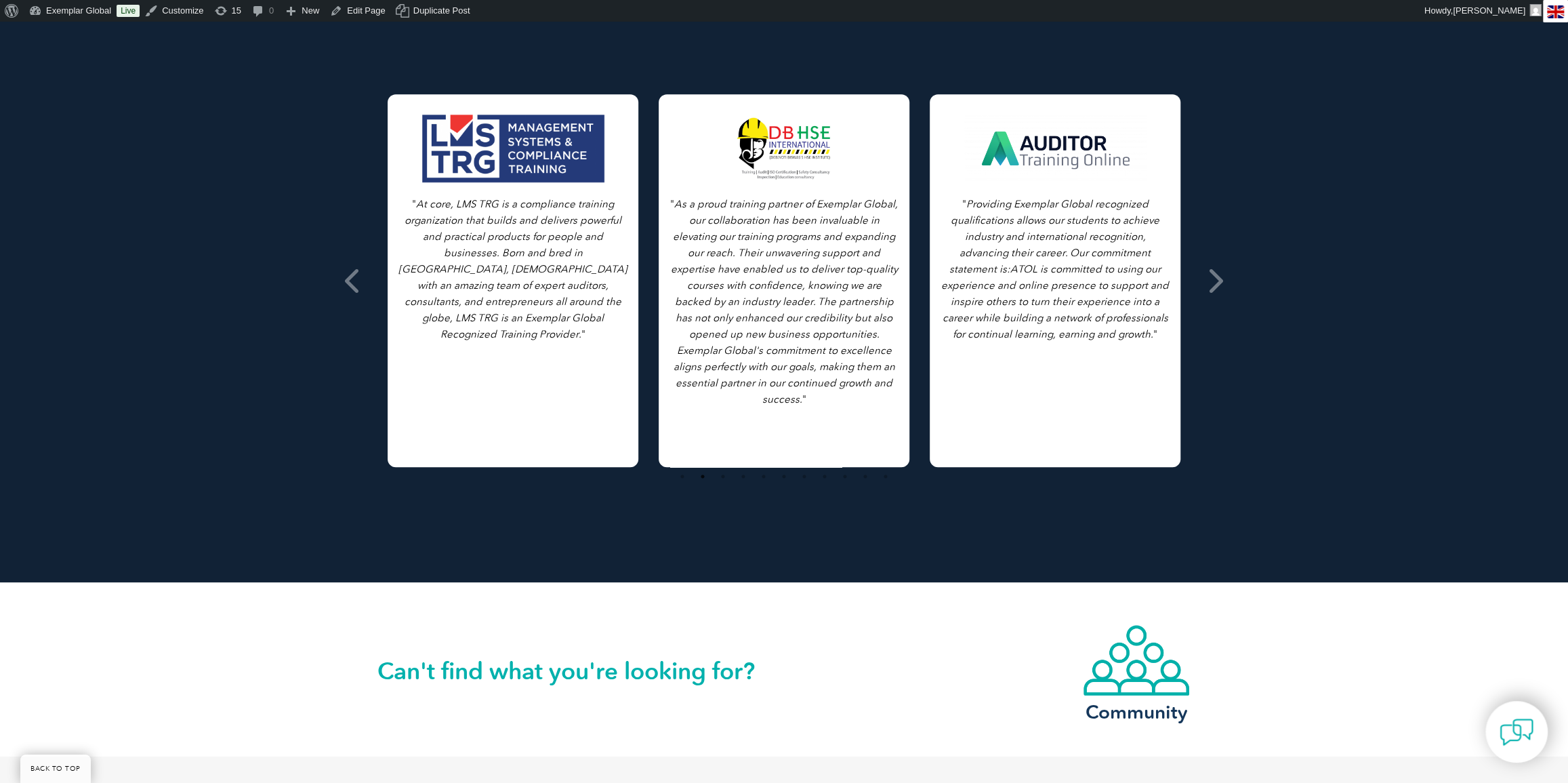
scroll to position [1245, 0]
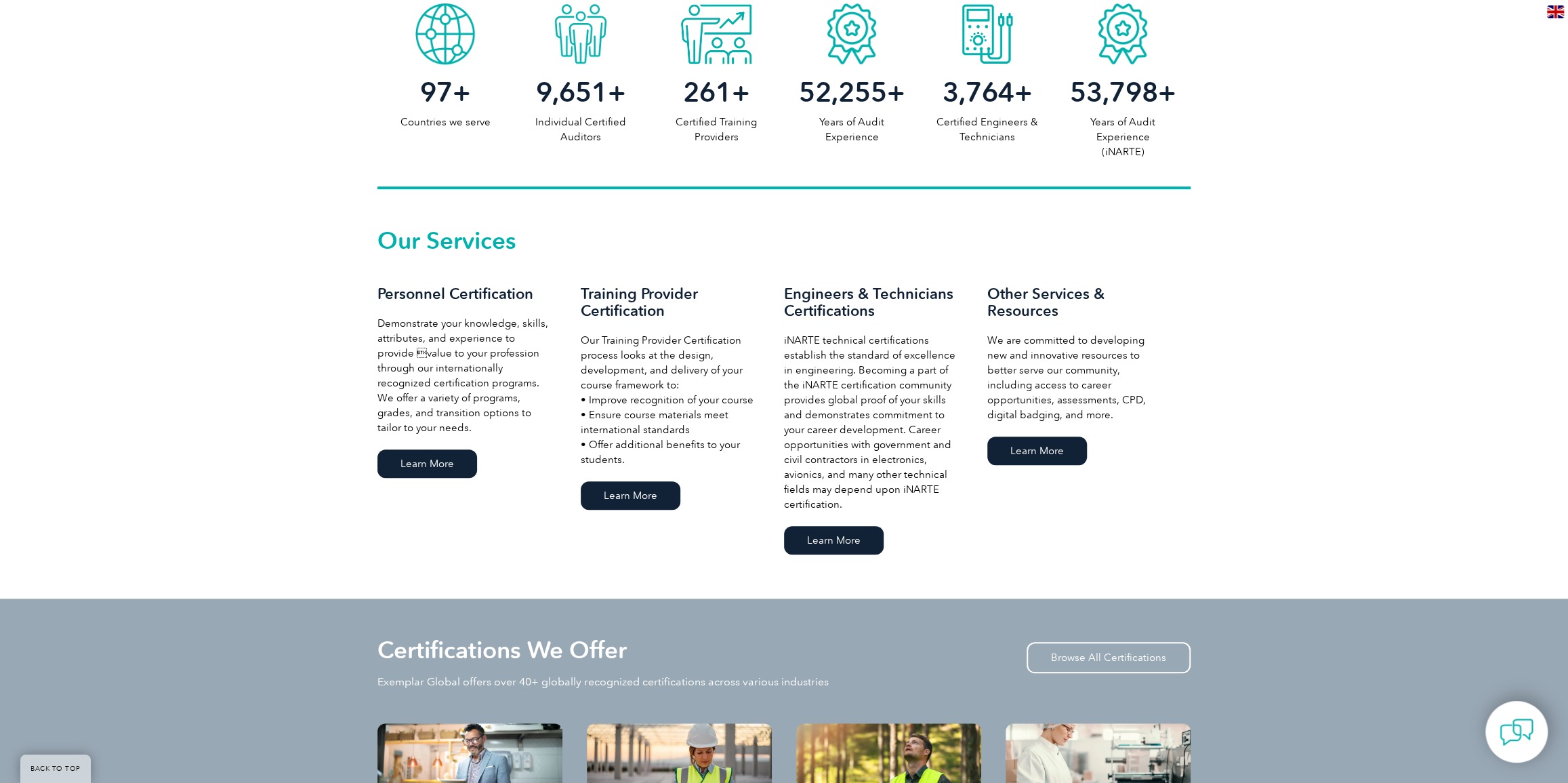
scroll to position [925, 0]
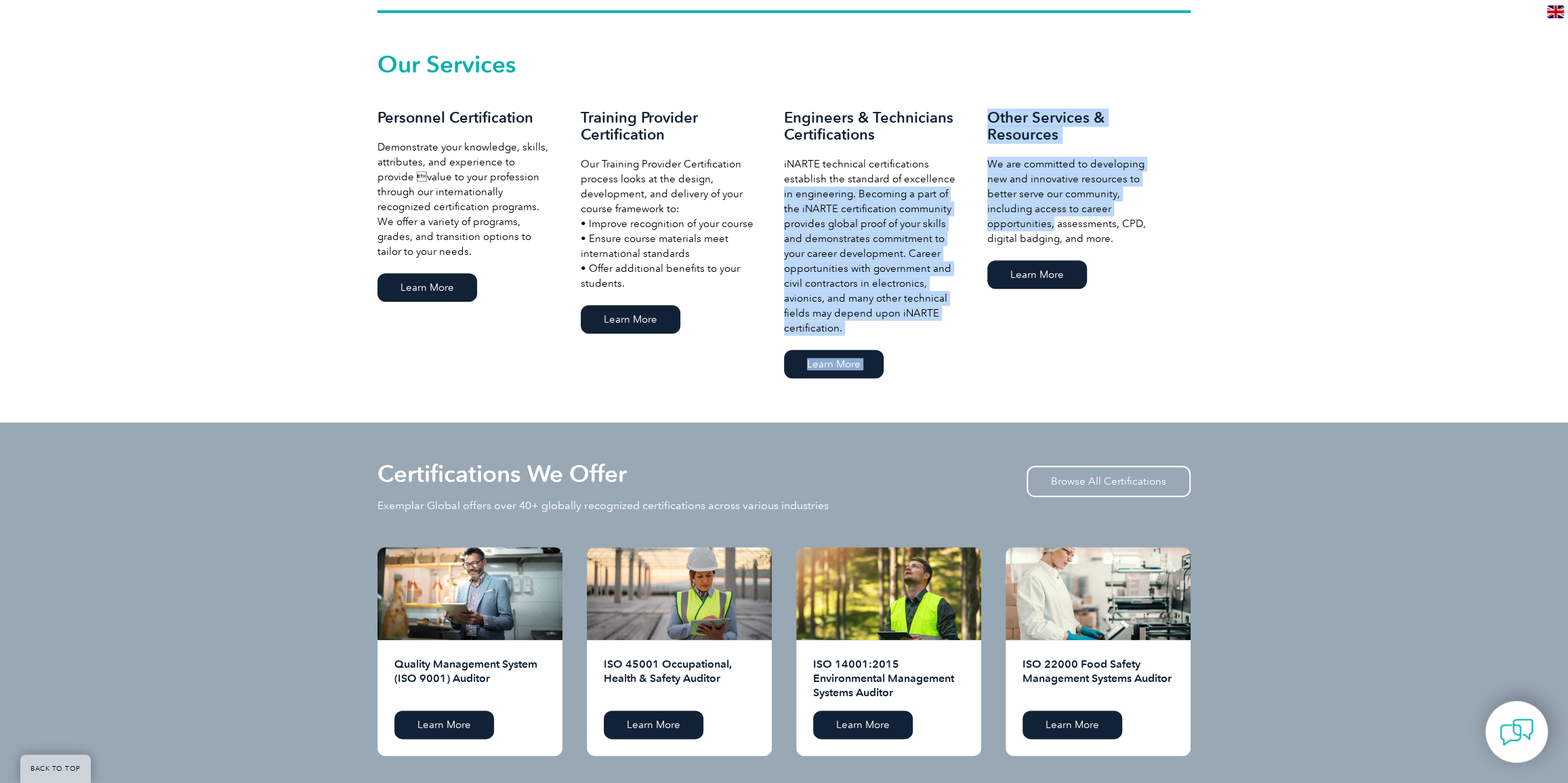
drag, startPoint x: 987, startPoint y: 187, endPoint x: 1184, endPoint y: 213, distance: 198.7
click at [1184, 213] on div "Our Services Personnel Certification Demonstrate your knowledge, skills, attrib…" at bounding box center [784, 218] width 813 height 329
click at [1178, 212] on div "Other Services & Resources We are committed to developing new and innovative re…" at bounding box center [1089, 200] width 204 height 183
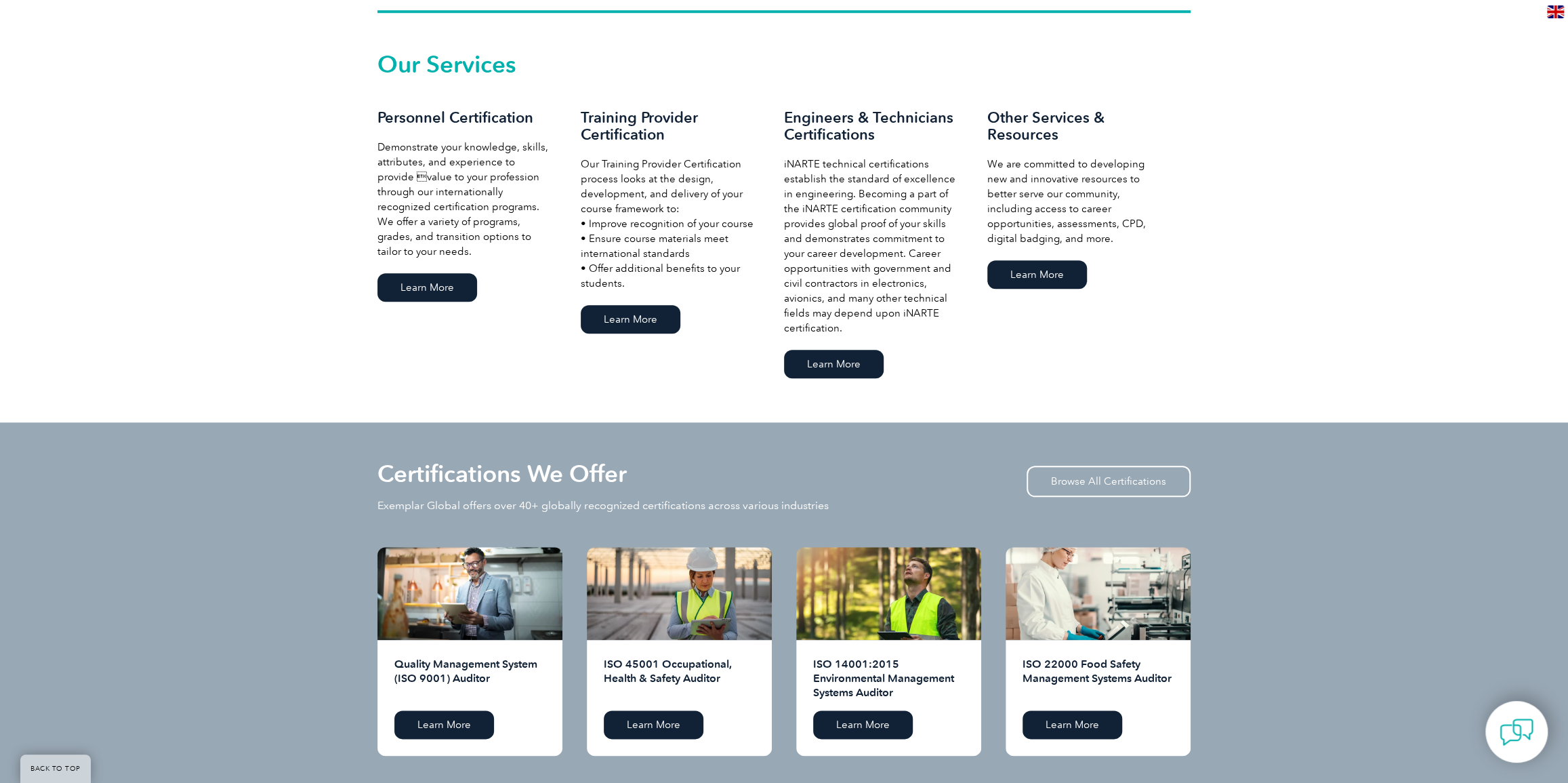
click at [1086, 211] on p "We are committed to developing new and innovative resources to better serve our…" at bounding box center [1075, 202] width 177 height 90
click at [1084, 211] on p "We are committed to developing new and innovative resources to better serve our…" at bounding box center [1075, 202] width 177 height 90
click at [1043, 183] on p "We are committed to developing new and innovative resources to better serve our…" at bounding box center [1075, 202] width 177 height 90
drag, startPoint x: 1043, startPoint y: 183, endPoint x: 1064, endPoint y: 231, distance: 52.4
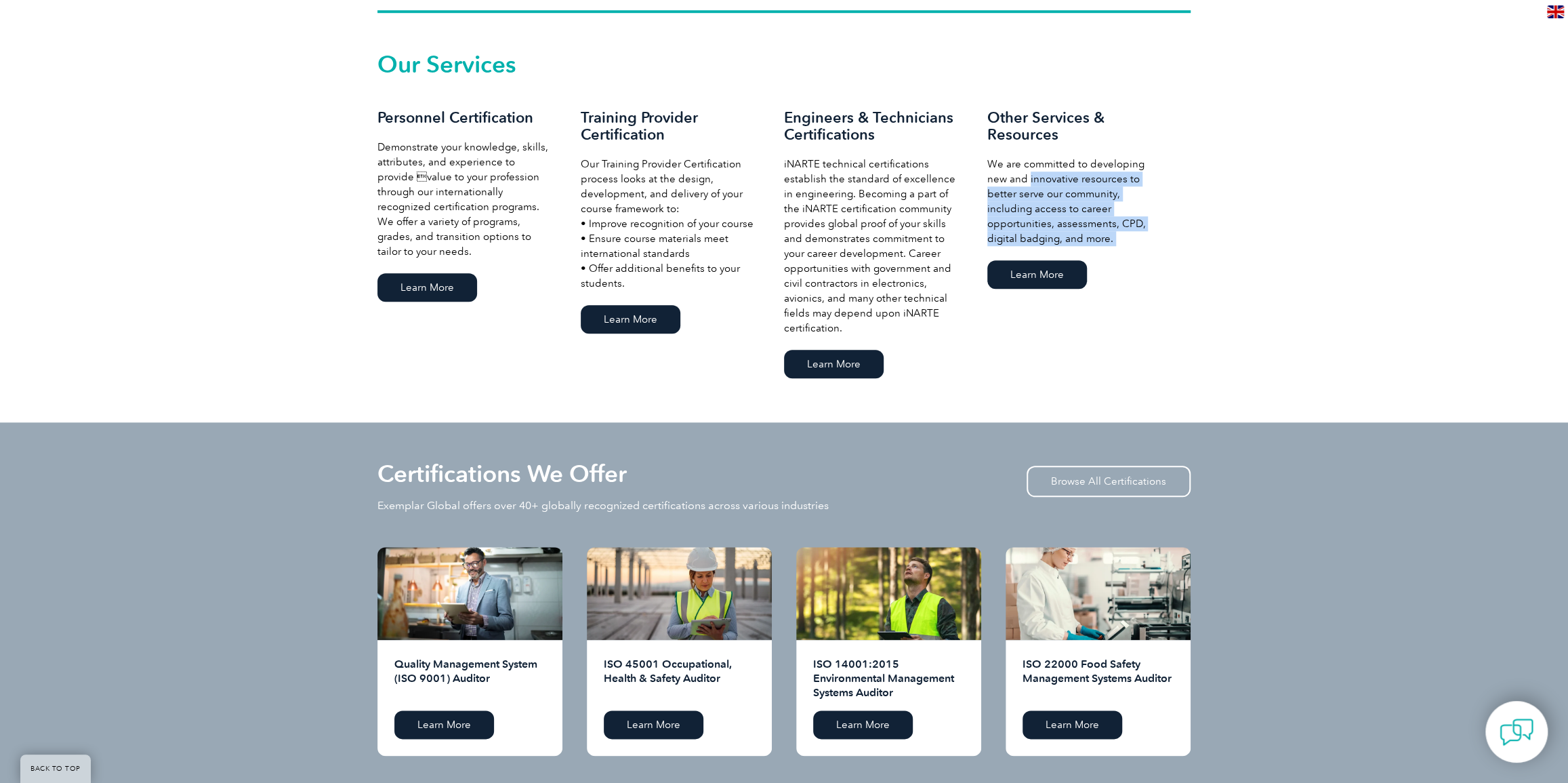
click at [1064, 231] on p "We are committed to developing new and innovative resources to better serve our…" at bounding box center [1075, 202] width 177 height 90
drag, startPoint x: 1049, startPoint y: 201, endPoint x: 1050, endPoint y: 231, distance: 30.0
click at [1050, 231] on p "We are committed to developing new and innovative resources to better serve our…" at bounding box center [1075, 202] width 177 height 90
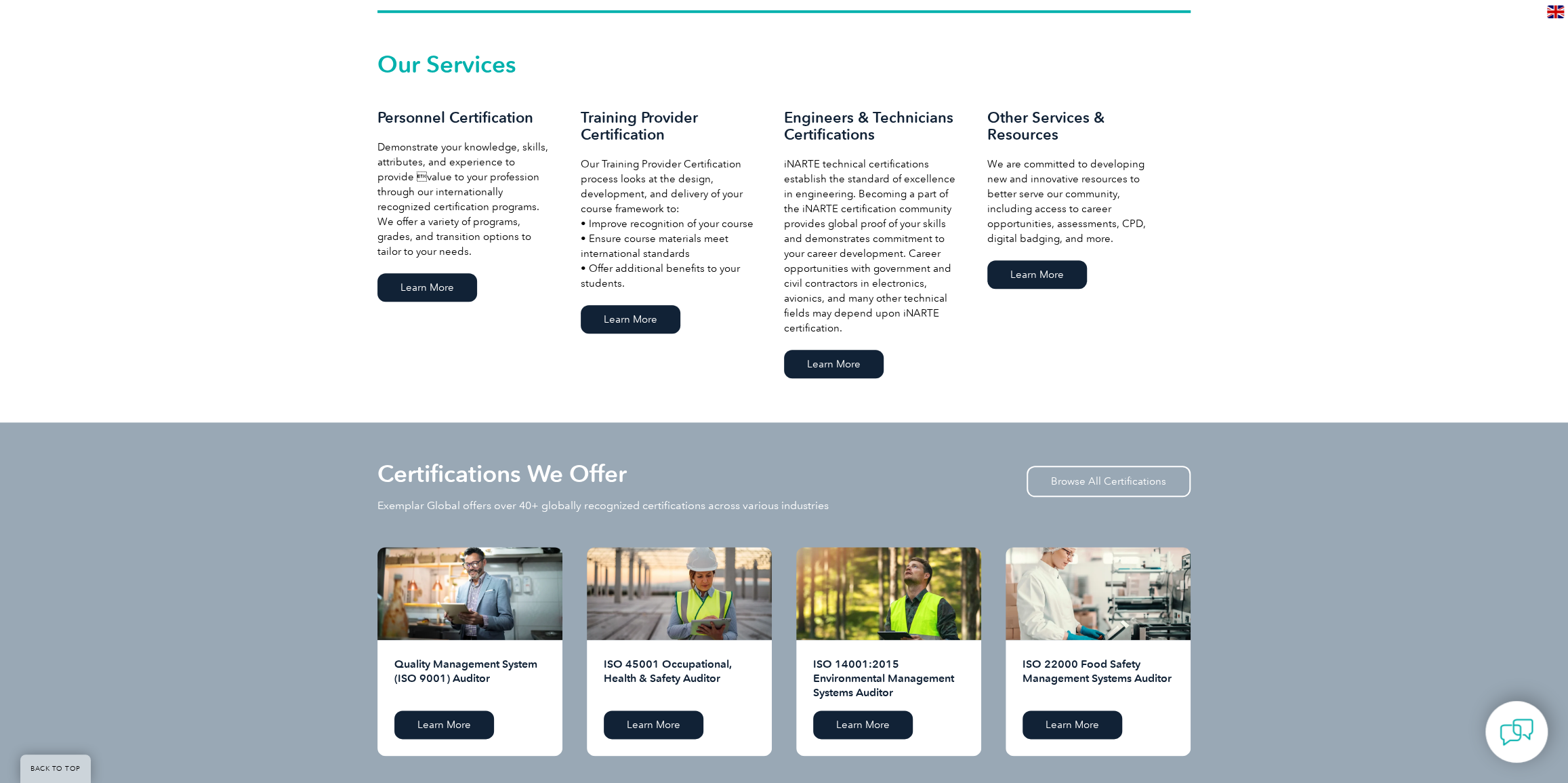
click at [1050, 231] on p "We are committed to developing new and innovative resources to better serve our…" at bounding box center [1075, 202] width 177 height 90
click at [1050, 238] on p "We are committed to developing new and innovative resources to better serve our…" at bounding box center [1075, 202] width 177 height 90
drag, startPoint x: 996, startPoint y: 115, endPoint x: 1030, endPoint y: 183, distance: 76.0
click at [1030, 183] on div "Other Services & Resources We are committed to developing new and innovative re…" at bounding box center [1089, 200] width 204 height 183
click at [1030, 183] on p "We are committed to developing new and innovative resources to better serve our…" at bounding box center [1075, 202] width 177 height 90
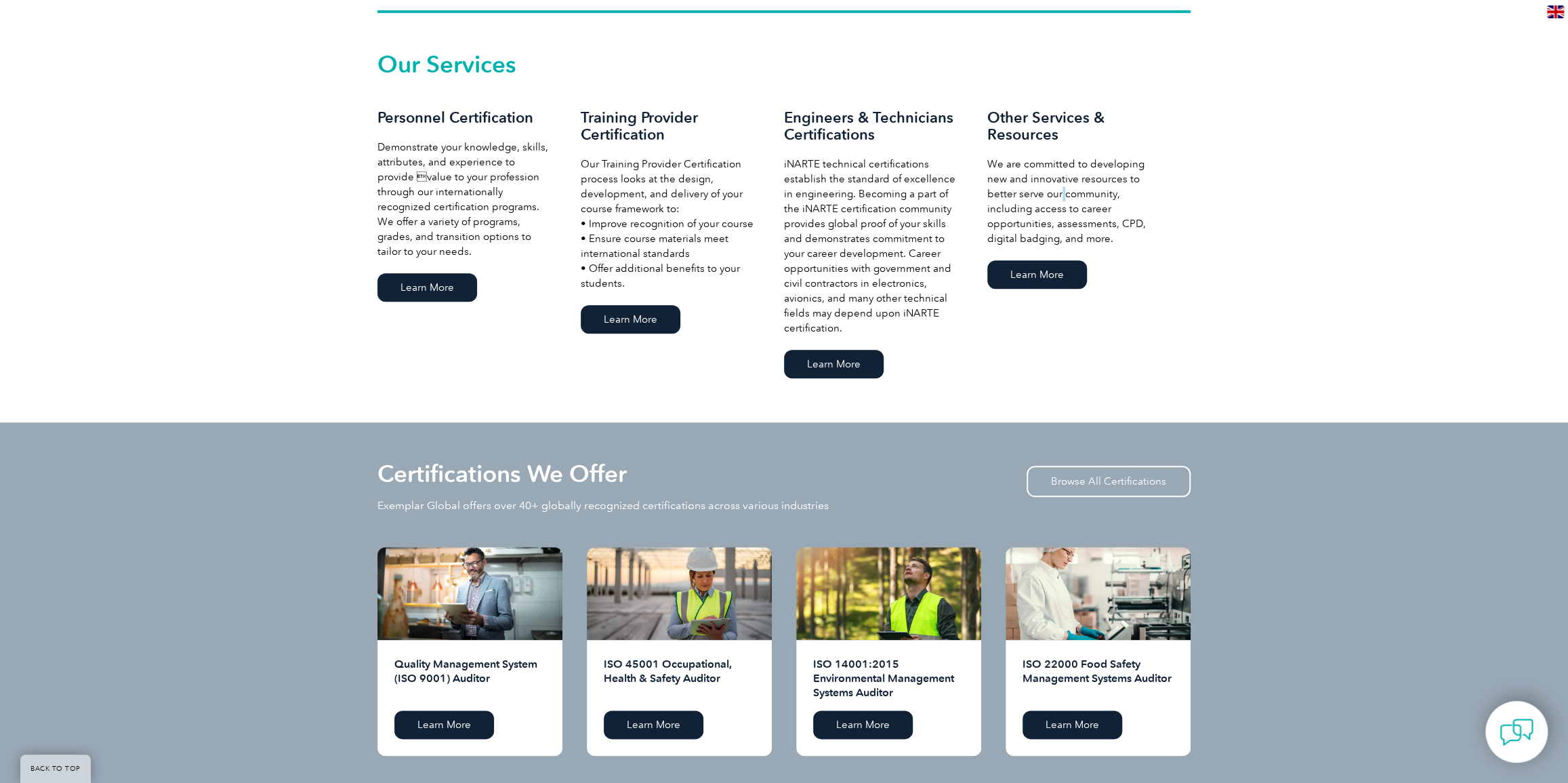
click at [1031, 193] on p "We are committed to developing new and innovative resources to better serve our…" at bounding box center [1075, 202] width 177 height 90
click at [1047, 204] on p "We are committed to developing new and innovative resources to better serve our…" at bounding box center [1075, 202] width 177 height 90
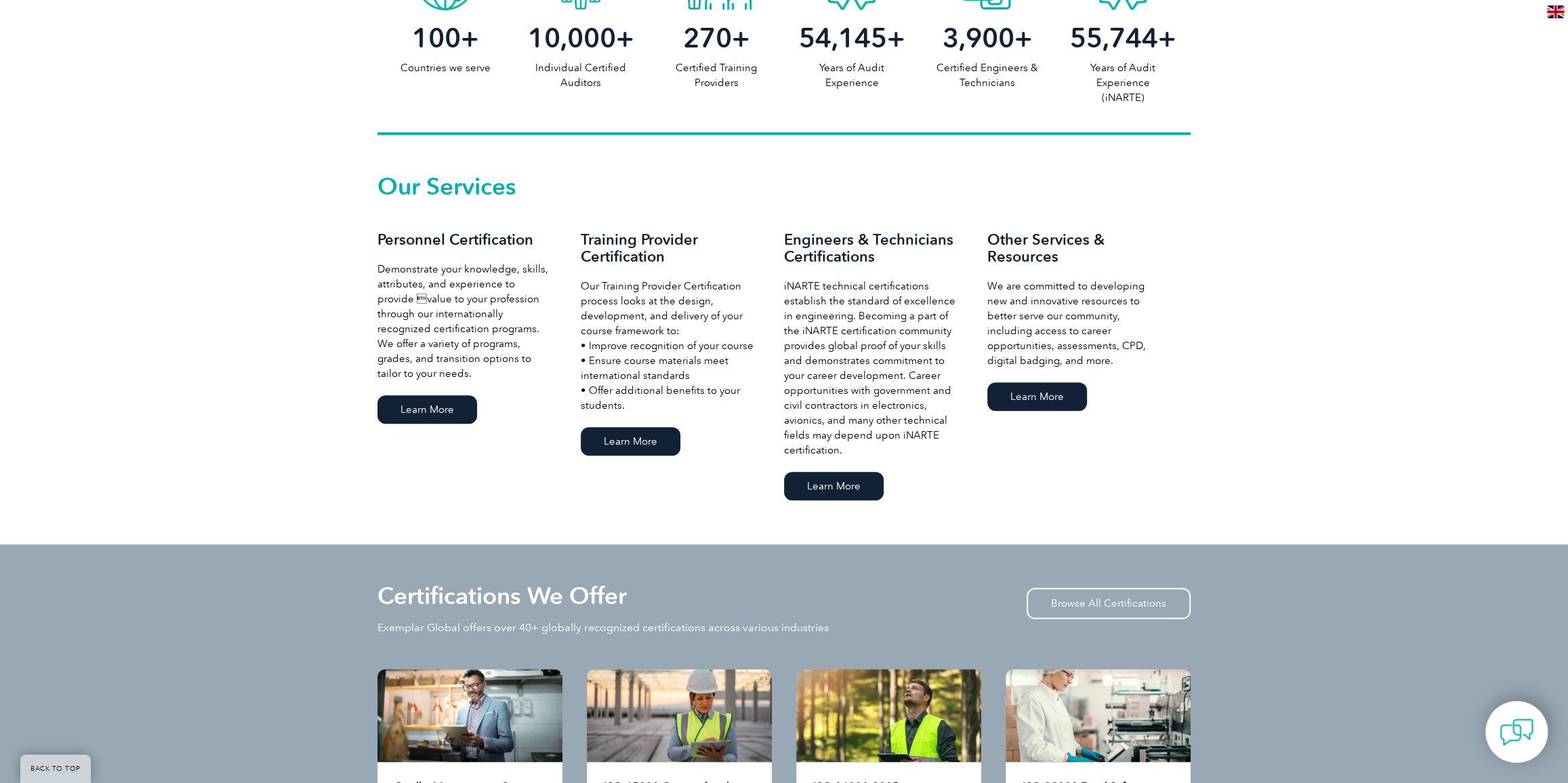
scroll to position [739, 0]
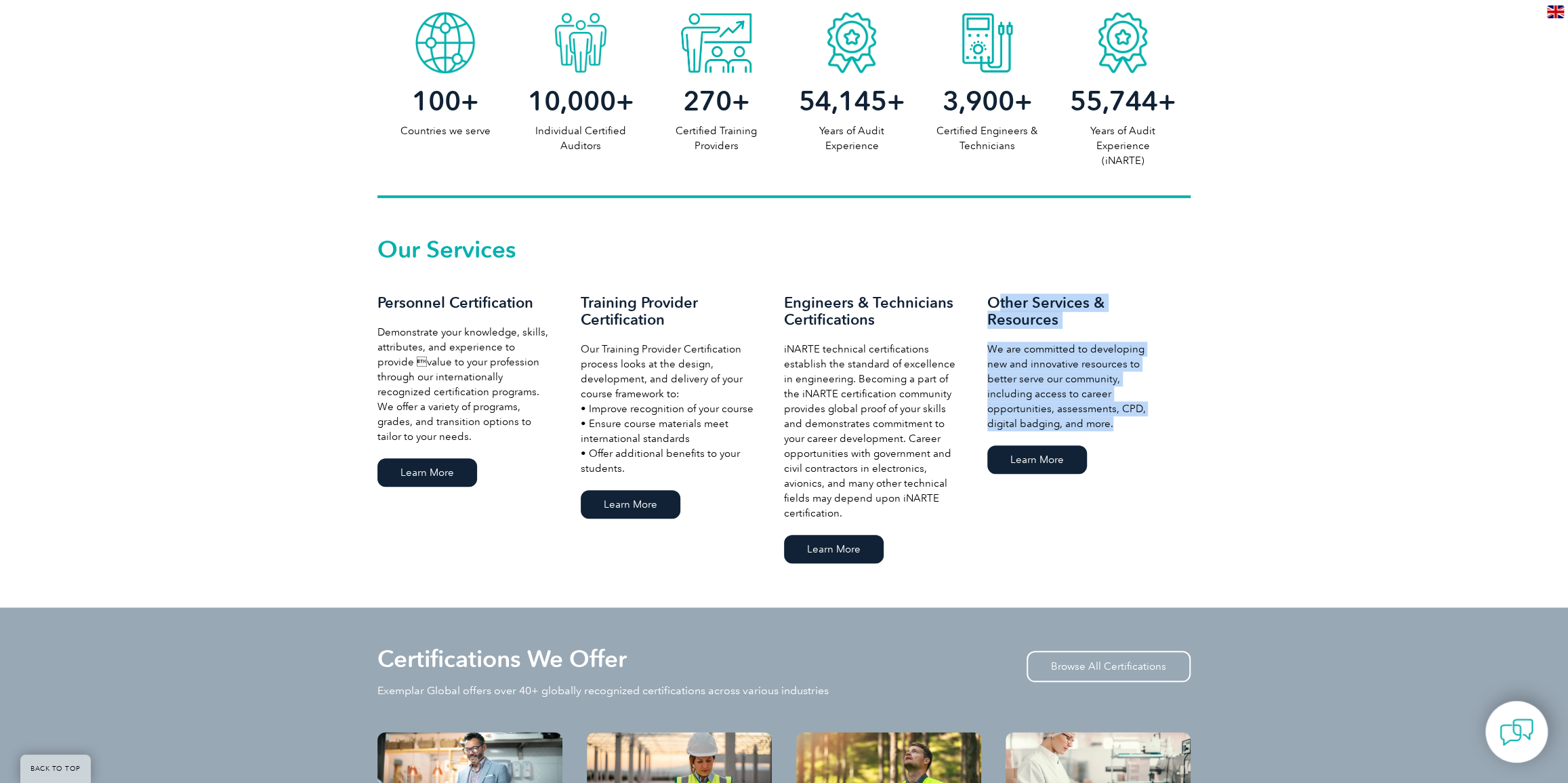
drag, startPoint x: 999, startPoint y: 300, endPoint x: 1130, endPoint y: 443, distance: 193.9
click at [1130, 443] on div "Other Services & Resources We are committed to developing new and innovative re…" at bounding box center [1089, 386] width 204 height 183
click at [1131, 444] on div "Other Services & Resources We are committed to developing new and innovative re…" at bounding box center [1089, 386] width 204 height 183
drag, startPoint x: 1112, startPoint y: 427, endPoint x: 1070, endPoint y: 378, distance: 64.5
click at [1112, 427] on p "We are committed to developing new and innovative resources to better serve our…" at bounding box center [1075, 387] width 177 height 90
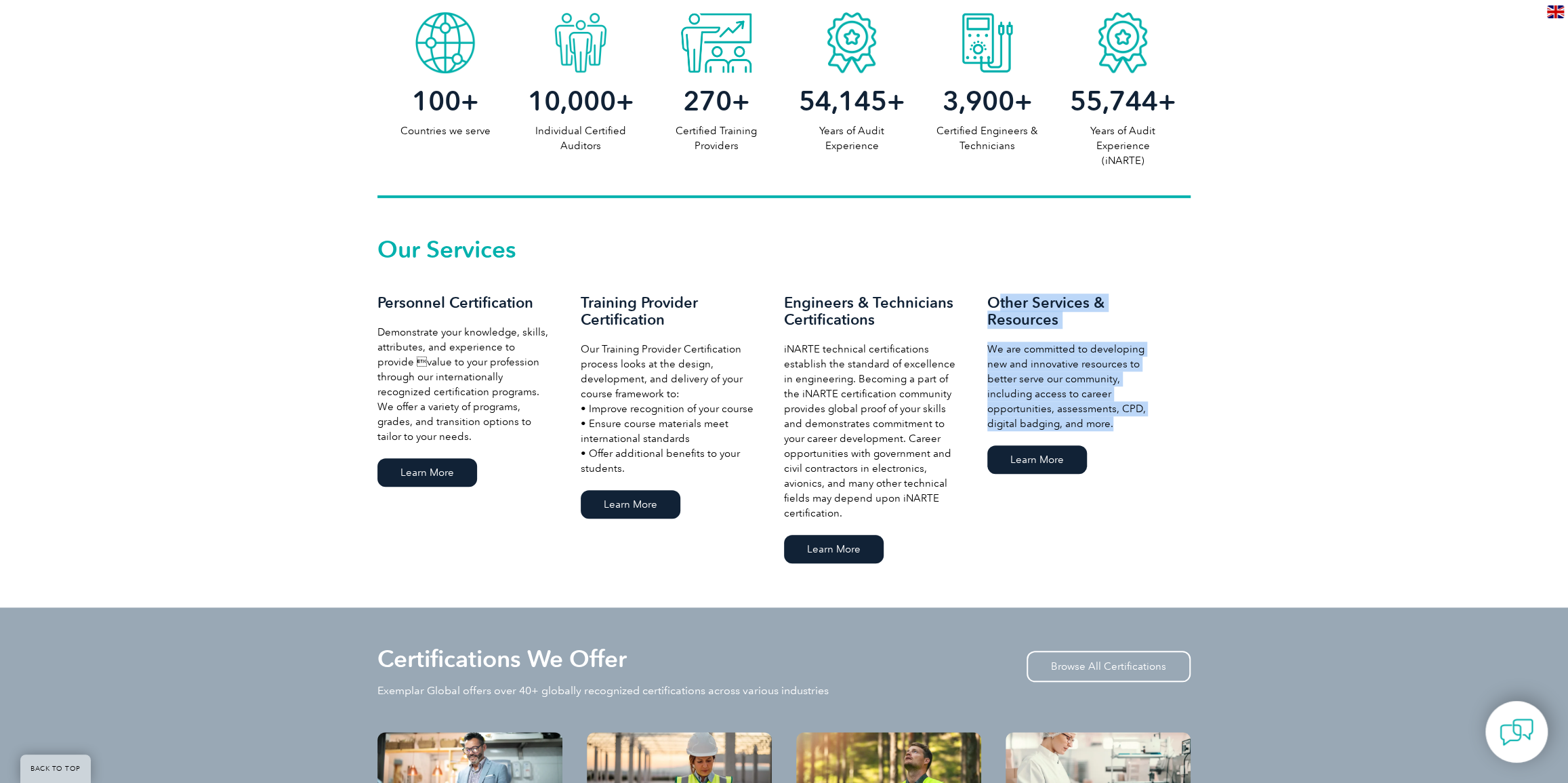
click at [998, 310] on h3 "Other Services & Resources" at bounding box center [1075, 312] width 177 height 34
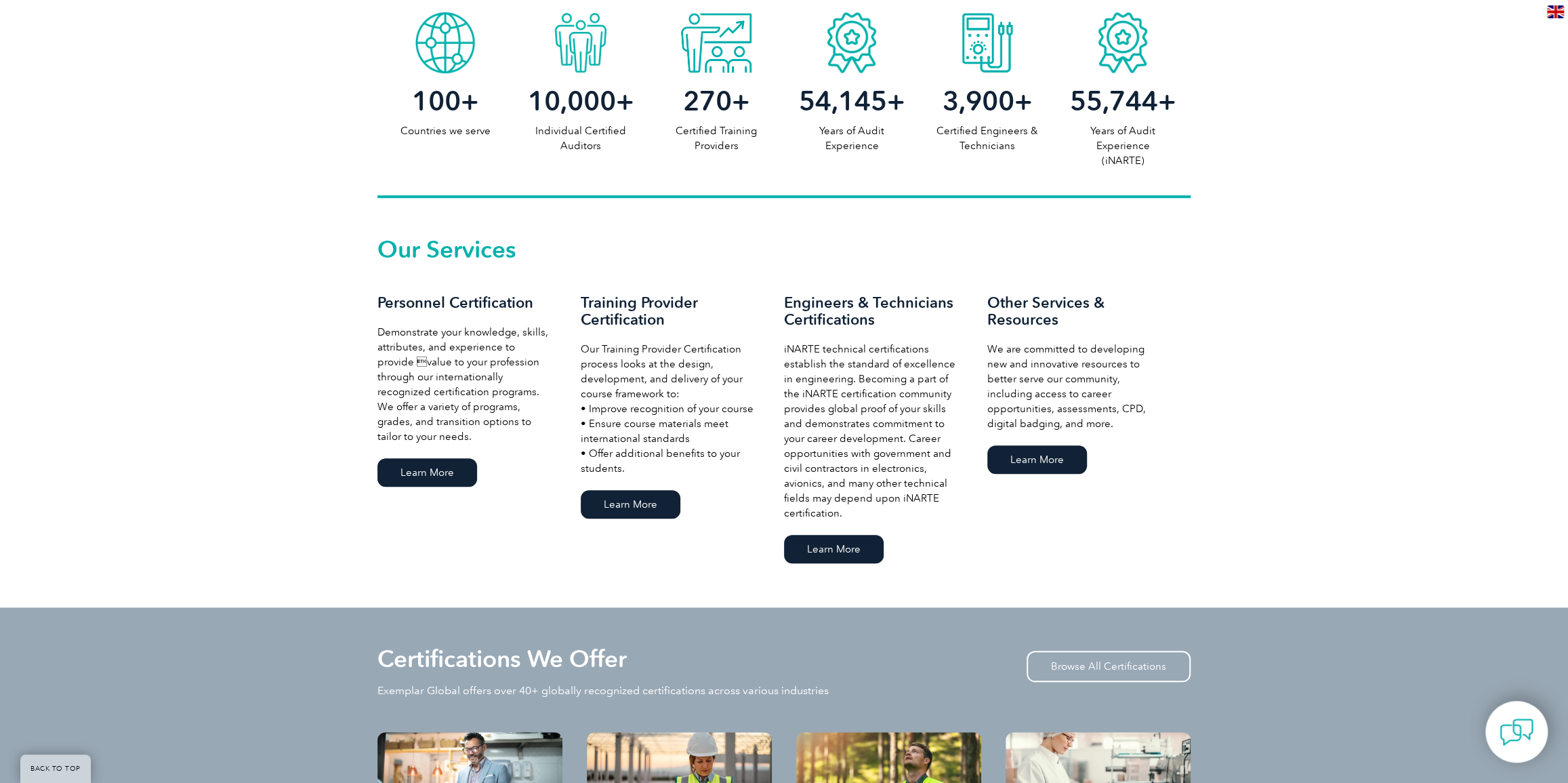
click at [856, 344] on p "iNARTE technical certifications establish the standard of excellence in enginee…" at bounding box center [872, 430] width 177 height 179
drag, startPoint x: 896, startPoint y: 343, endPoint x: 924, endPoint y: 369, distance: 38.2
click at [922, 368] on div "Engineers & Technicians Certifications iNARTE technical certifications establis…" at bounding box center [886, 430] width 204 height 273
click at [924, 373] on p "iNARTE technical certifications establish the standard of excellence in enginee…" at bounding box center [872, 430] width 177 height 179
click at [719, 387] on p "Our Training Provider Certification process looks at the design, development, a…" at bounding box center [669, 408] width 177 height 134
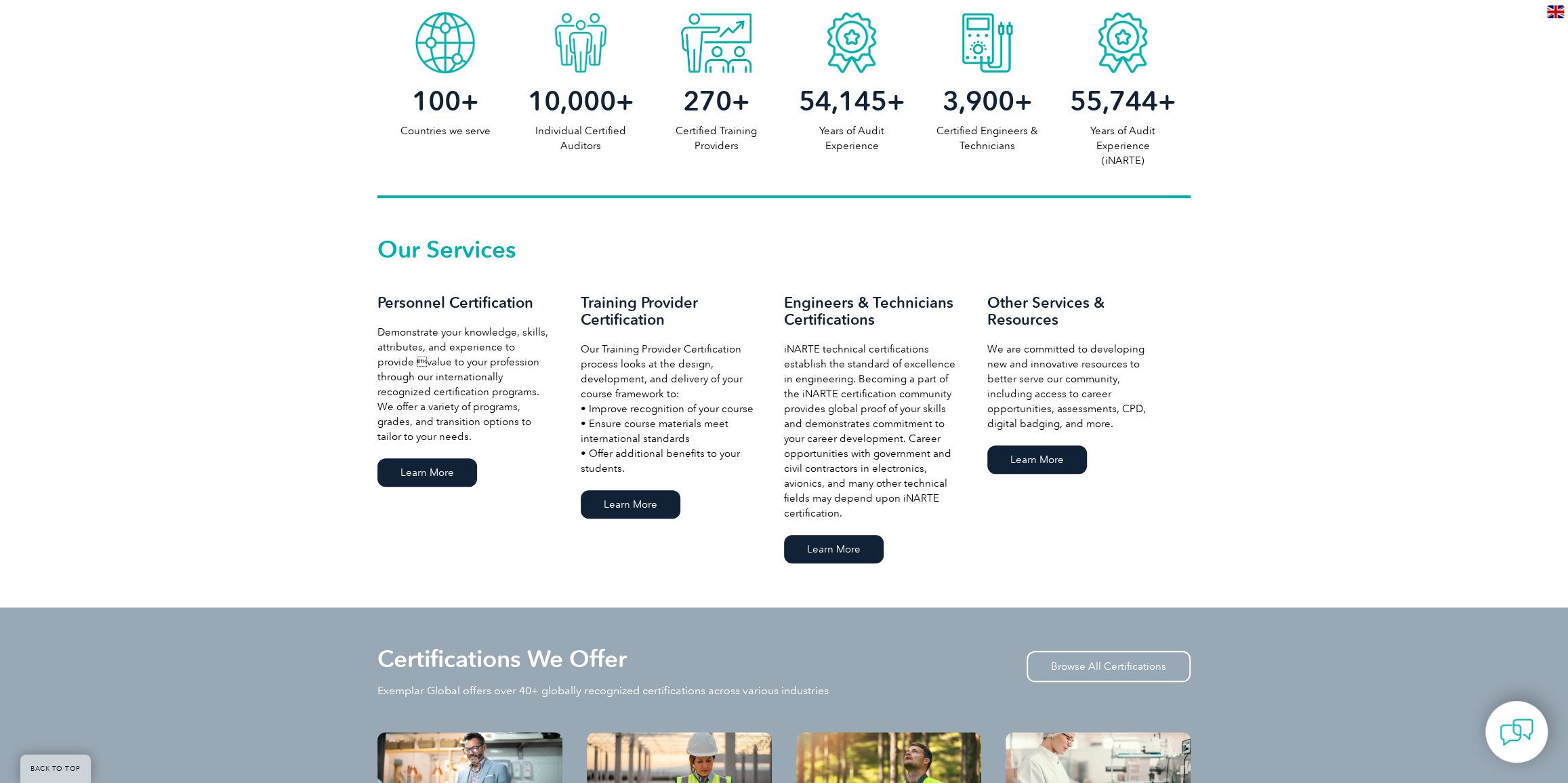
drag, startPoint x: 364, startPoint y: 255, endPoint x: 1383, endPoint y: 373, distance: 1025.8
click at [1382, 373] on div "Our Services Personnel Certification Demonstrate your knowledge, skills, attrib…" at bounding box center [784, 402] width 1568 height 409
click at [1344, 455] on div "Our Services Personnel Certification Demonstrate your knowledge, skills, attrib…" at bounding box center [784, 402] width 1568 height 409
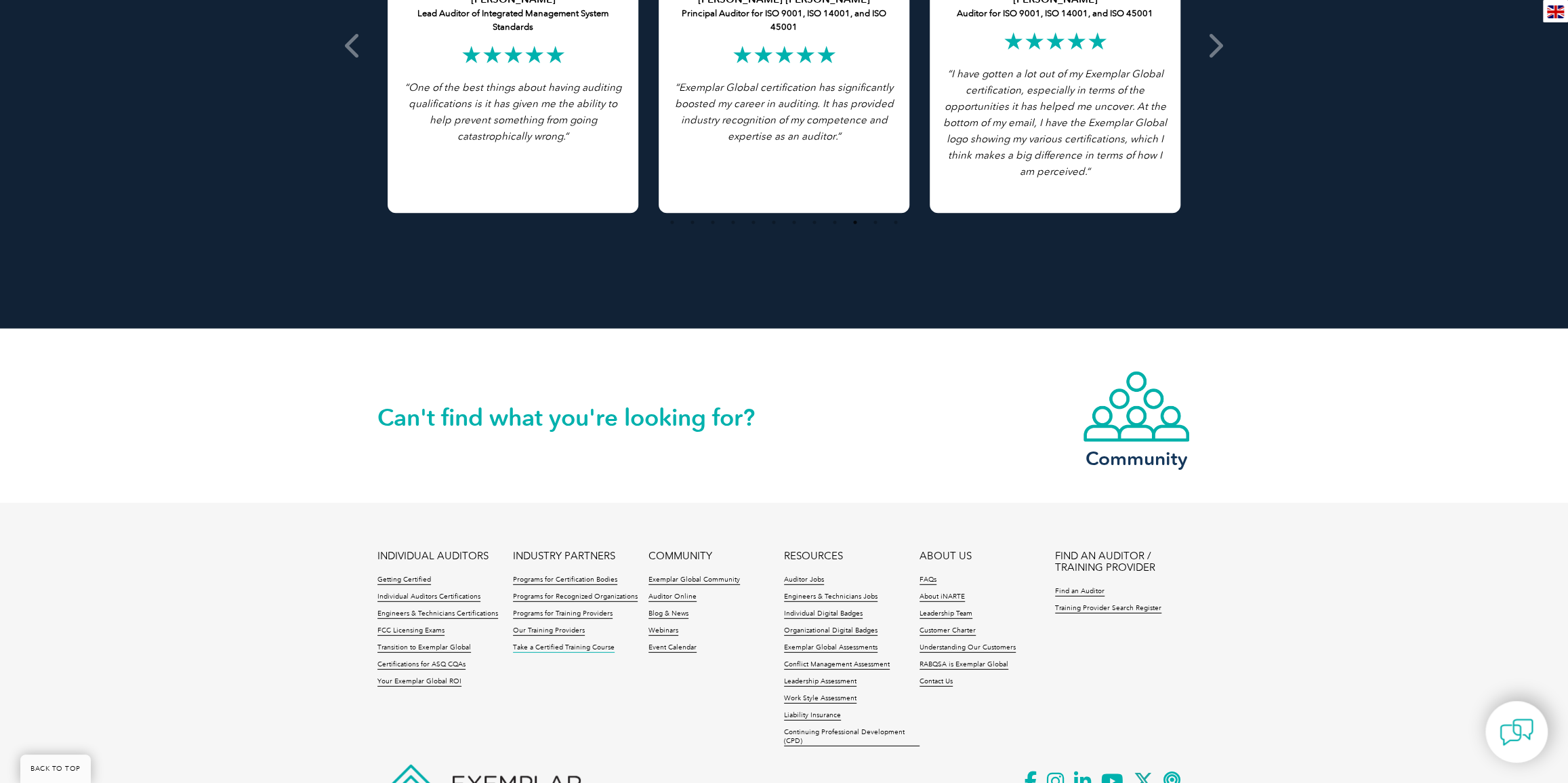
scroll to position [2930, 0]
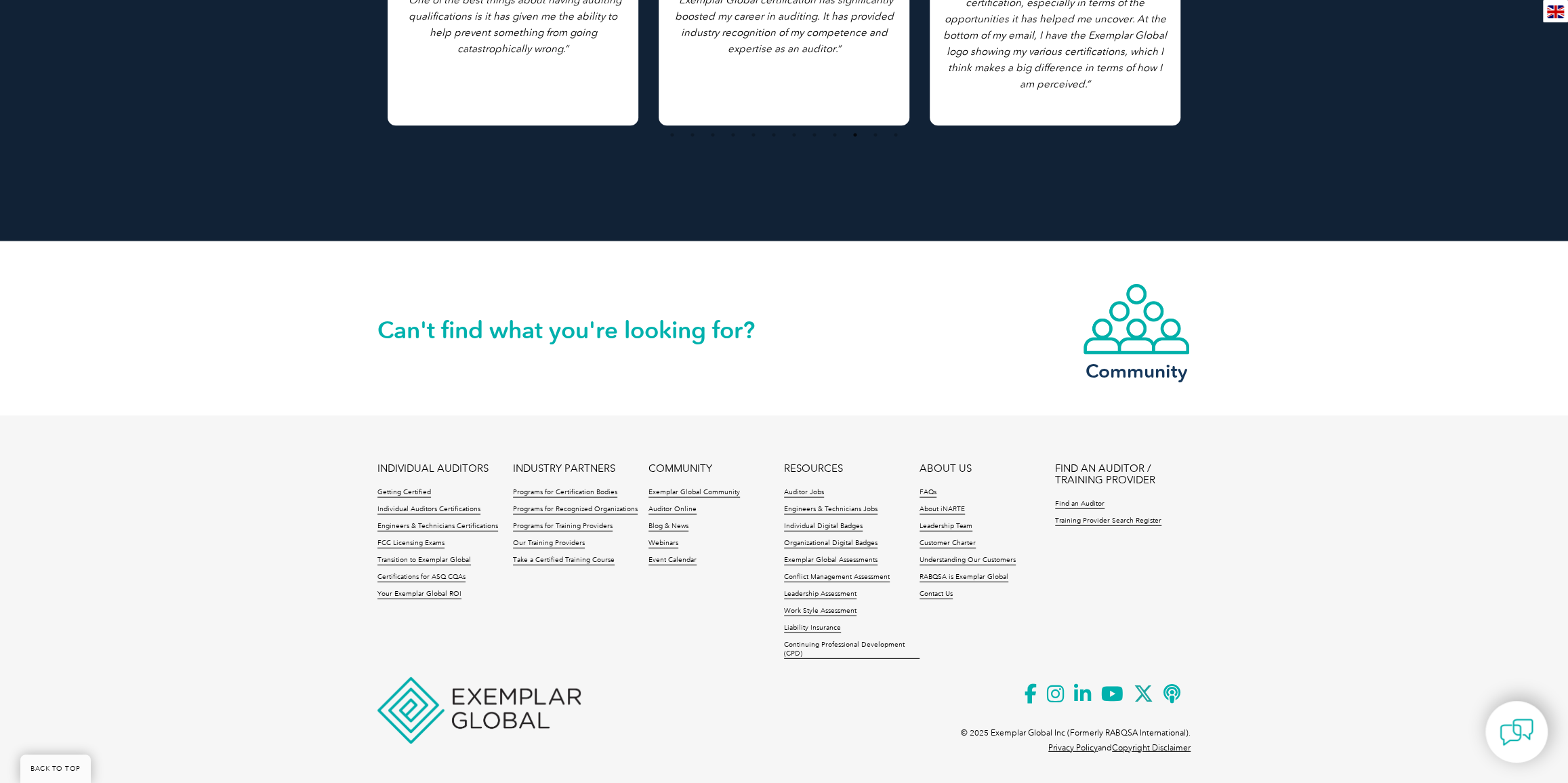
drag, startPoint x: 1259, startPoint y: 327, endPoint x: 1396, endPoint y: 346, distance: 138.3
click at [1396, 346] on div "Can't find what you're looking for? Community" at bounding box center [784, 329] width 1568 height 175
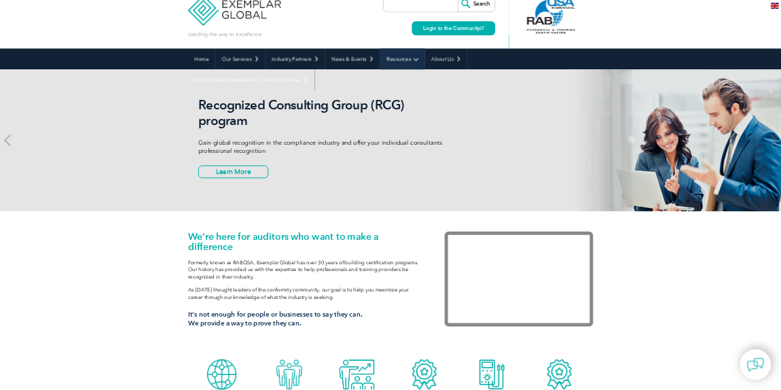
scroll to position [0, 0]
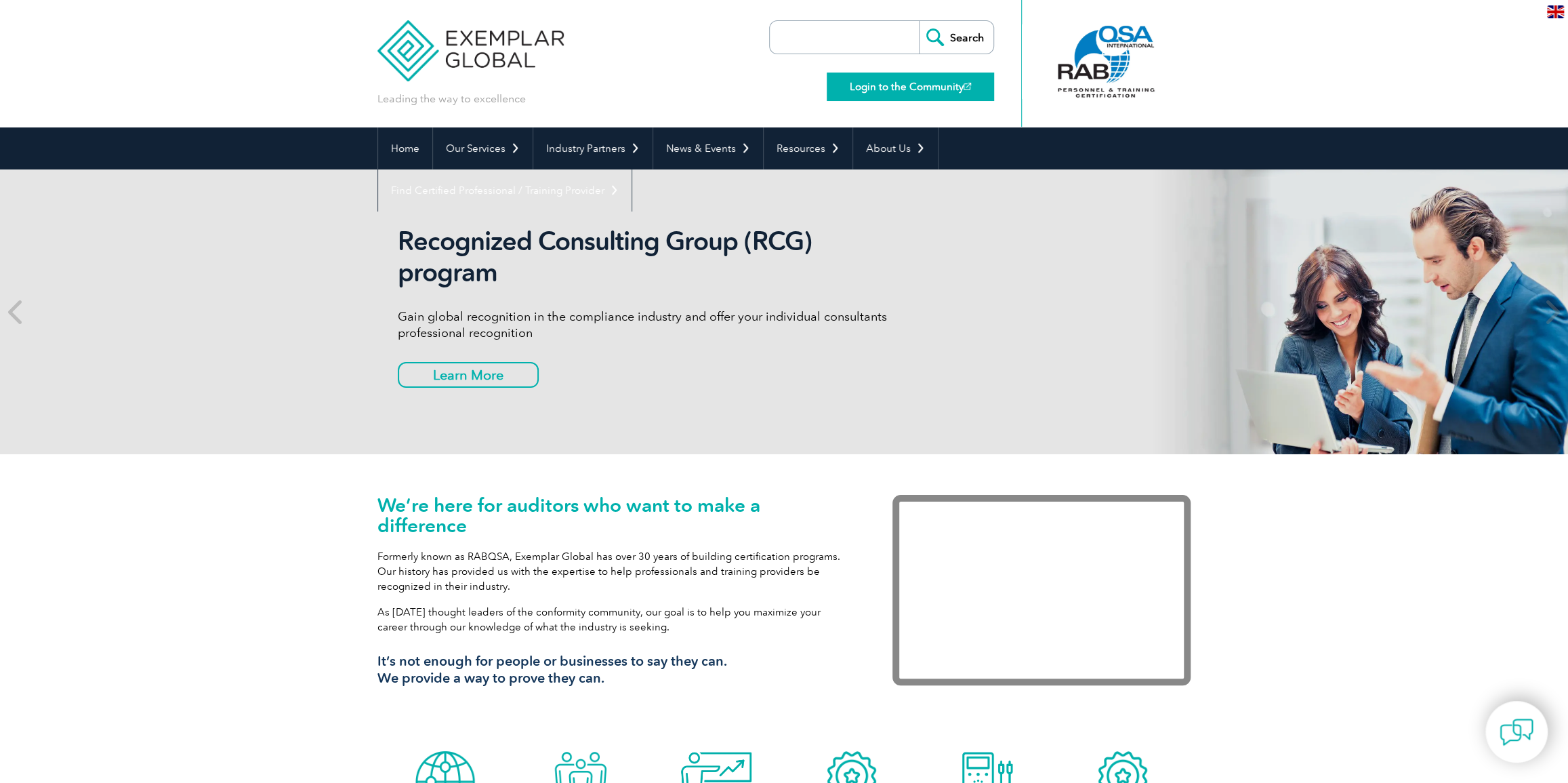
click at [970, 90] on img at bounding box center [967, 86] width 7 height 7
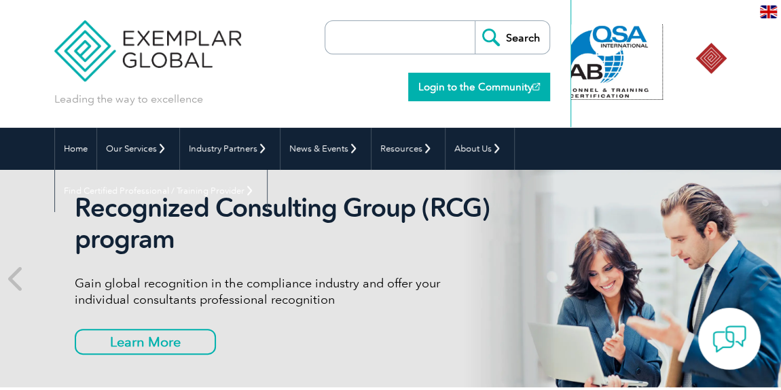
drag, startPoint x: 656, startPoint y: 64, endPoint x: 546, endPoint y: 87, distance: 112.4
click at [550, 87] on div "Leading the way to excellence Search" at bounding box center [390, 64] width 672 height 128
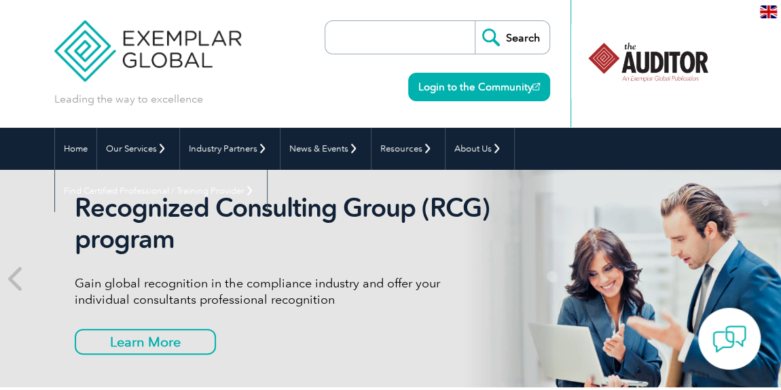
drag, startPoint x: 655, startPoint y: 56, endPoint x: 595, endPoint y: 76, distance: 62.9
click at [586, 79] on div at bounding box center [648, 63] width 156 height 127
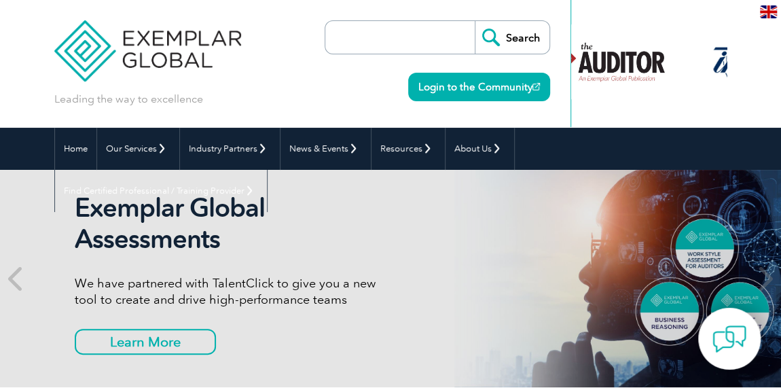
drag, startPoint x: 670, startPoint y: 62, endPoint x: 599, endPoint y: 70, distance: 71.1
click at [593, 70] on div at bounding box center [605, 61] width 124 height 75
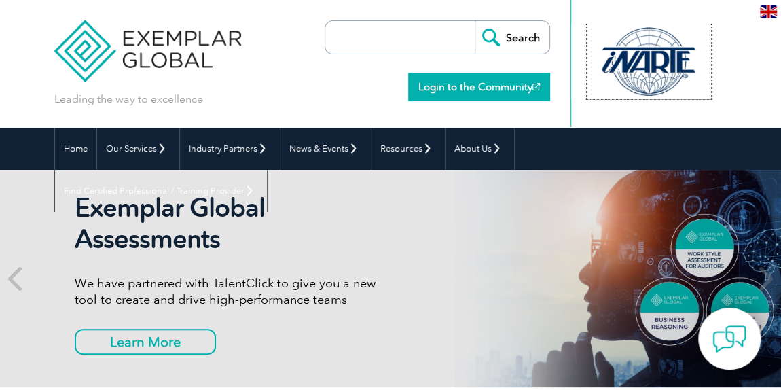
drag, startPoint x: 693, startPoint y: 58, endPoint x: 542, endPoint y: 84, distance: 153.6
click at [542, 84] on div "Leading the way to excellence Search" at bounding box center [390, 64] width 672 height 128
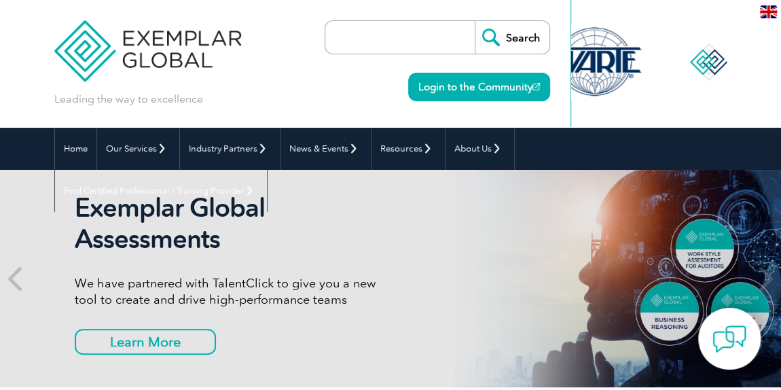
drag, startPoint x: 621, startPoint y: 68, endPoint x: 593, endPoint y: 72, distance: 28.8
click at [593, 72] on div at bounding box center [594, 61] width 124 height 75
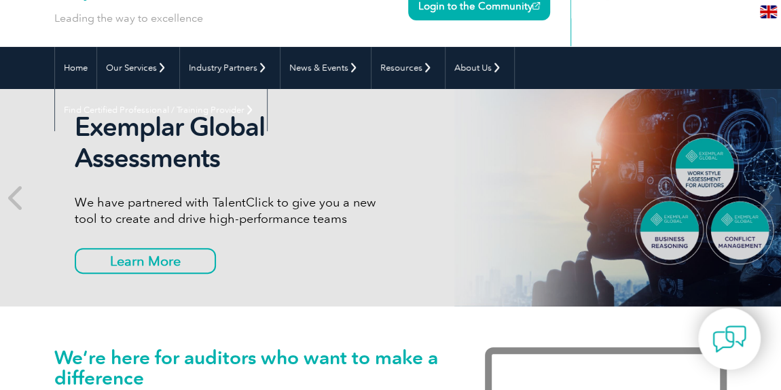
scroll to position [123, 0]
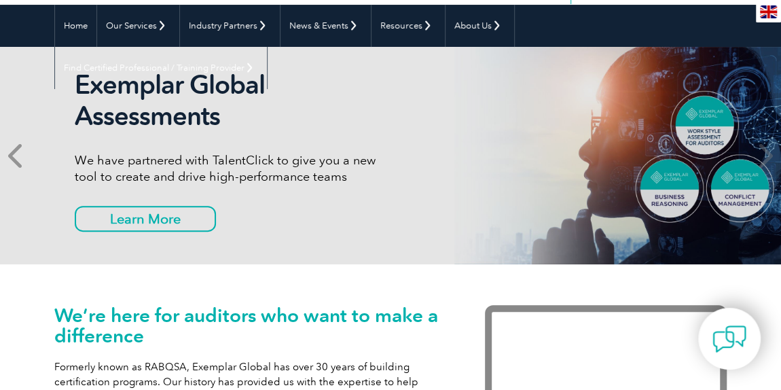
click at [6, 147] on span at bounding box center [16, 155] width 33 height 217
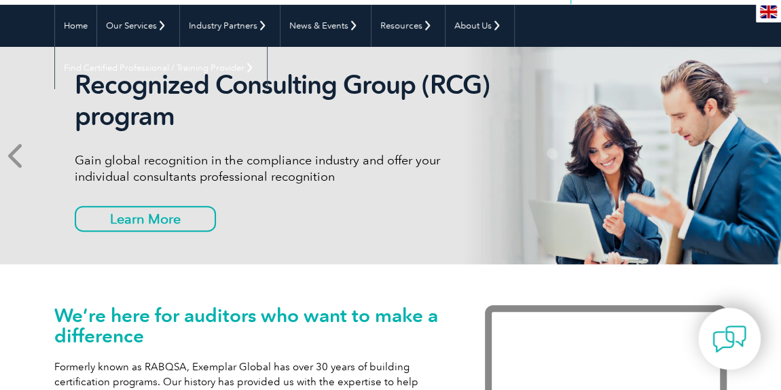
click at [12, 155] on icon at bounding box center [16, 155] width 17 height 0
click at [15, 155] on icon at bounding box center [16, 155] width 17 height 0
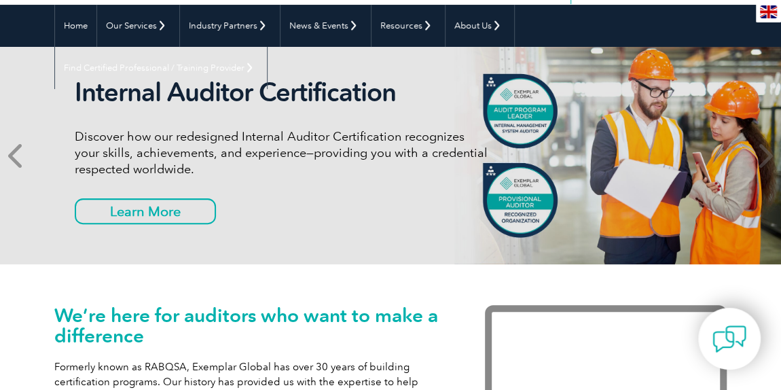
click at [15, 155] on icon at bounding box center [16, 155] width 17 height 0
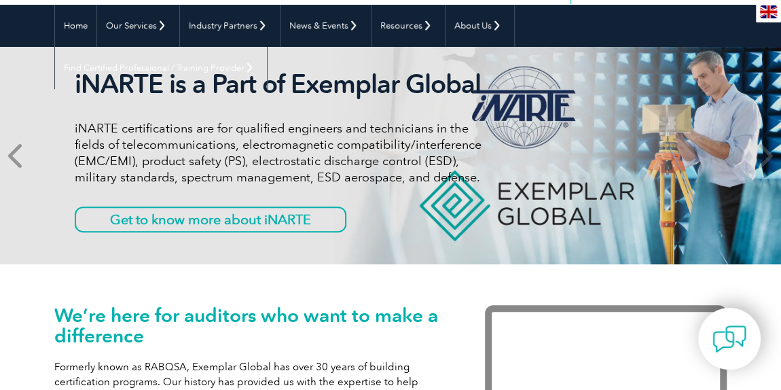
click at [15, 155] on icon at bounding box center [16, 155] width 17 height 0
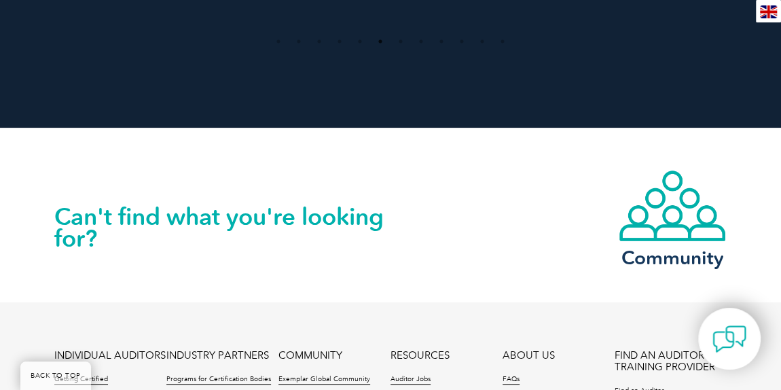
scroll to position [3086, 0]
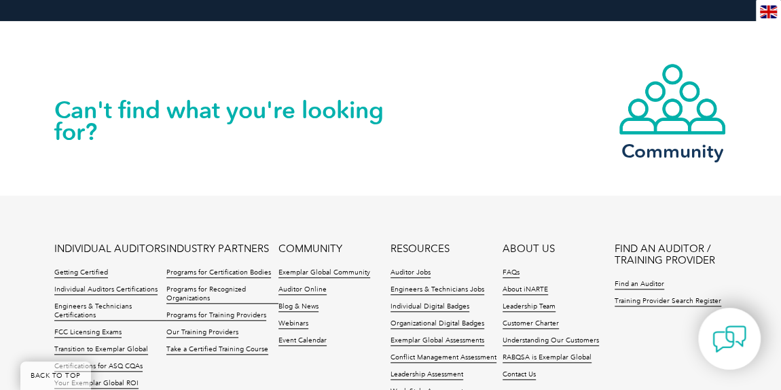
drag, startPoint x: 57, startPoint y: 94, endPoint x: 437, endPoint y: 133, distance: 382.3
click at [437, 133] on div "Can't find what you're looking for? Community" at bounding box center [390, 109] width 672 height 174
click at [530, 120] on div "Can't find what you're looking for? Community" at bounding box center [390, 109] width 672 height 174
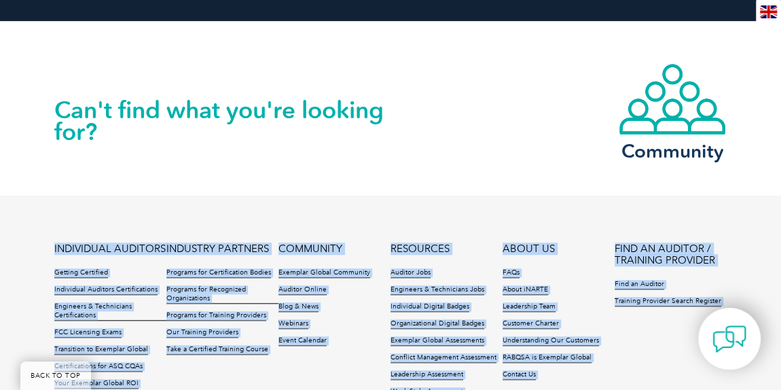
drag, startPoint x: 289, startPoint y: 234, endPoint x: 342, endPoint y: 332, distance: 111.2
click at [343, 335] on footer "INDIVIDUAL AUDITORS Getting Certified Individual Auditors Certifications Engine…" at bounding box center [390, 376] width 781 height 361
click at [342, 336] on li "Event Calendar" at bounding box center [334, 344] width 112 height 17
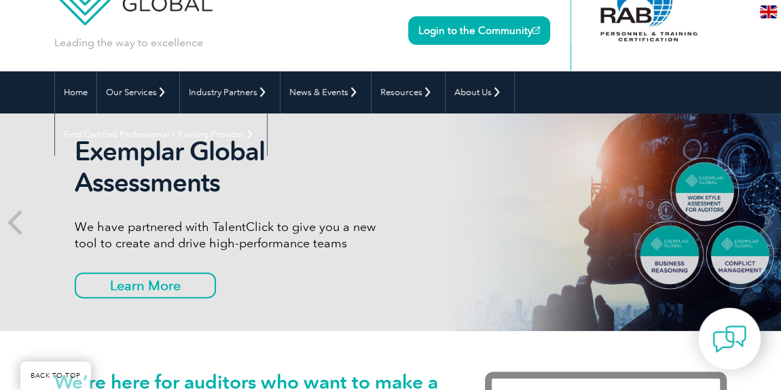
scroll to position [0, 0]
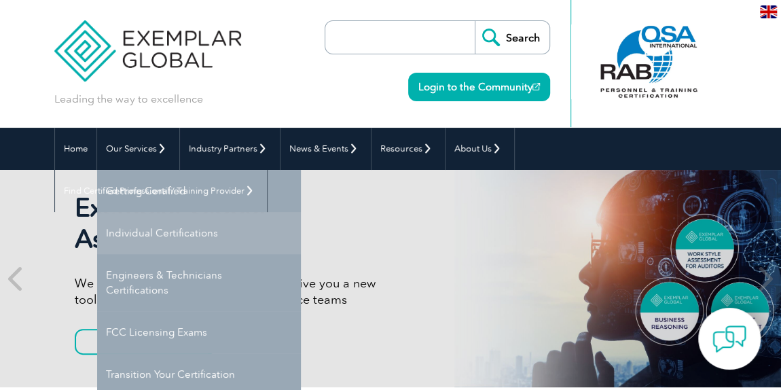
click at [148, 226] on link "Individual Certifications" at bounding box center [199, 233] width 204 height 42
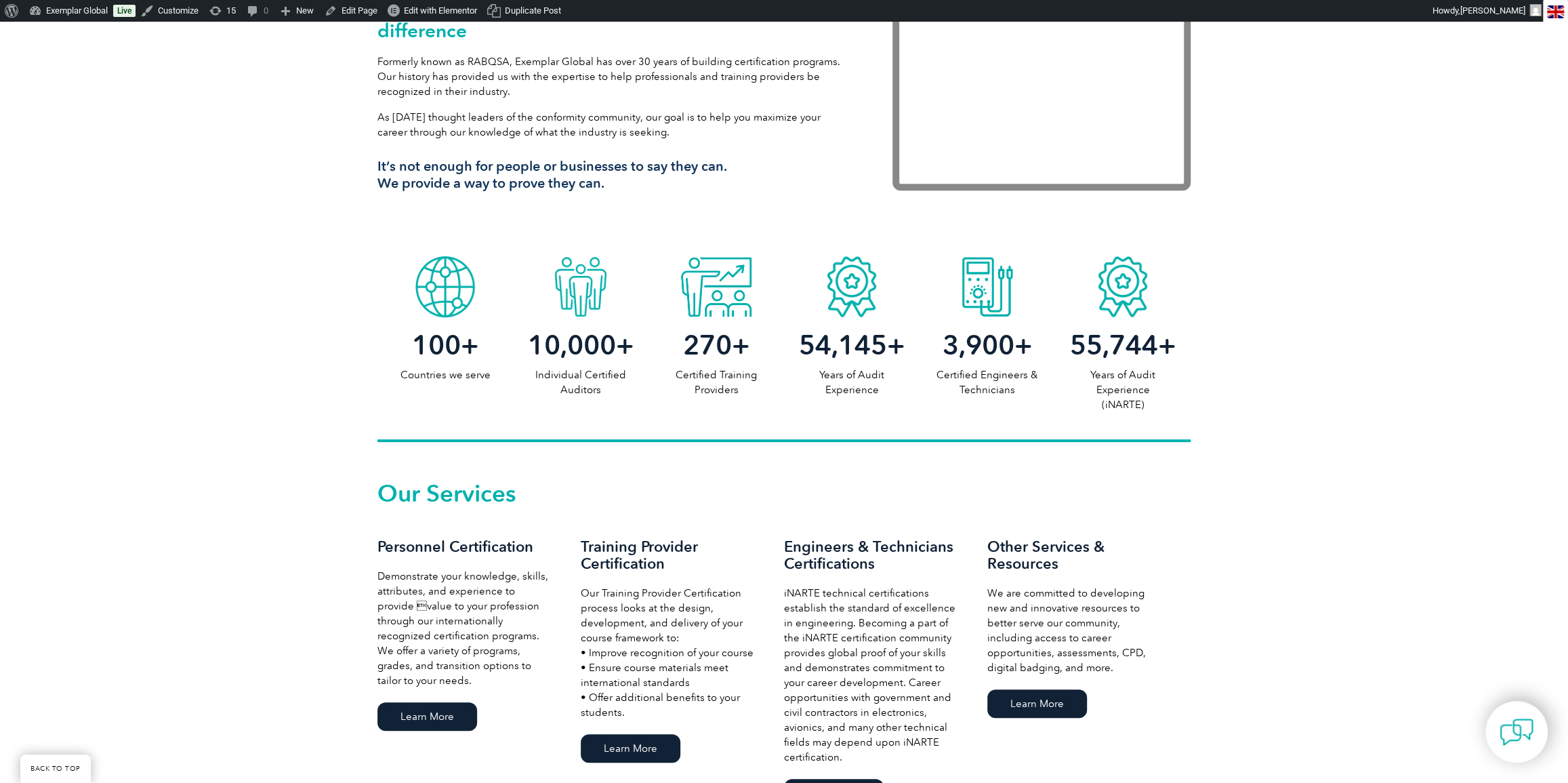
scroll to position [739, 0]
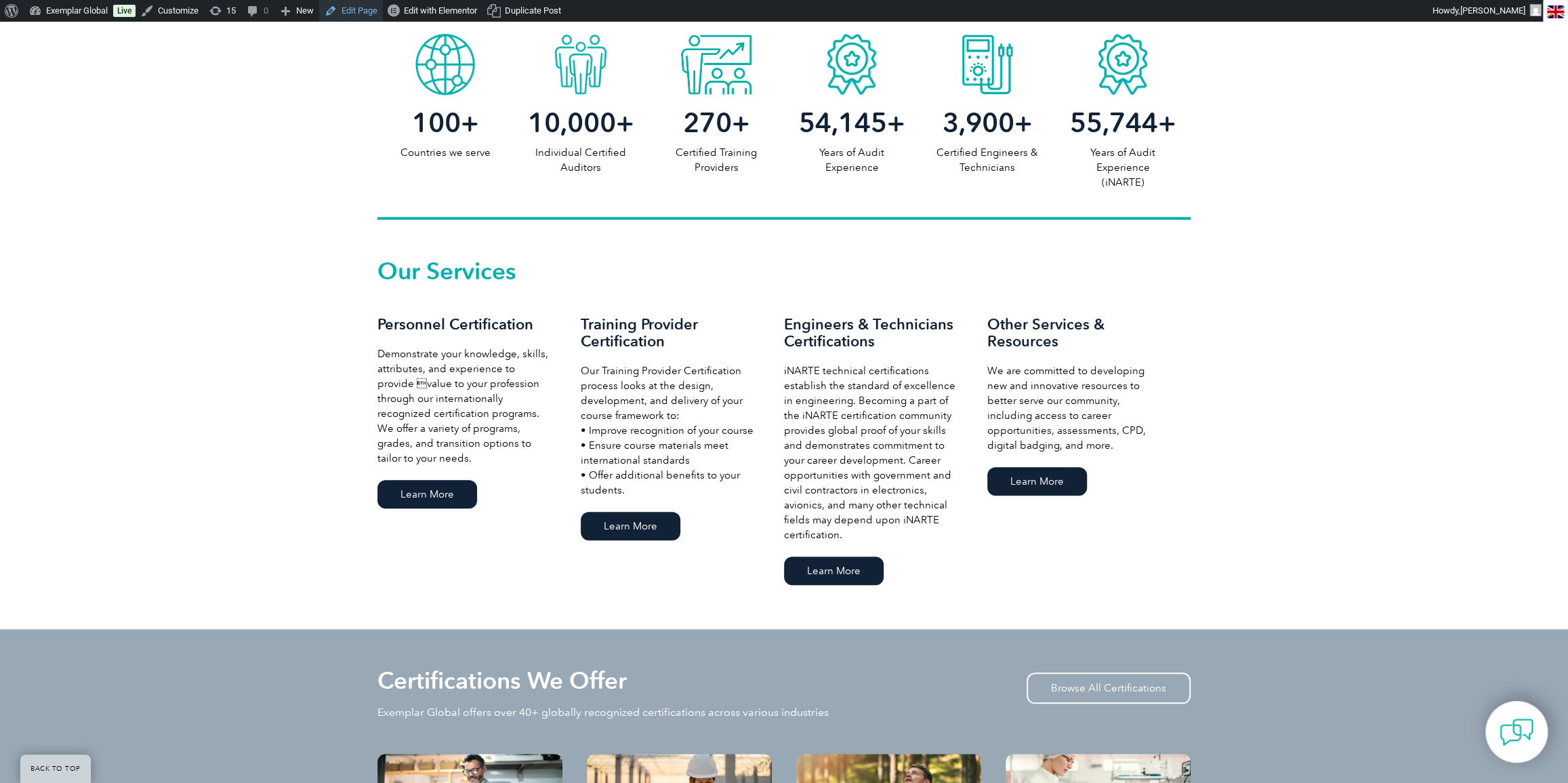
click at [363, 16] on link "Edit Page" at bounding box center [351, 11] width 64 height 22
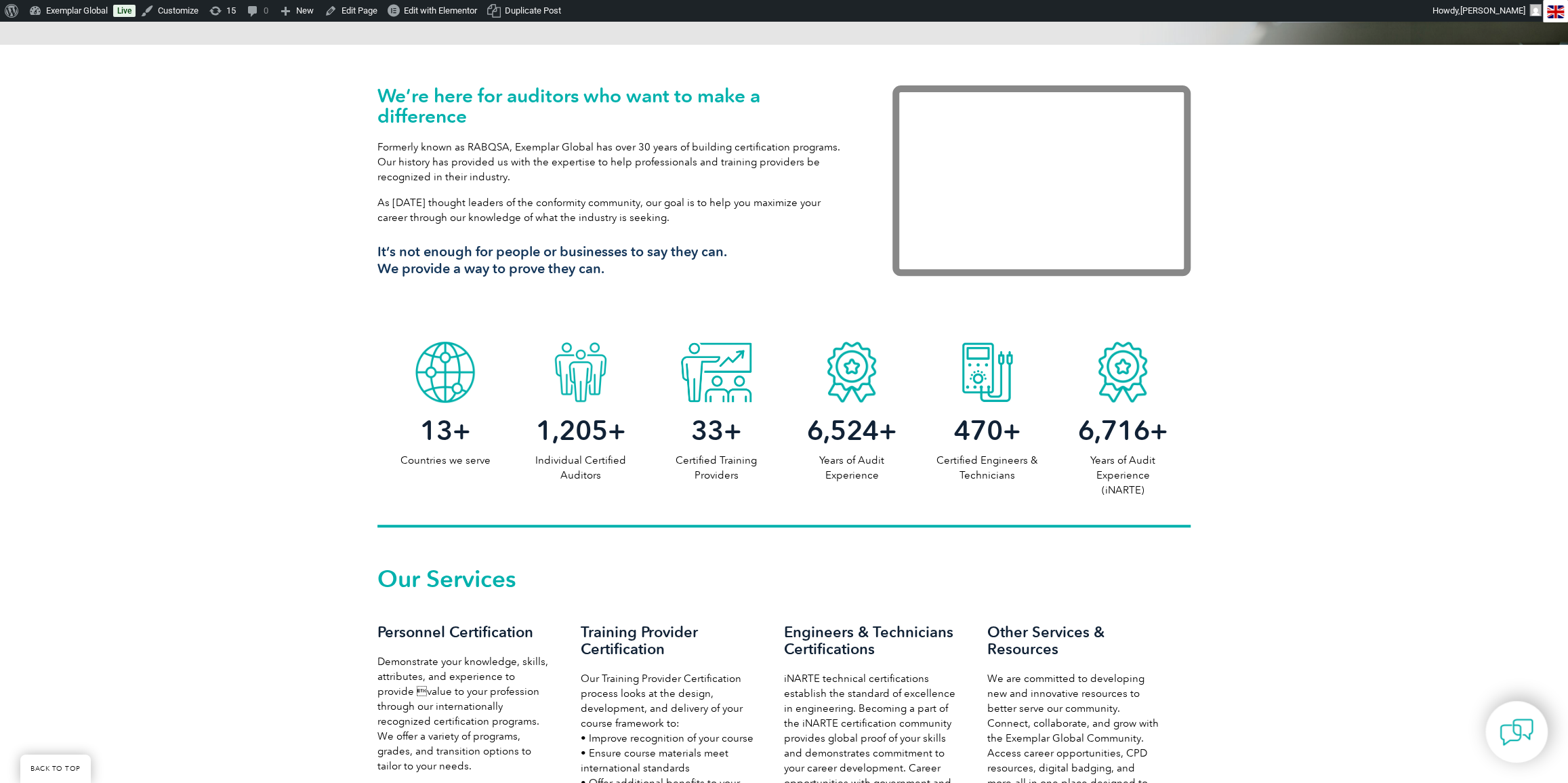
scroll to position [801, 0]
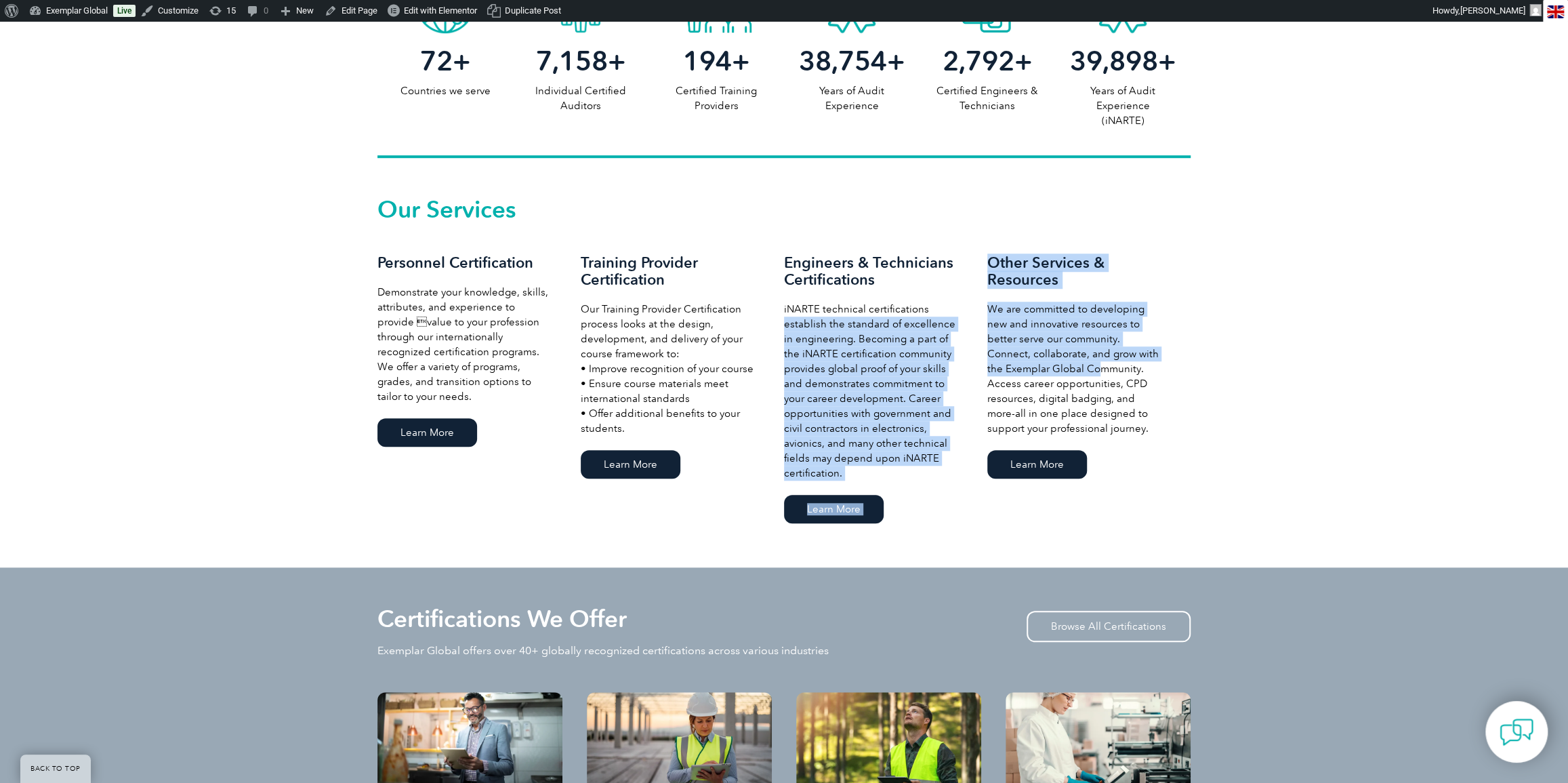
drag, startPoint x: 1046, startPoint y: 342, endPoint x: 1080, endPoint y: 370, distance: 44.0
click at [1080, 369] on div "Our Services Personnel Certification Demonstrate your knowledge, skills, attrib…" at bounding box center [784, 363] width 813 height 329
click at [1080, 370] on p "We are committed to developing new and innovative resources to better serve our…" at bounding box center [1075, 369] width 177 height 134
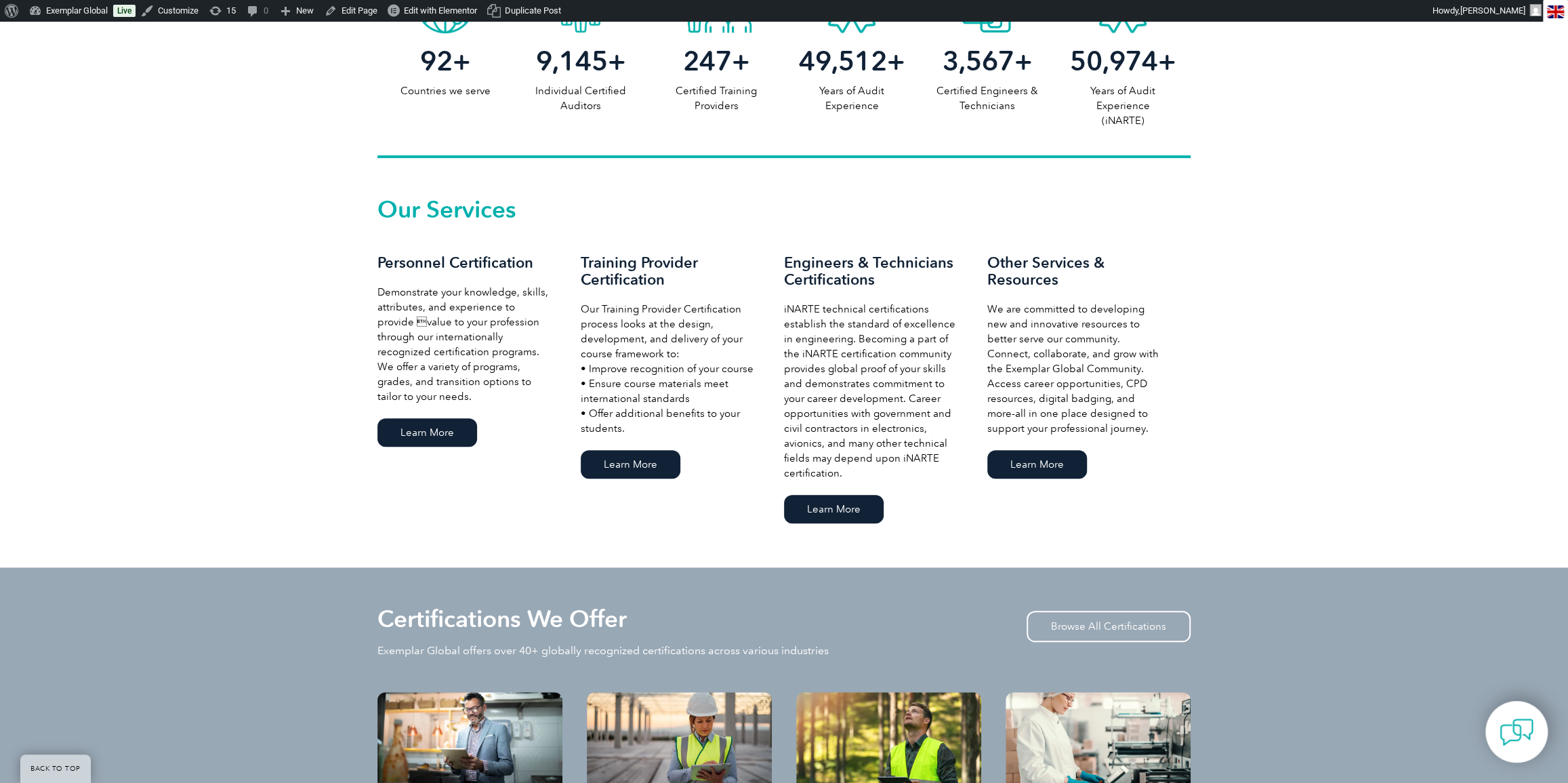
click at [1046, 367] on p "We are committed to developing new and innovative resources to better serve our…" at bounding box center [1075, 369] width 177 height 134
click at [1045, 366] on p "We are committed to developing new and innovative resources to better serve our…" at bounding box center [1075, 369] width 177 height 134
click at [1076, 346] on p "We are committed to developing new and innovative resources to better serve our…" at bounding box center [1075, 369] width 177 height 134
drag, startPoint x: 1046, startPoint y: 340, endPoint x: 1044, endPoint y: 369, distance: 29.1
click at [1046, 340] on p "We are committed to developing new and innovative resources to better serve our…" at bounding box center [1075, 369] width 177 height 134
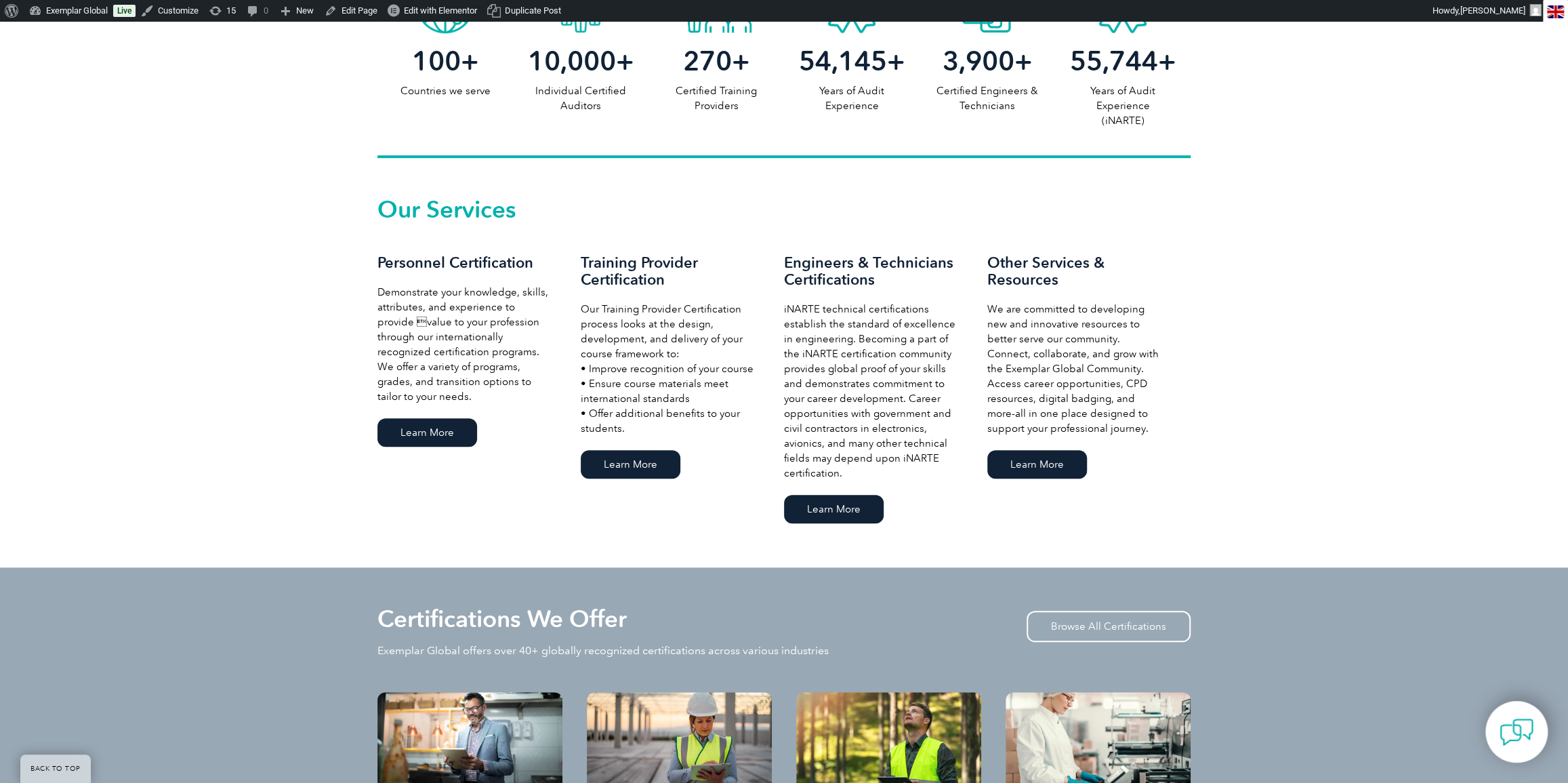
click at [1040, 438] on div "Other Services & Resources We are committed to developing new and innovative re…" at bounding box center [1089, 369] width 204 height 228
click at [1042, 461] on link "Learn More" at bounding box center [1037, 464] width 100 height 29
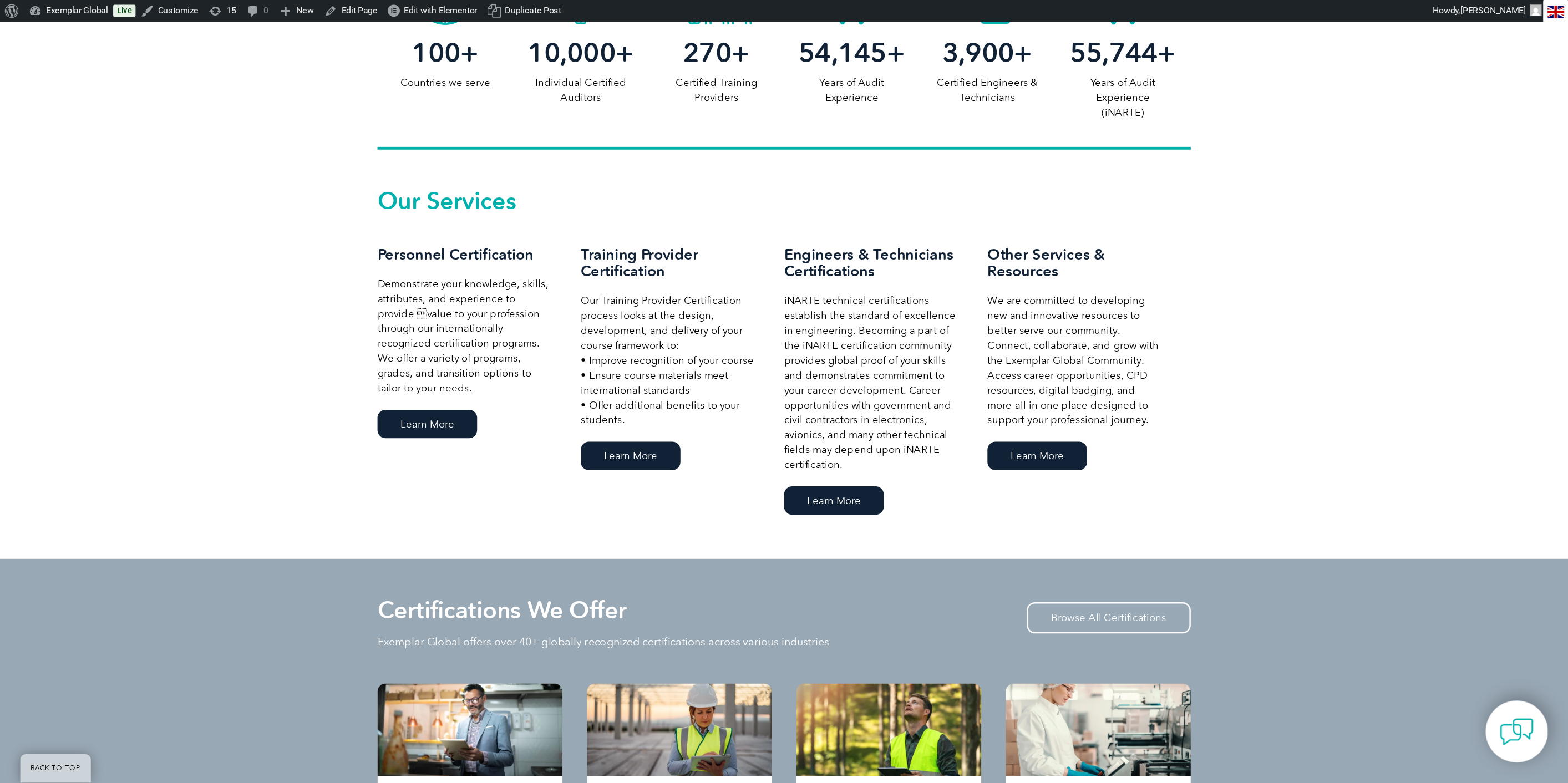
scroll to position [661, 0]
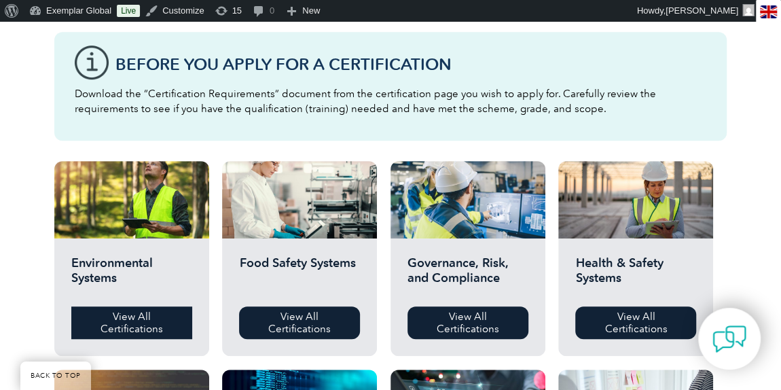
scroll to position [370, 0]
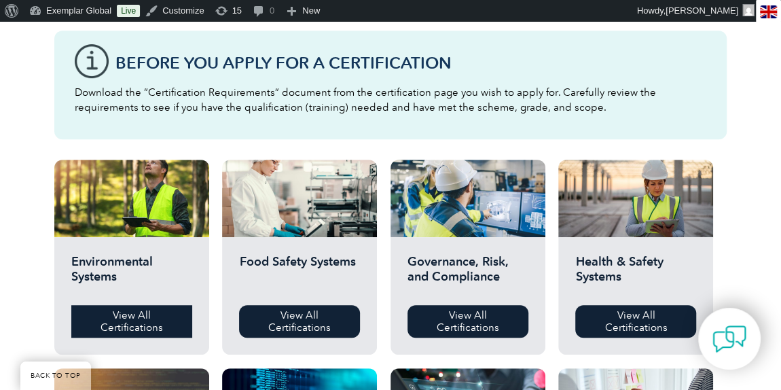
click at [118, 314] on link "View All Certifications" at bounding box center [131, 321] width 121 height 33
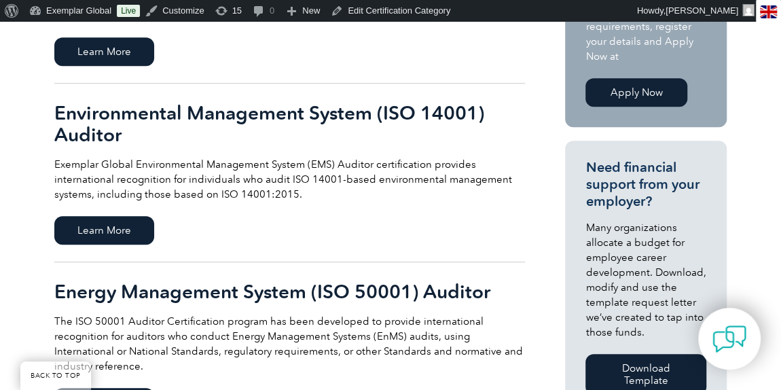
scroll to position [370, 0]
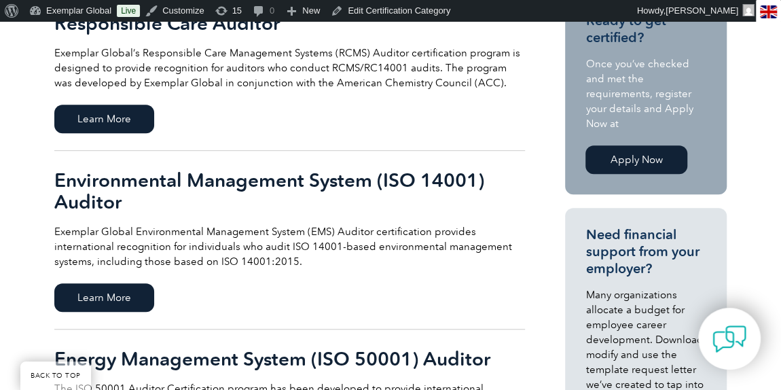
click at [618, 145] on link "Apply Now" at bounding box center [636, 159] width 102 height 29
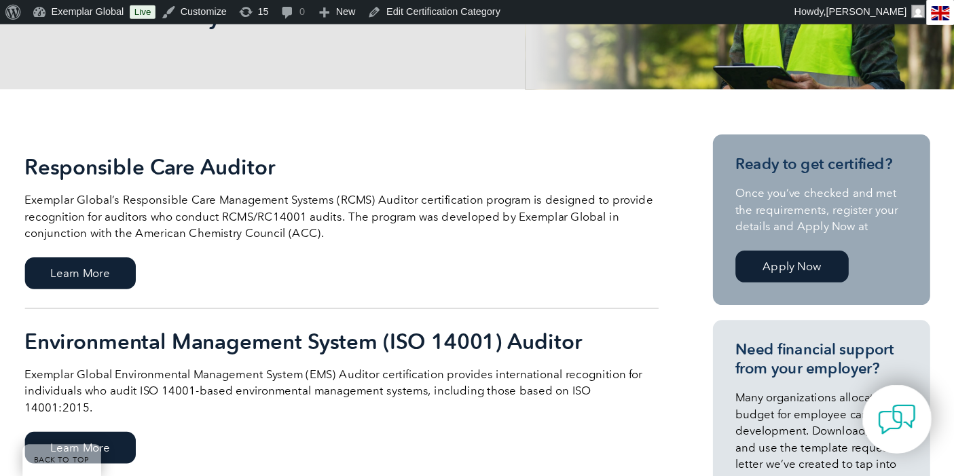
scroll to position [246, 0]
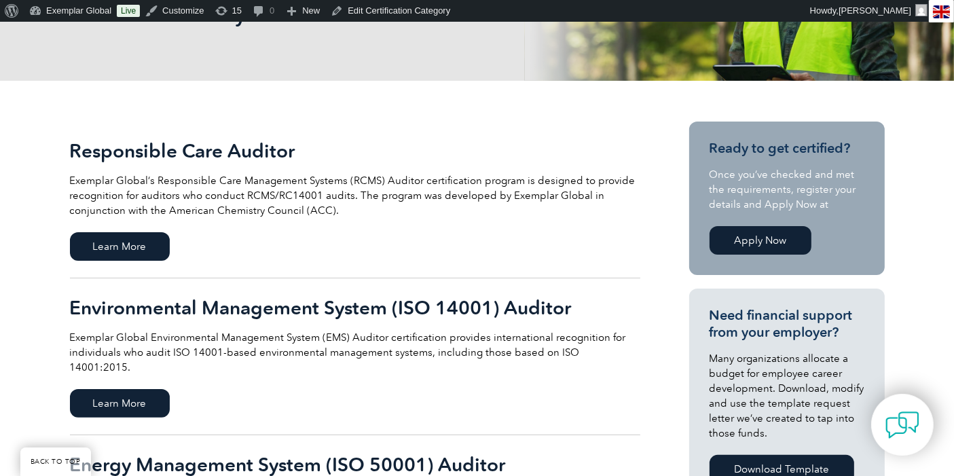
click at [753, 240] on link "Apply Now" at bounding box center [761, 240] width 102 height 29
